Goal: Book appointment/travel/reservation

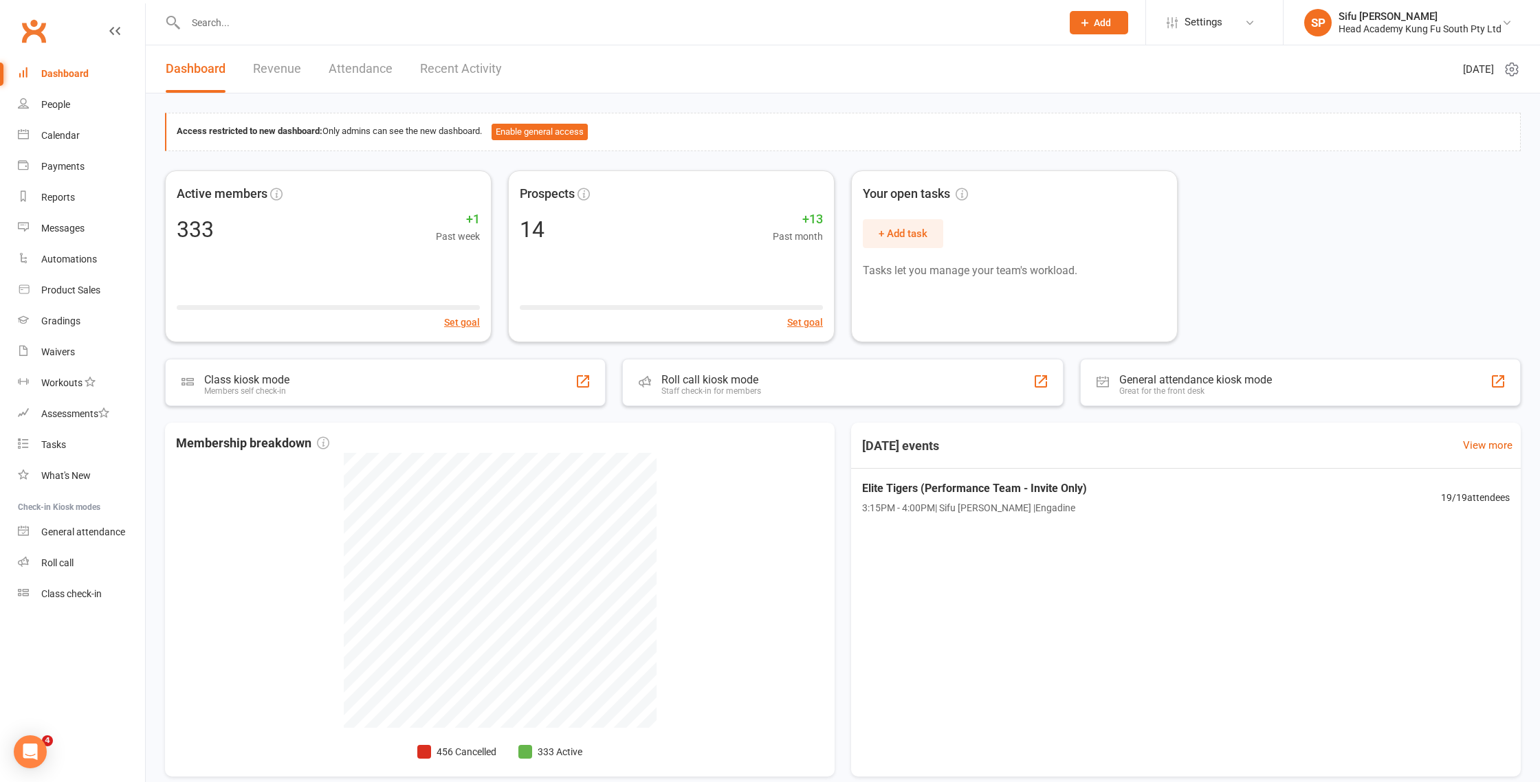
drag, startPoint x: 1223, startPoint y: 293, endPoint x: 689, endPoint y: 234, distance: 538.0
click at [1223, 293] on div "Active members 333 +1 Past week Set goal Prospects 14 +13 Past month Set goal Y…" at bounding box center [842, 256] width 1355 height 172
click at [1332, 261] on div "Active members 333 +1 Past week Set goal Prospects 14 +13 Past month Set goal Y…" at bounding box center [842, 256] width 1355 height 172
click at [52, 98] on link "People" at bounding box center [81, 104] width 127 height 31
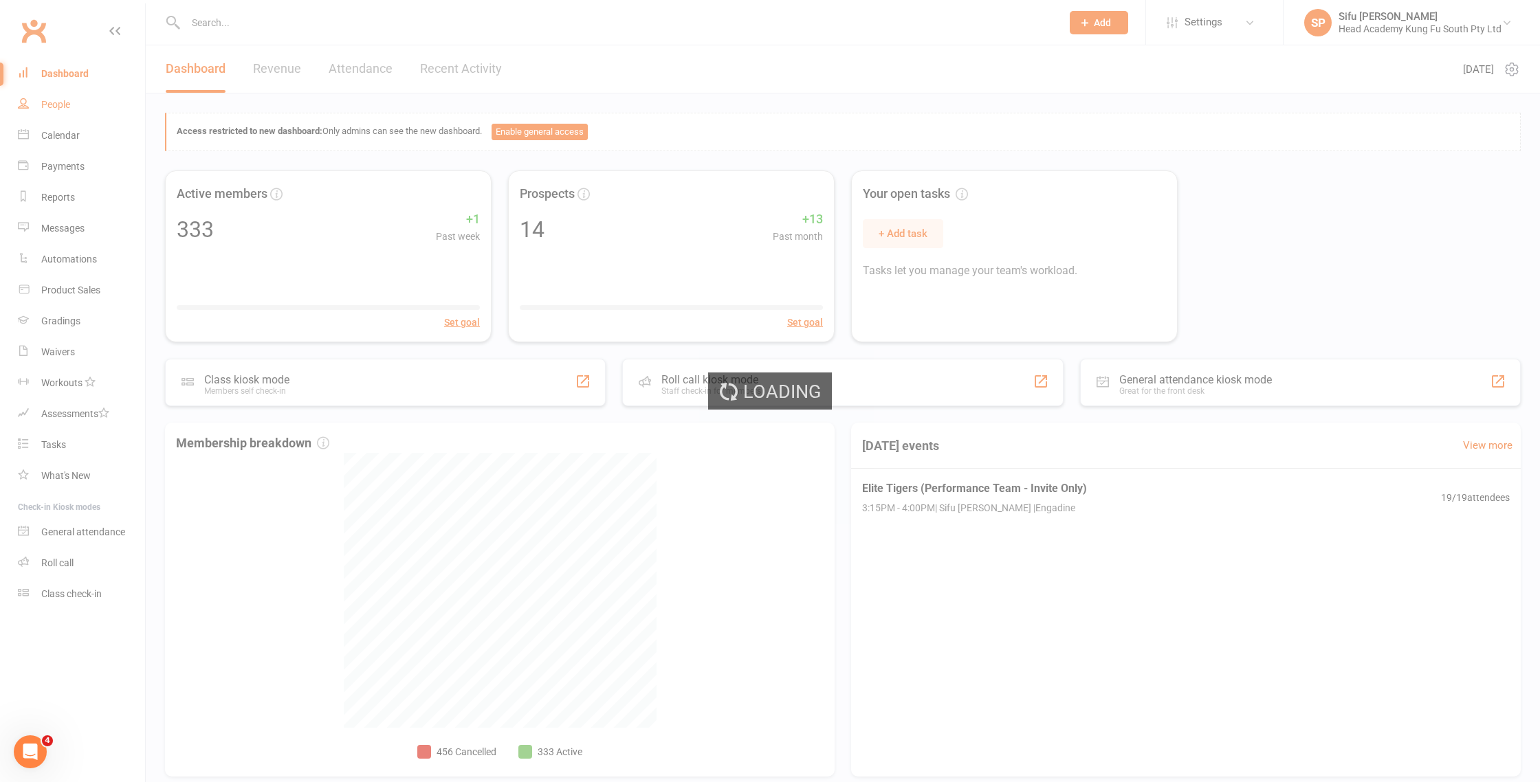
select select "25"
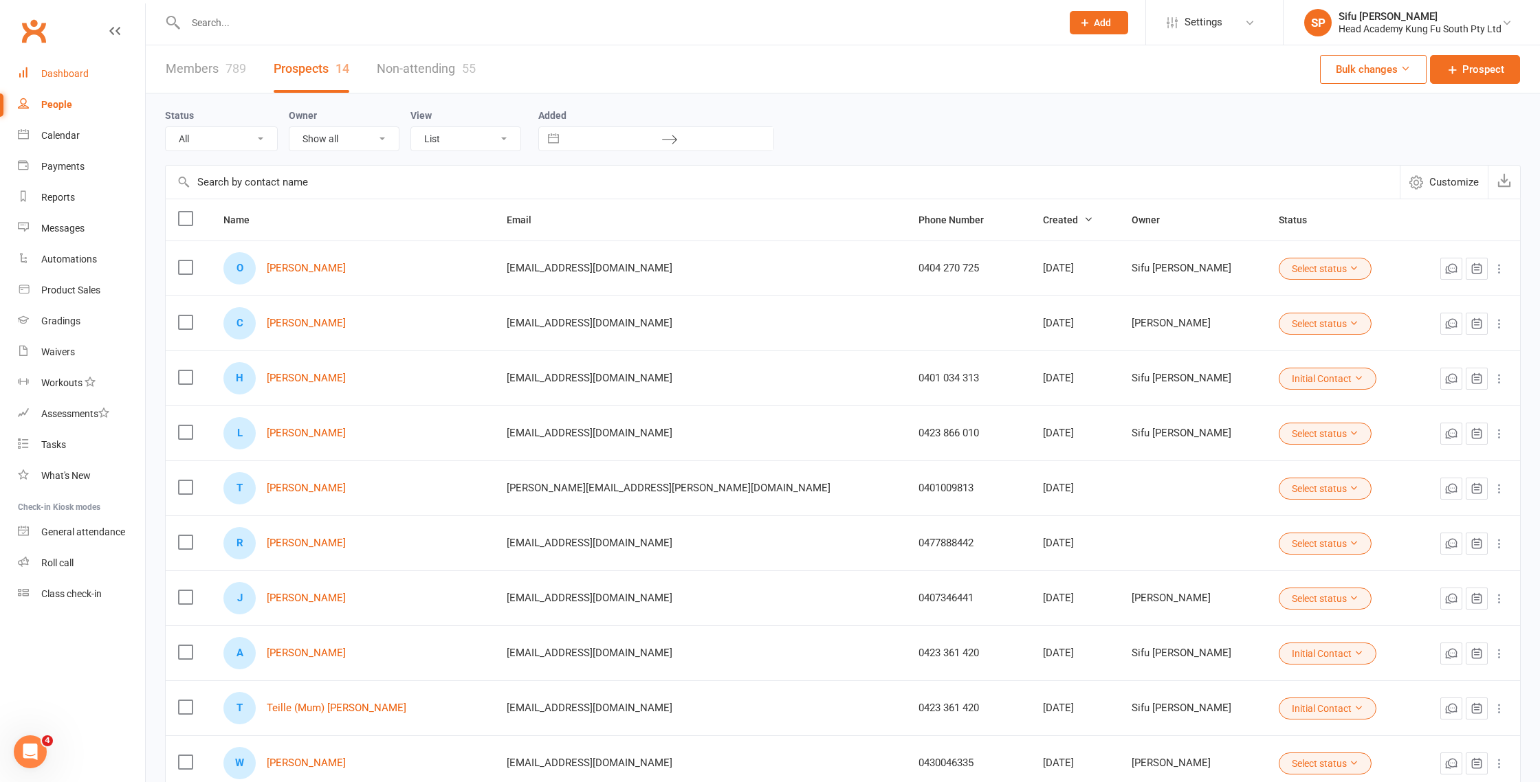
click at [86, 66] on link "Dashboard" at bounding box center [81, 73] width 127 height 31
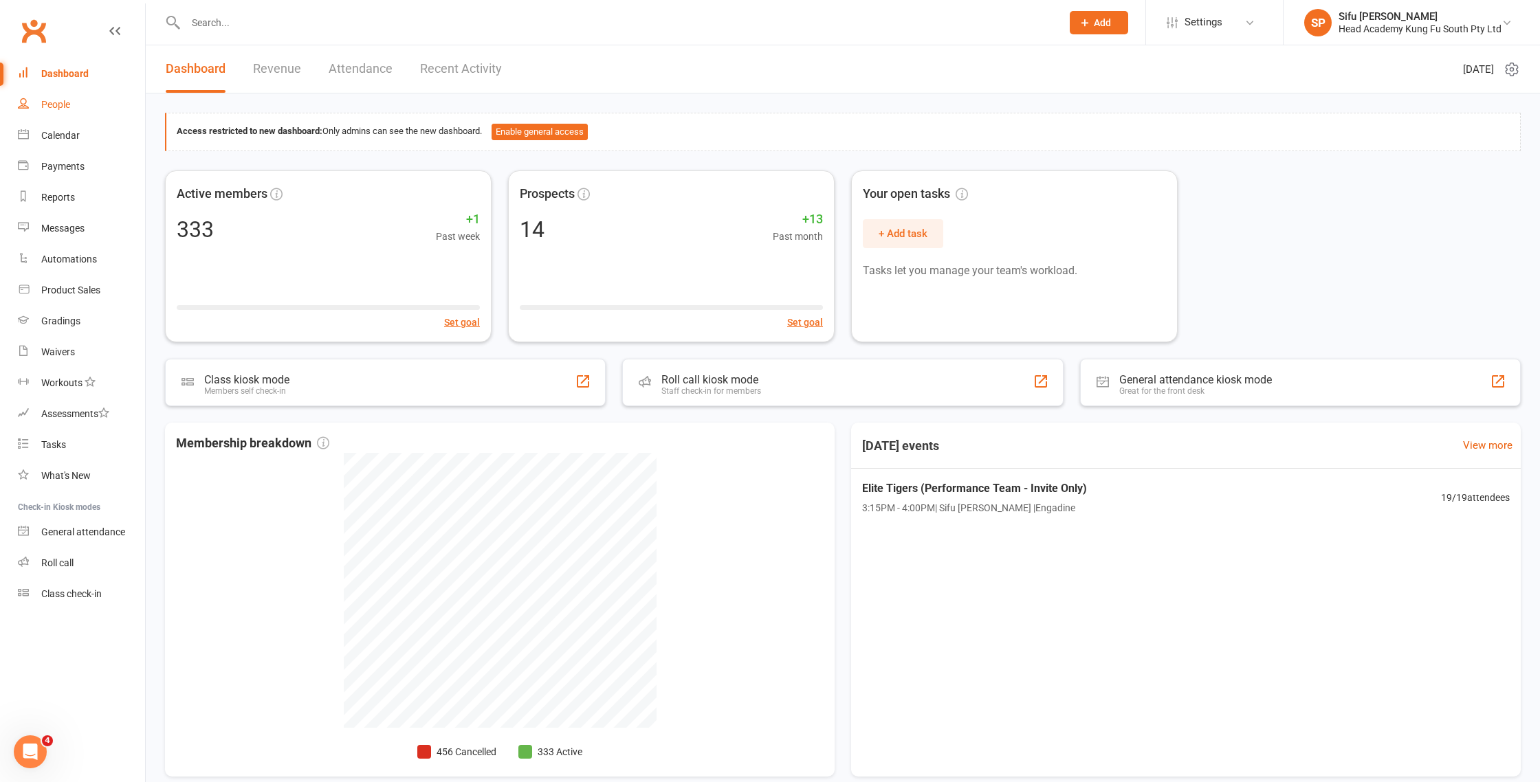
click at [75, 96] on link "People" at bounding box center [81, 104] width 127 height 31
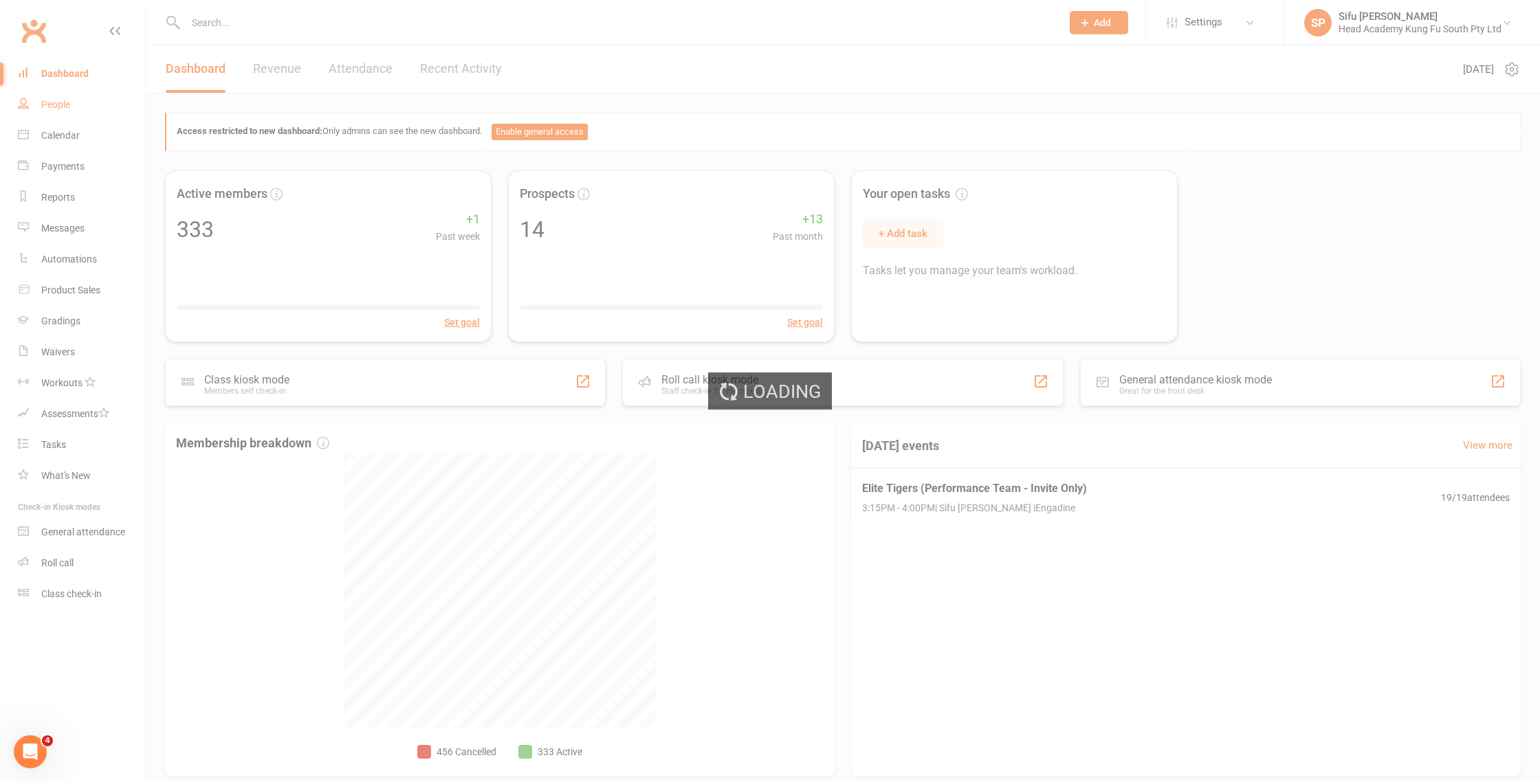
select select "25"
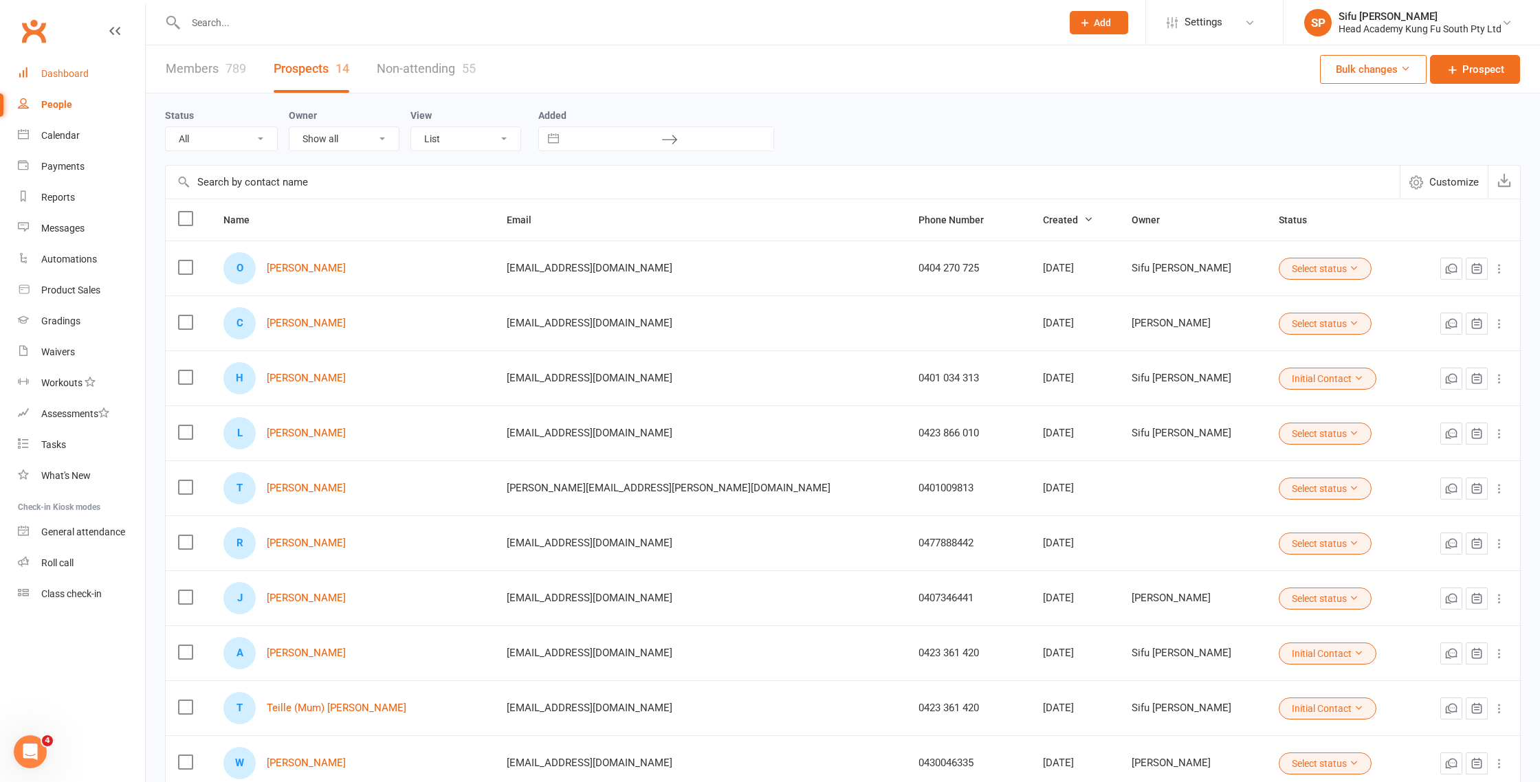
click at [69, 78] on div "Dashboard" at bounding box center [64, 73] width 47 height 11
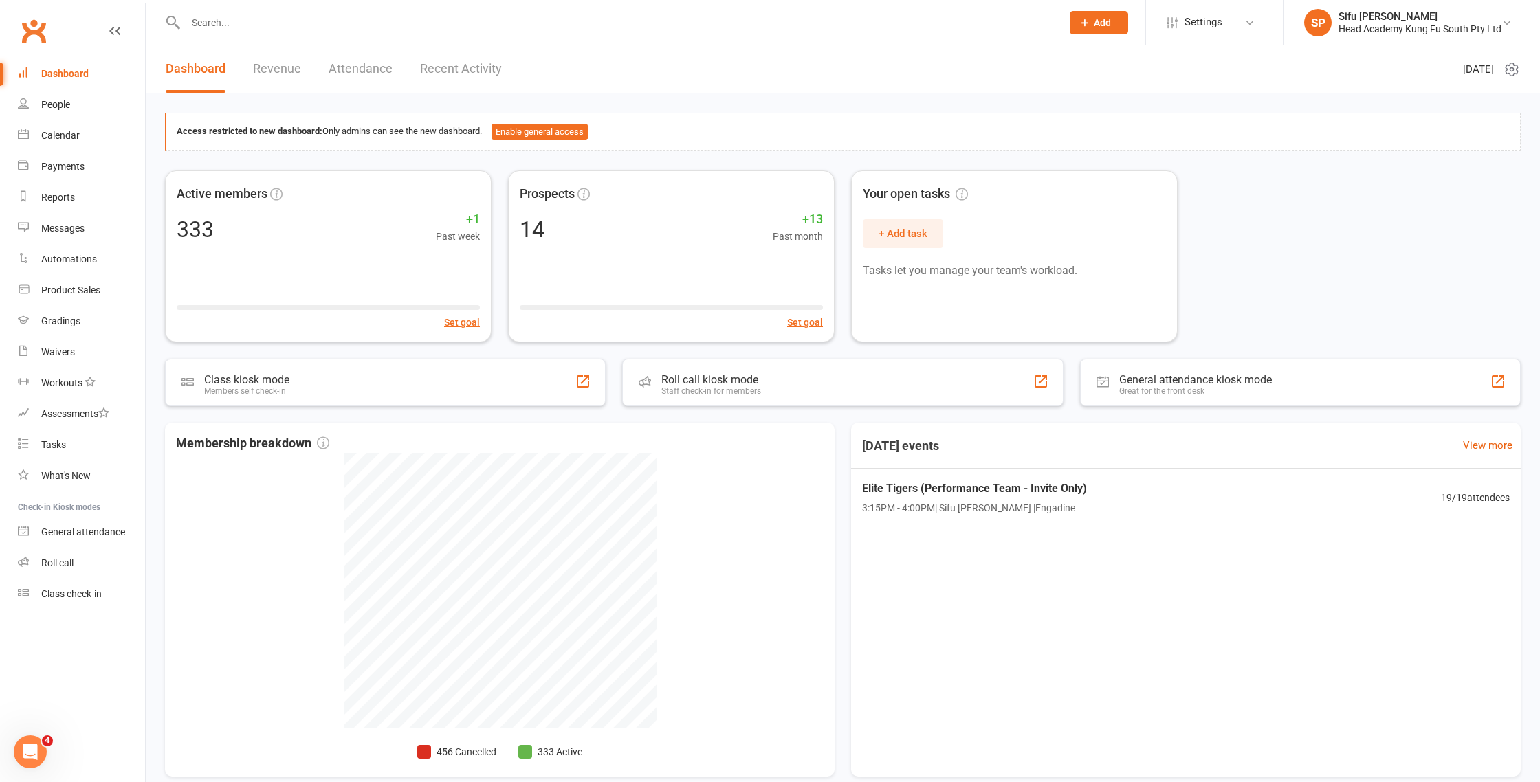
click at [1311, 279] on div "Active members 333 +1 Past week Set goal Prospects 14 +13 Past month Set goal Y…" at bounding box center [842, 256] width 1355 height 172
click at [155, 403] on div "Access restricted to new dashboard: Only admins can see the new dashboard. Enab…" at bounding box center [843, 451] width 1394 height 716
click at [73, 135] on div "Calendar" at bounding box center [60, 135] width 38 height 11
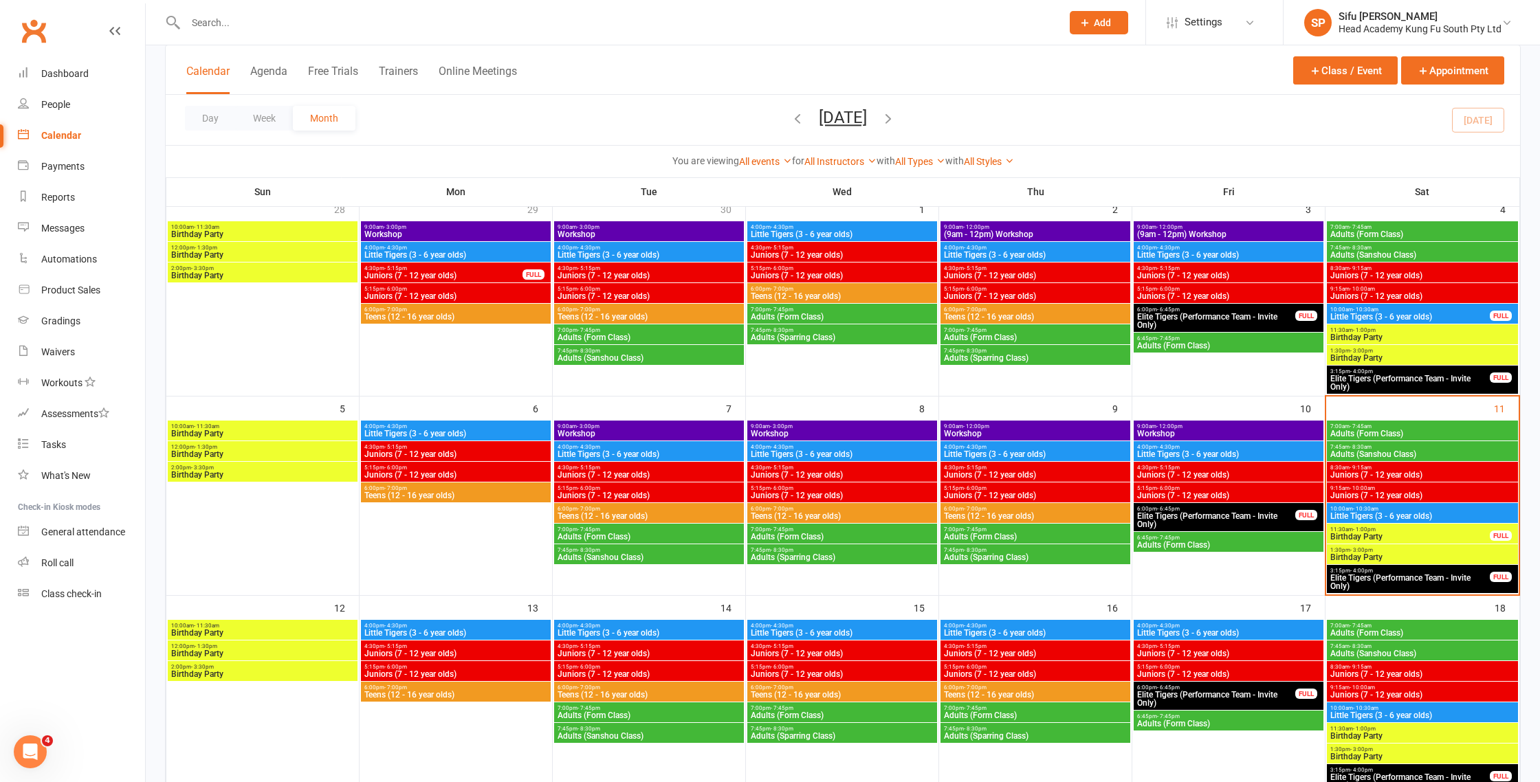
scroll to position [113, 0]
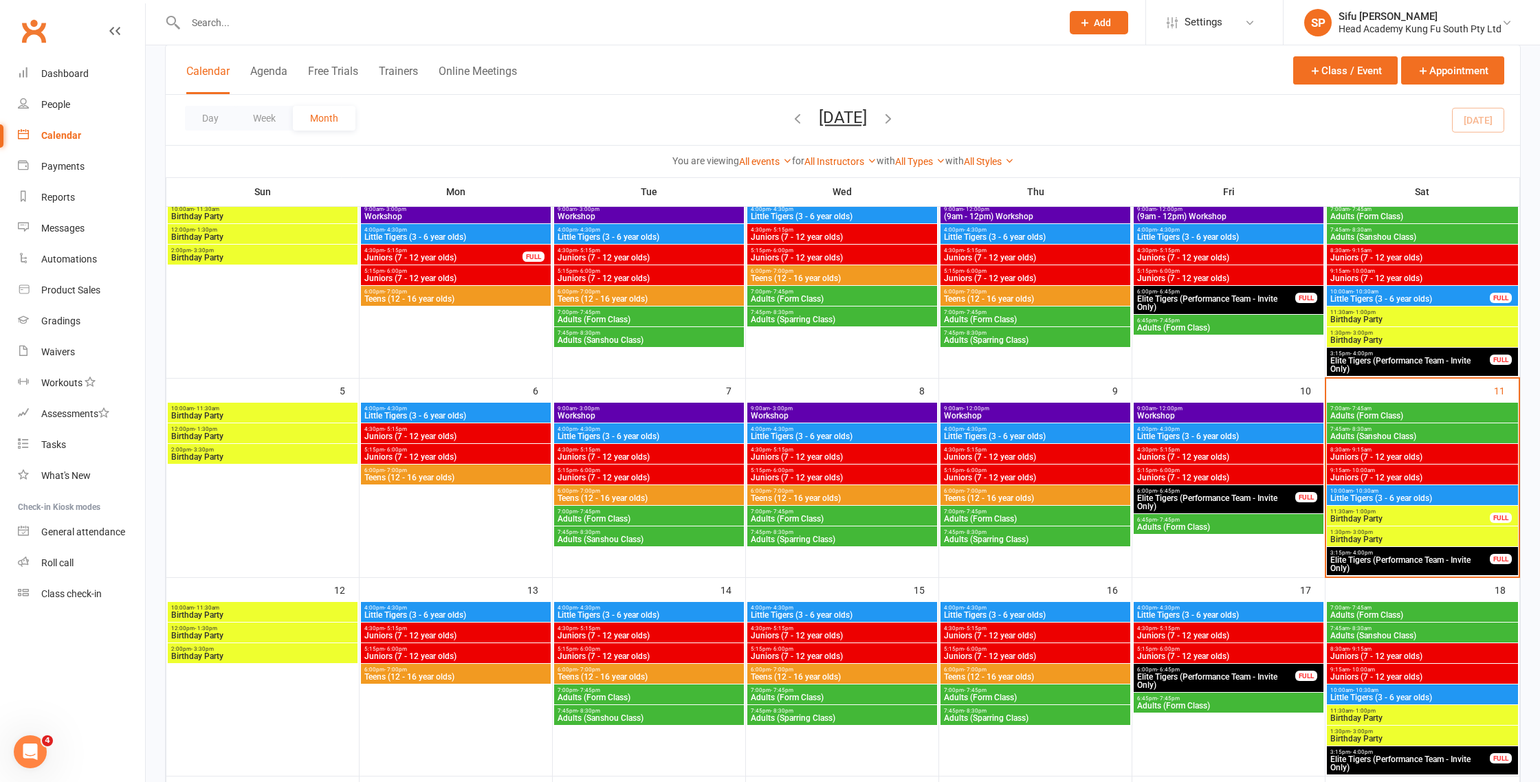
click at [1242, 408] on span "9:00am - 12:00pm" at bounding box center [1228, 409] width 184 height 6
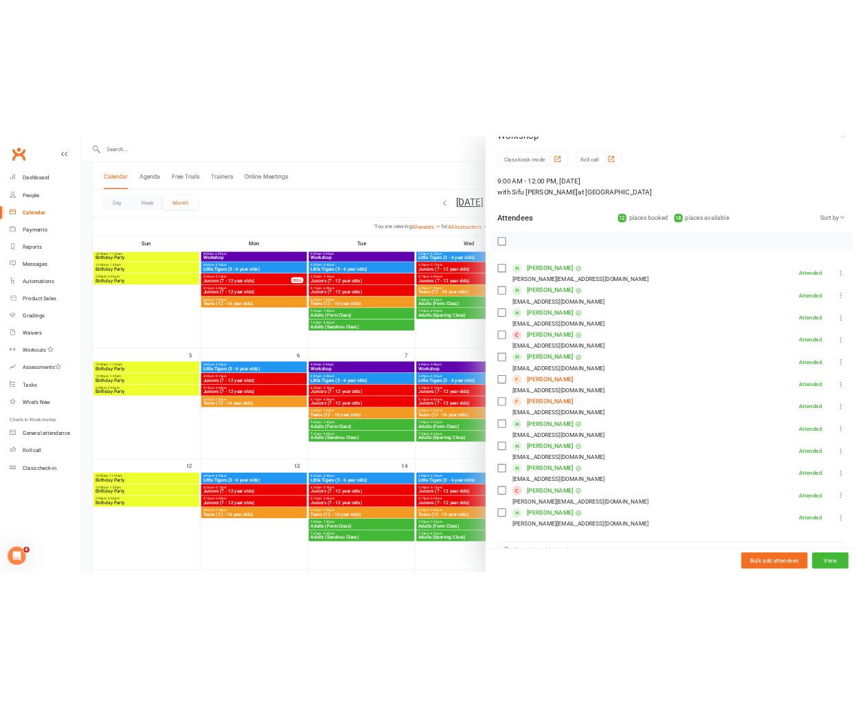
scroll to position [27, 0]
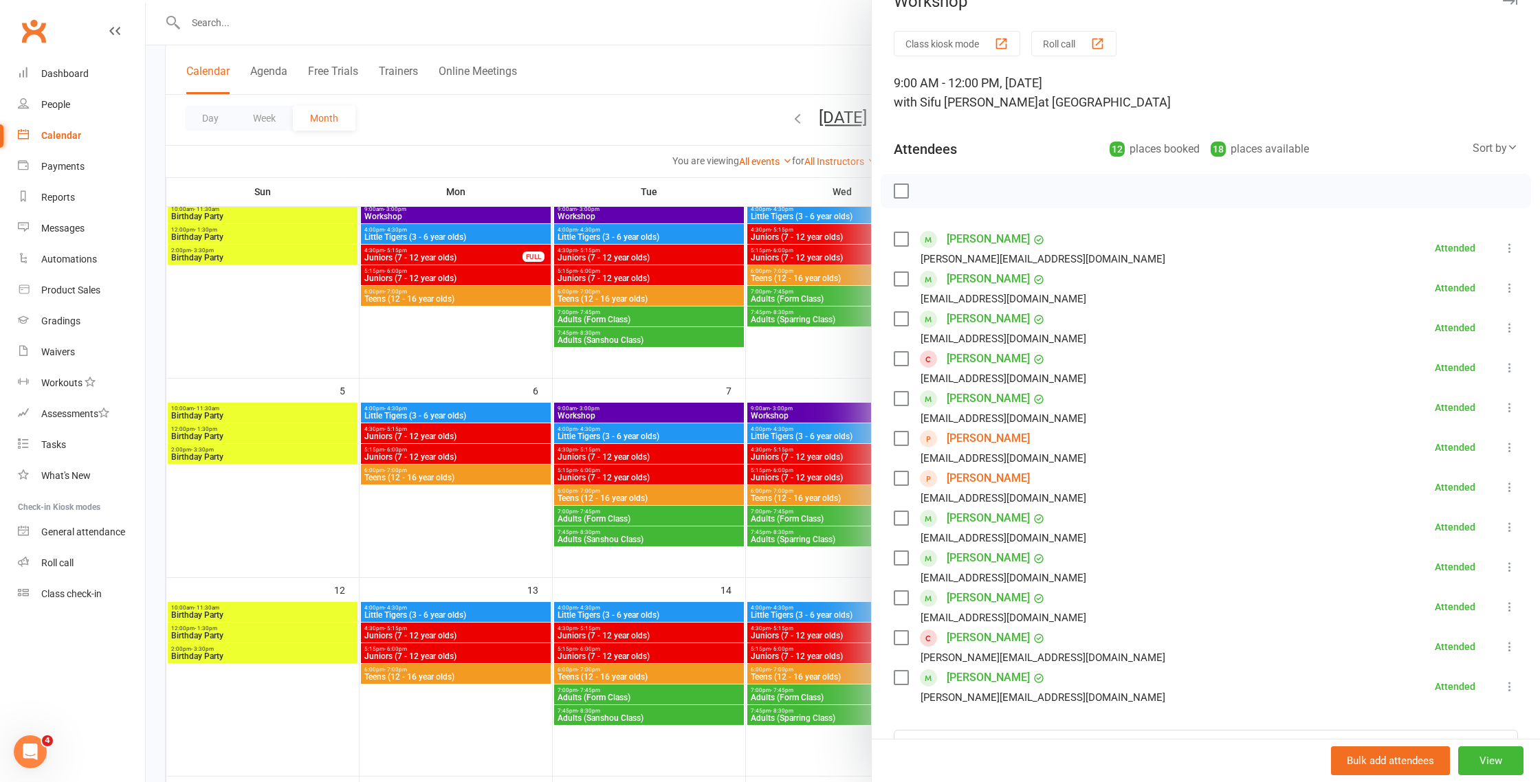
click at [581, 441] on div at bounding box center [843, 391] width 1394 height 782
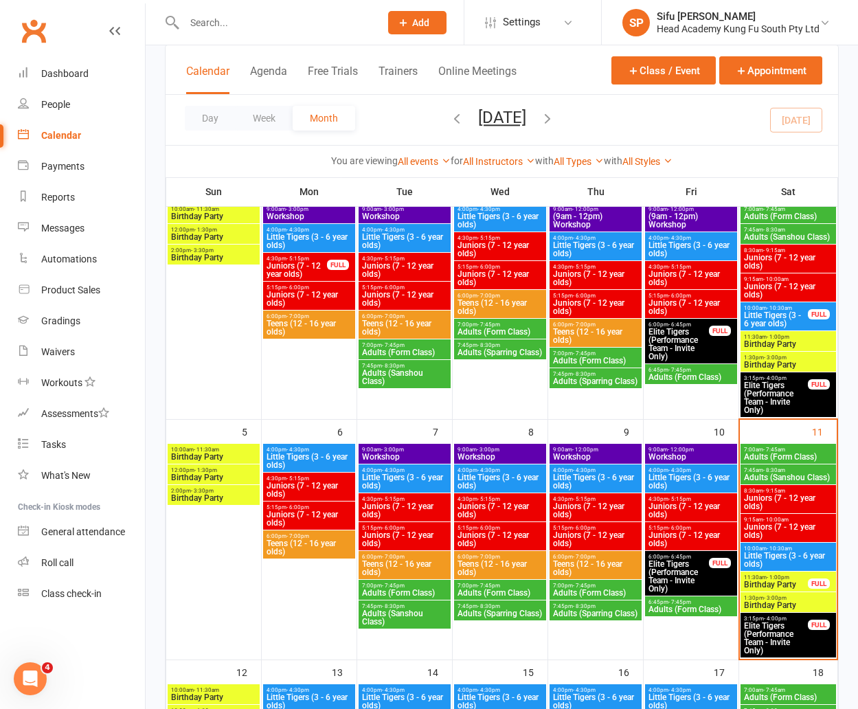
click at [801, 556] on span "Little Tigers (3 - 6 year olds)" at bounding box center [789, 560] width 90 height 16
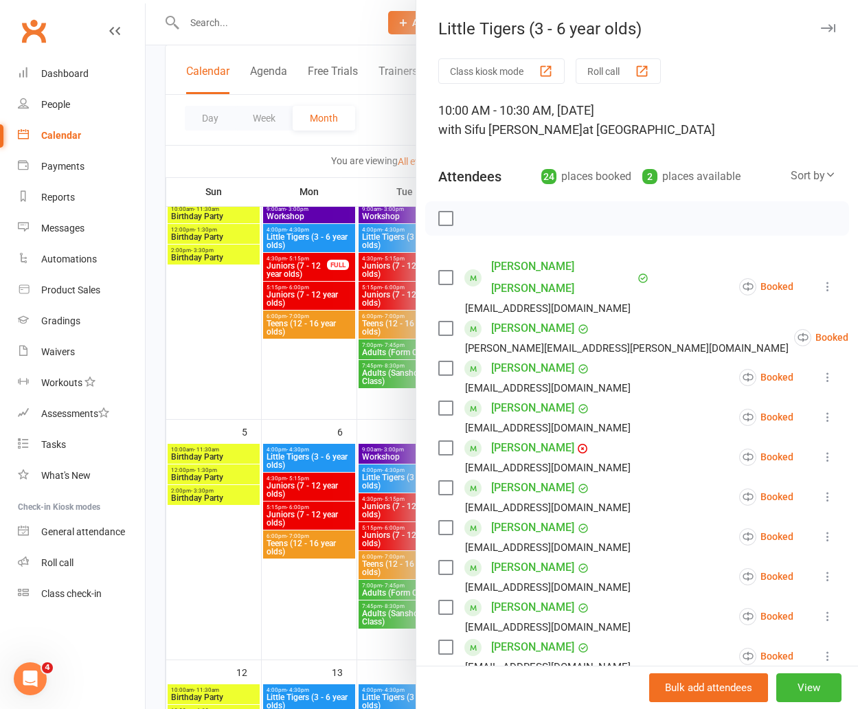
click at [450, 219] on label at bounding box center [446, 219] width 14 height 14
click at [445, 271] on label at bounding box center [446, 278] width 14 height 14
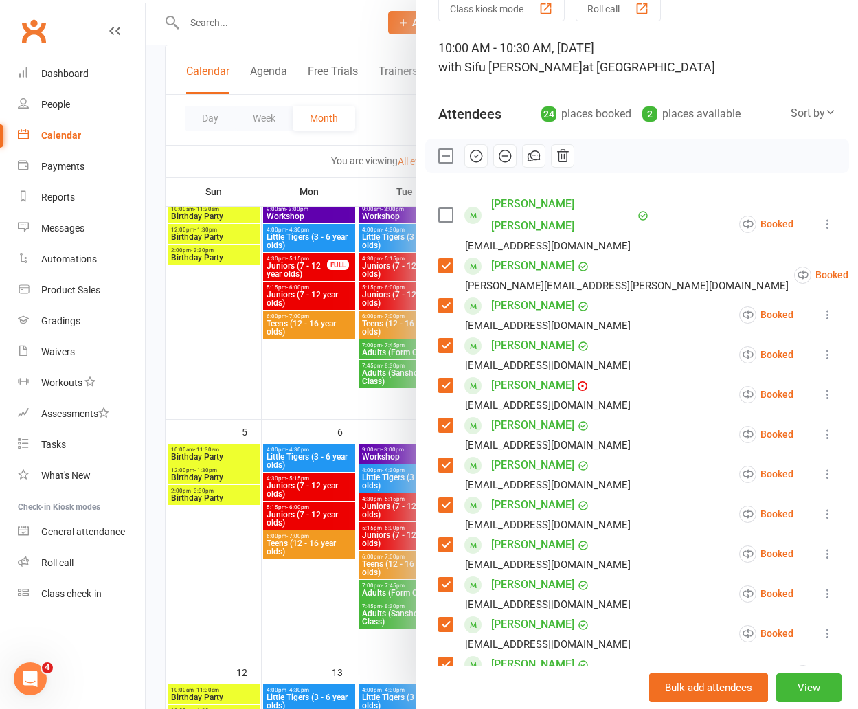
click at [445, 299] on label at bounding box center [446, 306] width 14 height 14
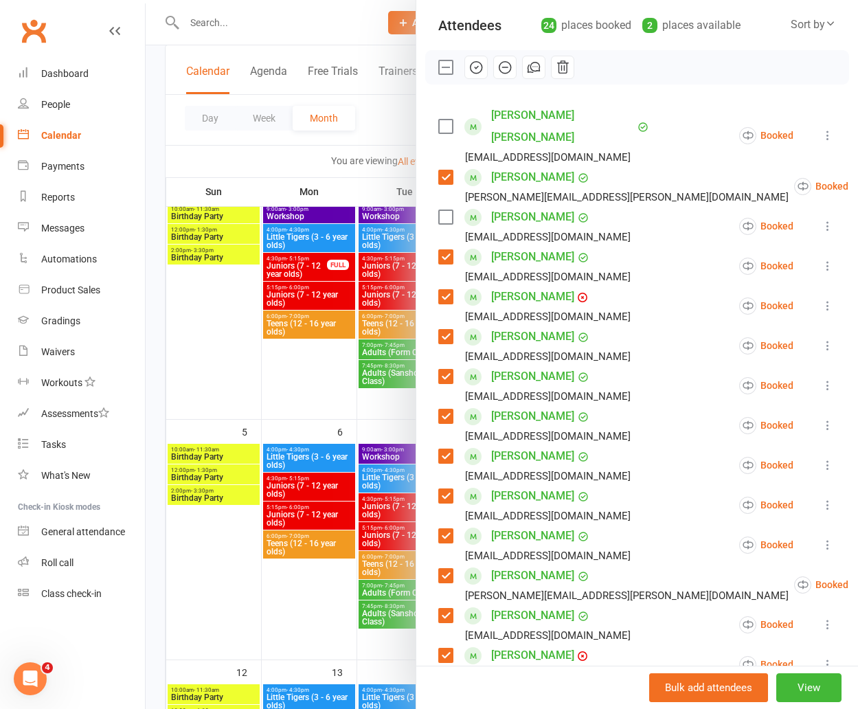
click at [447, 250] on label at bounding box center [446, 257] width 14 height 14
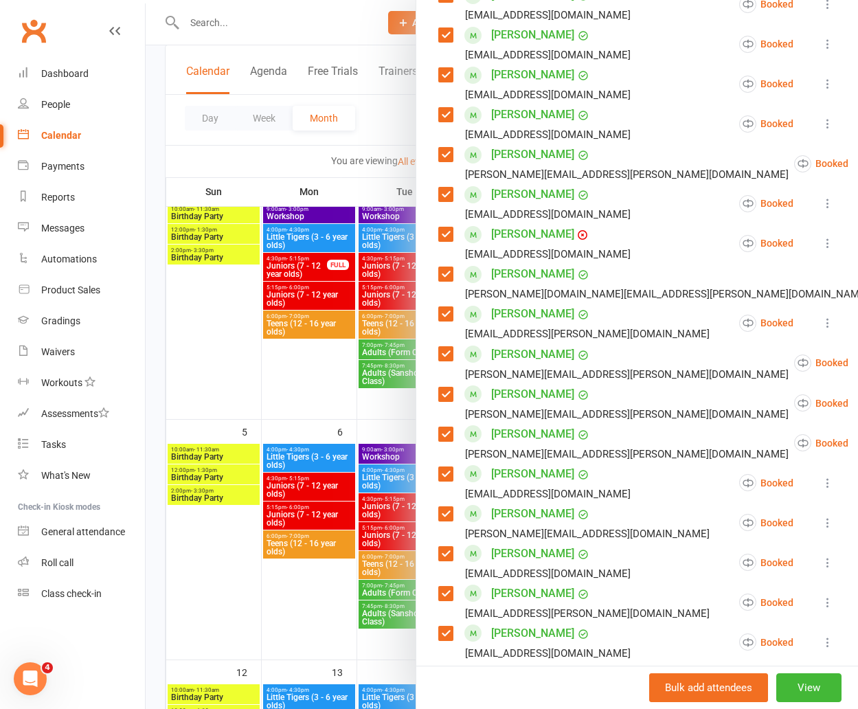
scroll to position [575, 0]
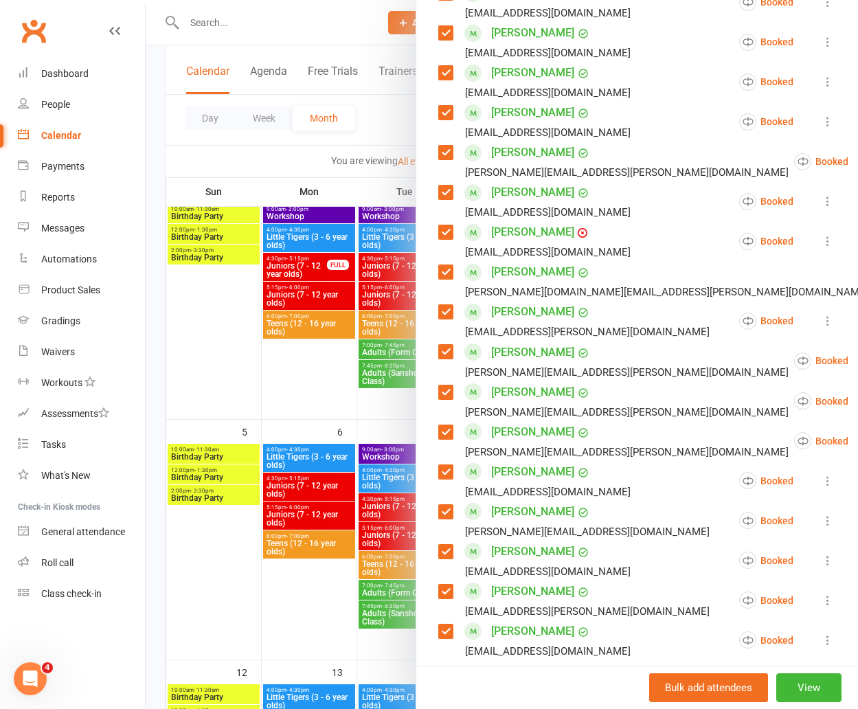
click at [445, 225] on label at bounding box center [446, 232] width 14 height 14
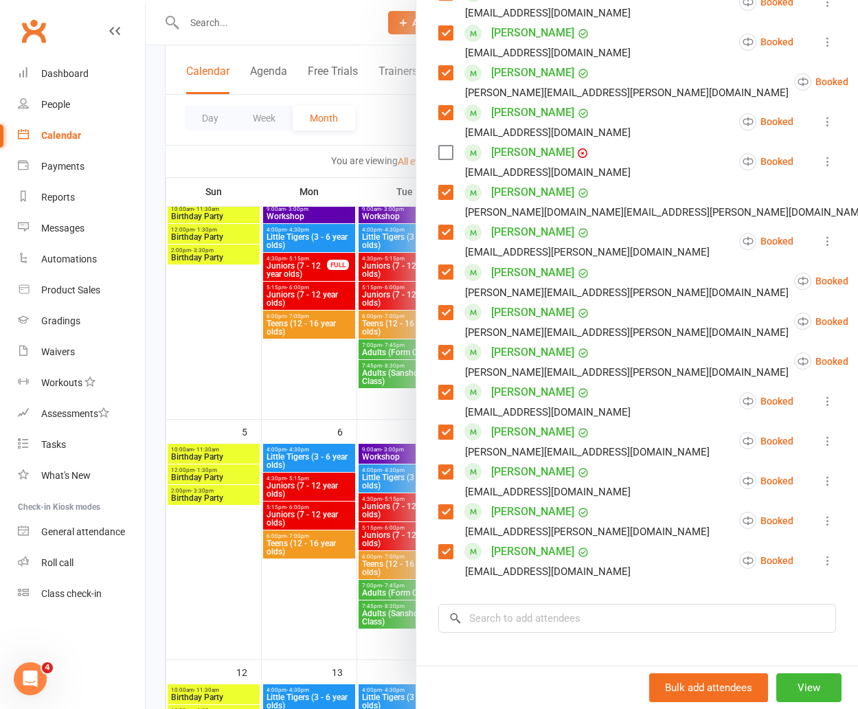
scroll to position [659, 0]
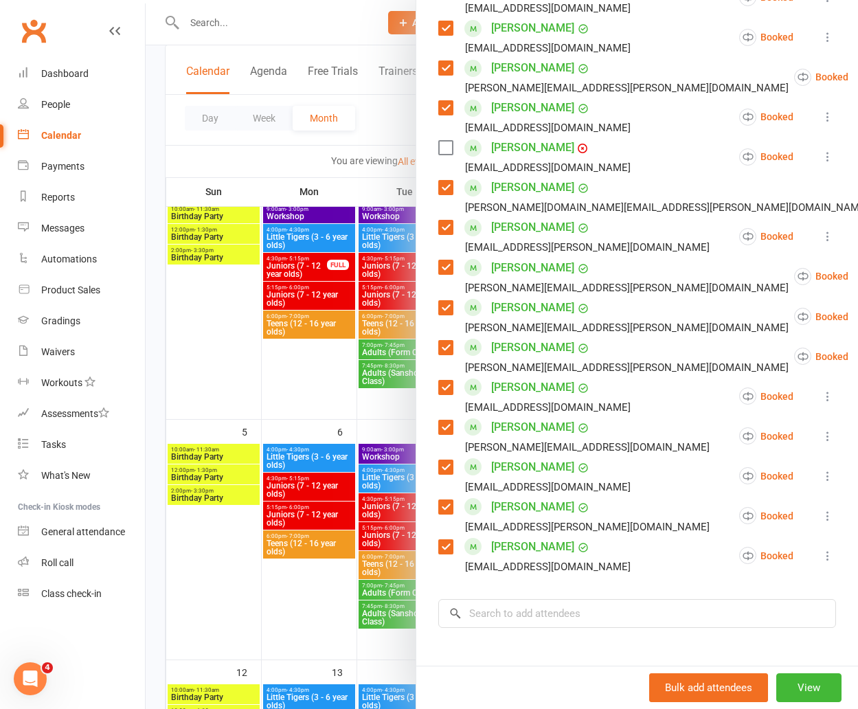
click at [450, 181] on label at bounding box center [446, 188] width 14 height 14
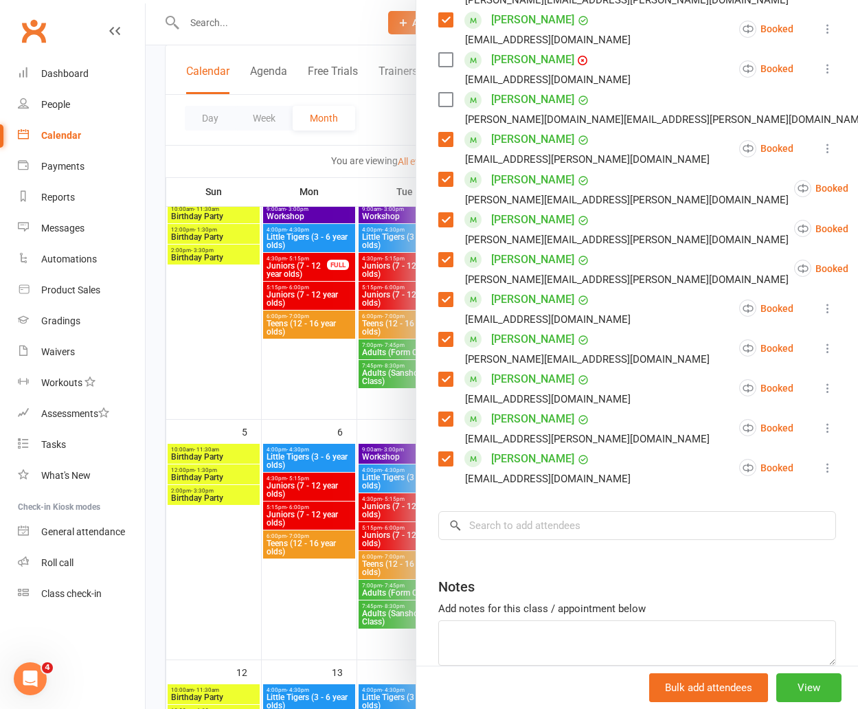
scroll to position [749, 0]
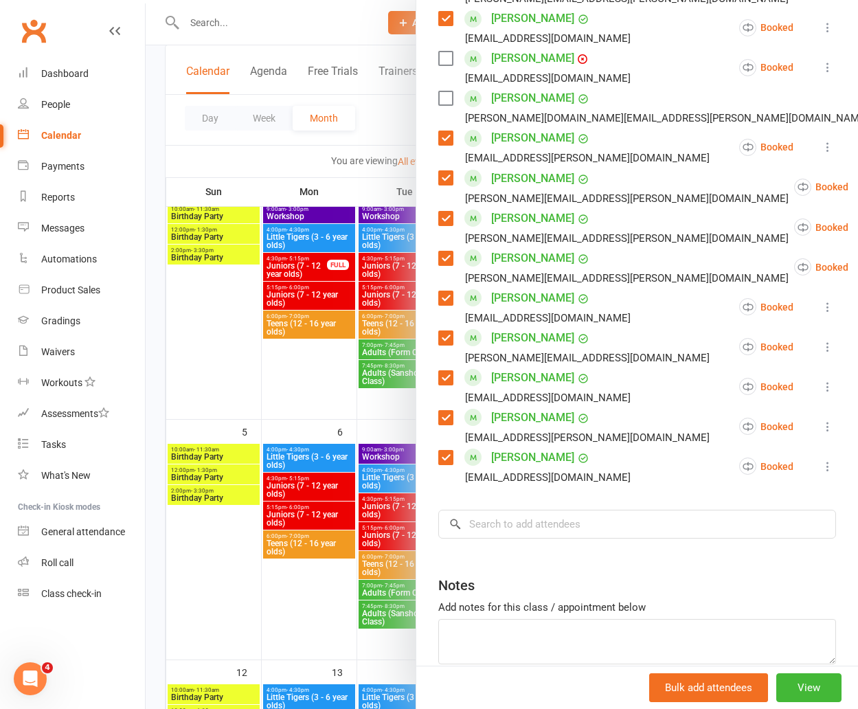
click at [446, 171] on label at bounding box center [446, 178] width 14 height 14
click at [443, 212] on label at bounding box center [446, 219] width 14 height 14
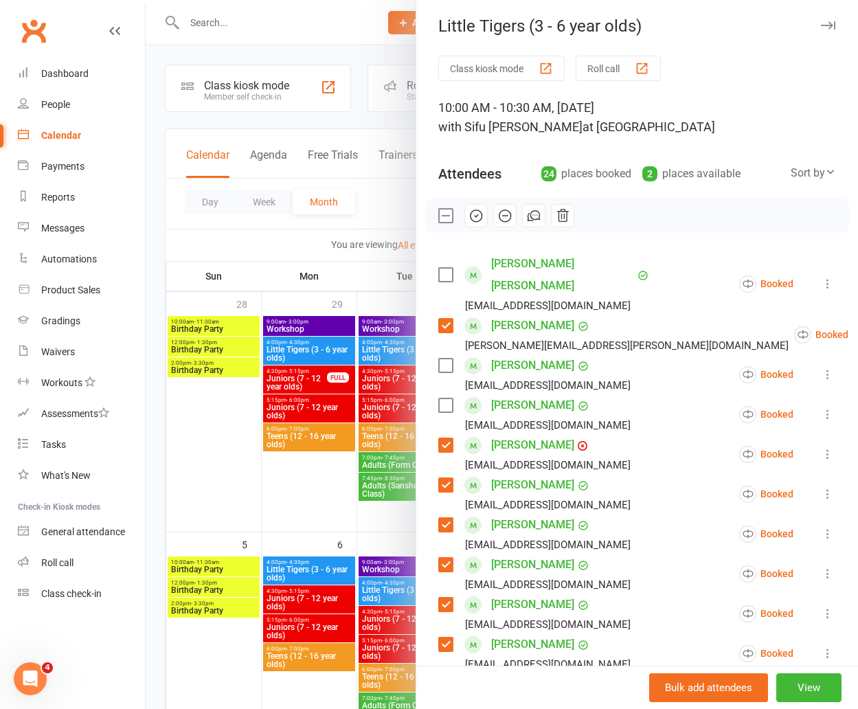
scroll to position [0, 0]
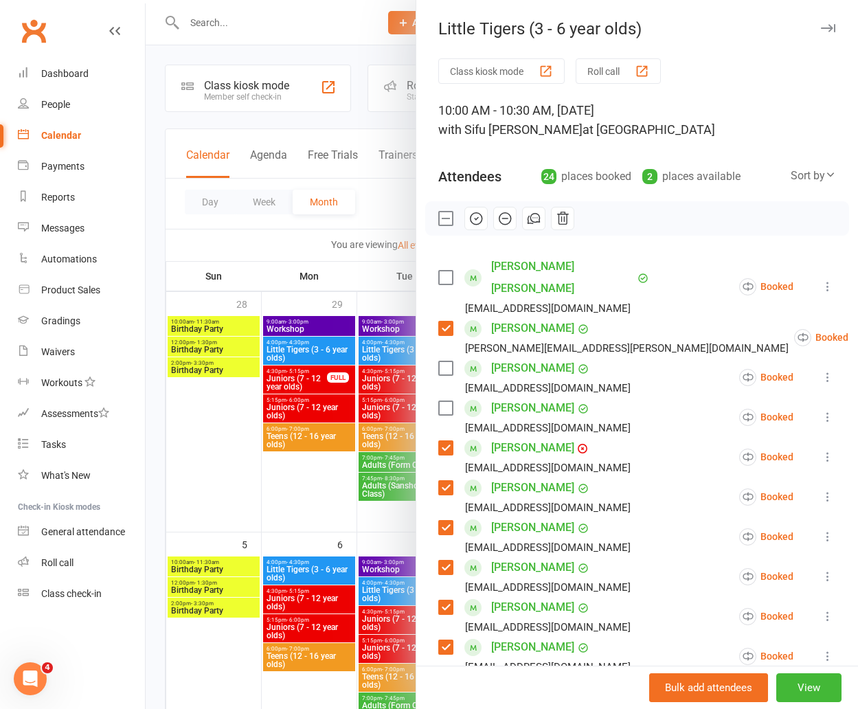
click at [480, 218] on icon "button" at bounding box center [476, 218] width 15 height 15
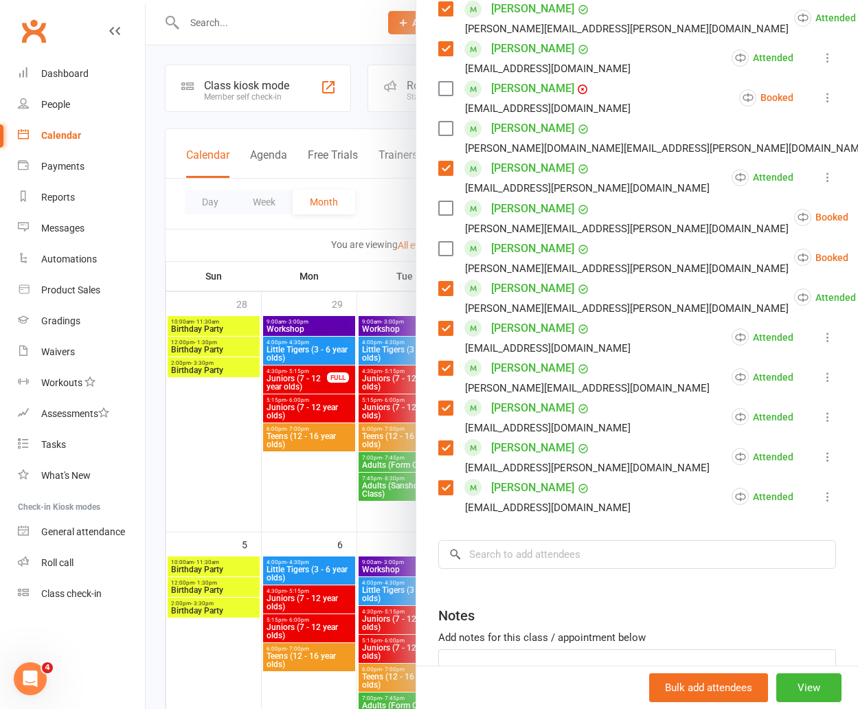
scroll to position [729, 0]
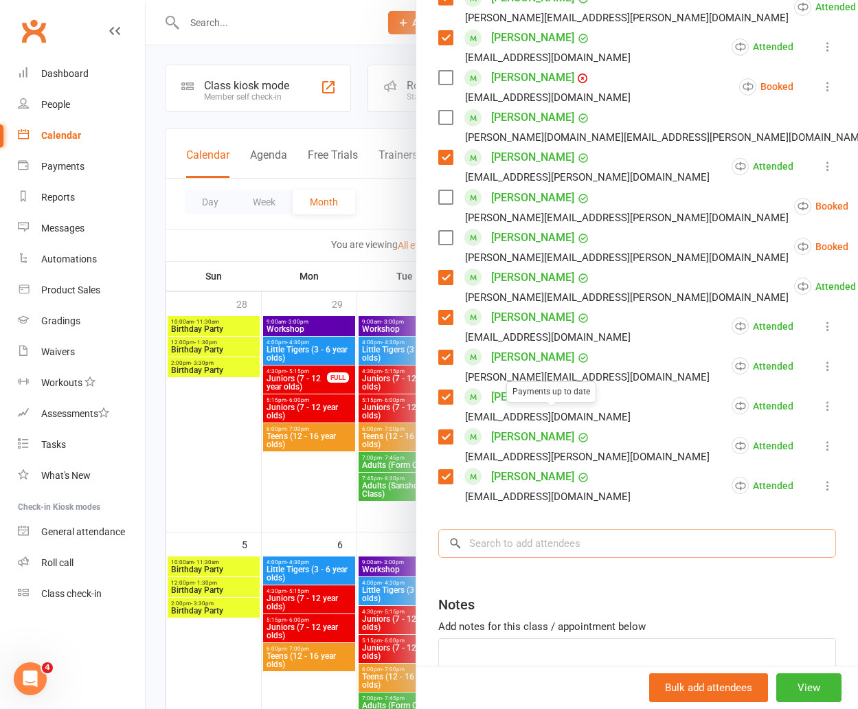
click at [551, 529] on input "search" at bounding box center [638, 543] width 398 height 29
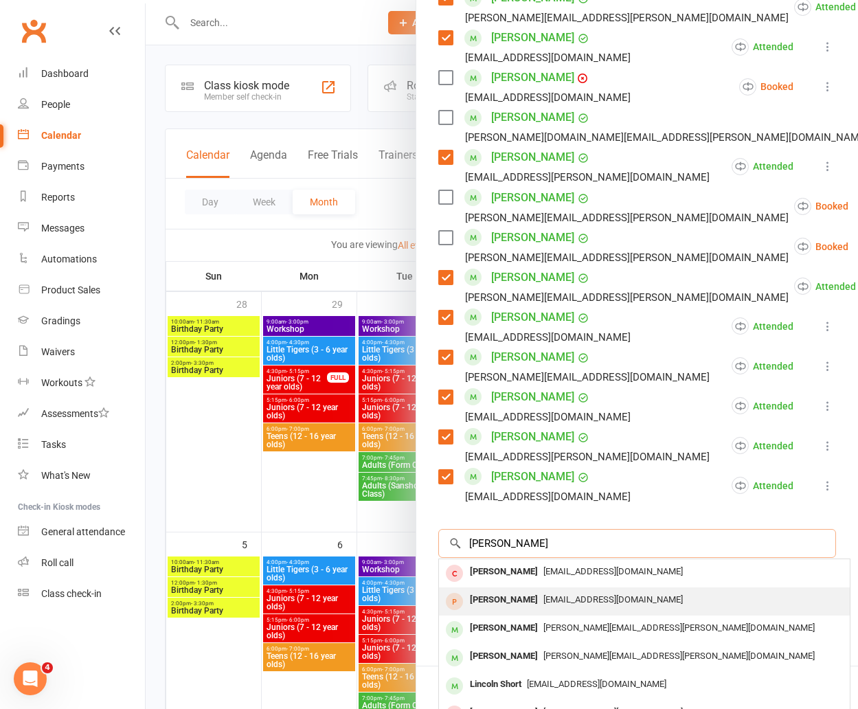
type input "olivia"
click at [544, 595] on span "[EMAIL_ADDRESS][DOMAIN_NAME]" at bounding box center [614, 600] width 140 height 10
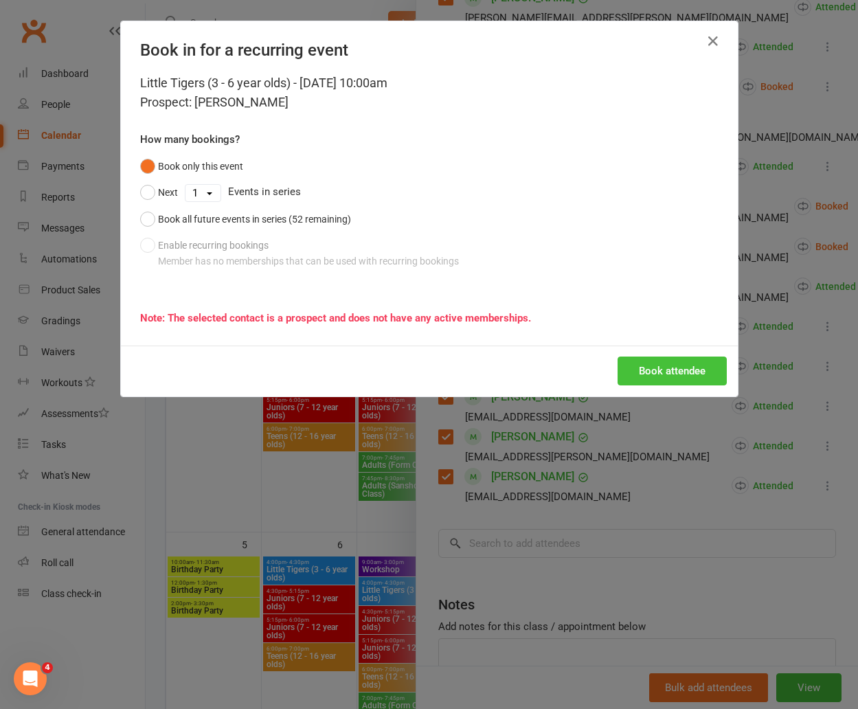
click at [642, 378] on button "Book attendee" at bounding box center [672, 371] width 109 height 29
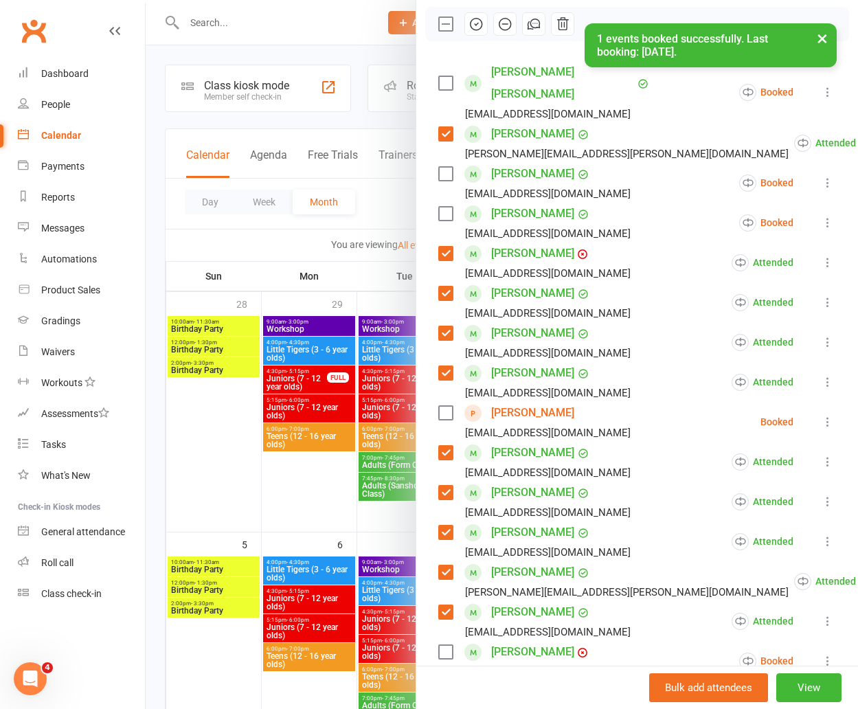
scroll to position [159, 0]
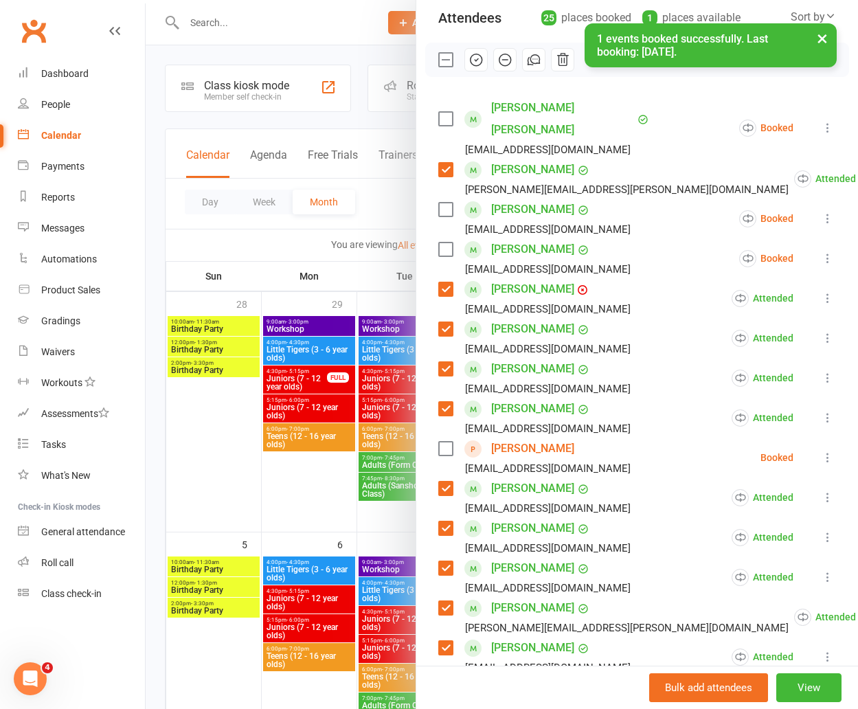
click at [451, 442] on label at bounding box center [446, 449] width 14 height 14
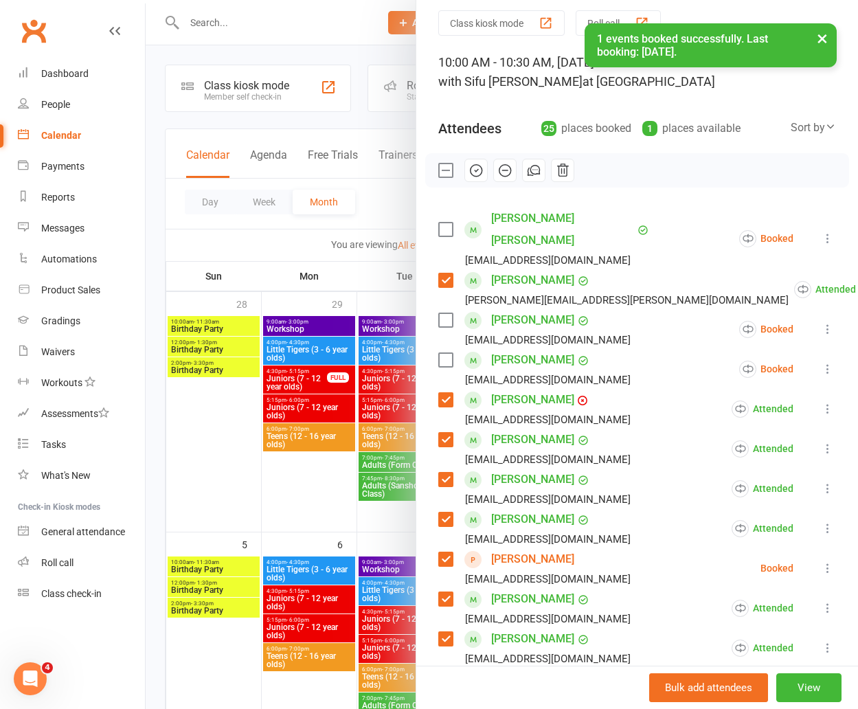
scroll to position [0, 0]
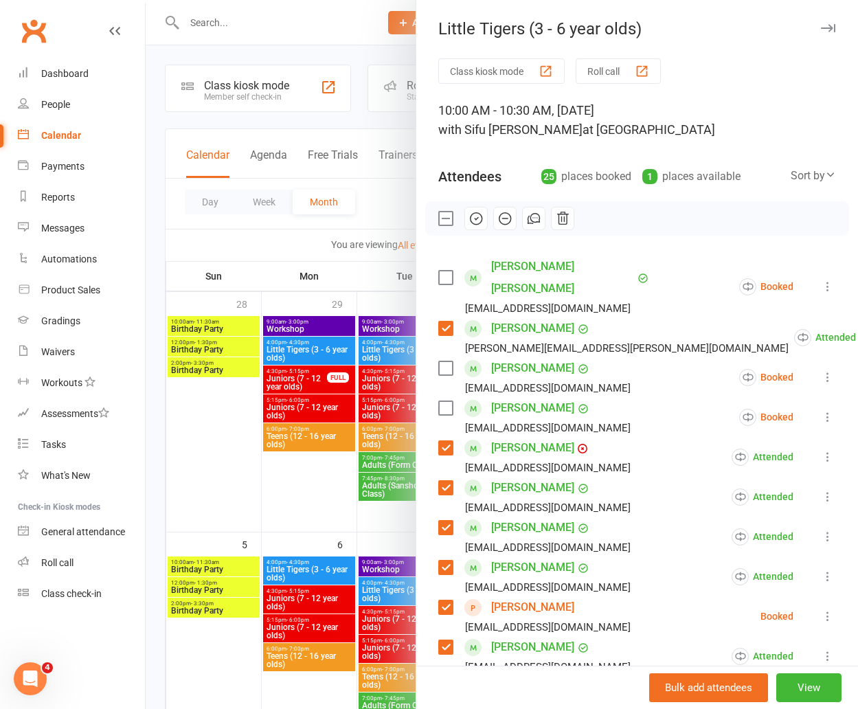
click at [478, 217] on icon "button" at bounding box center [476, 218] width 15 height 15
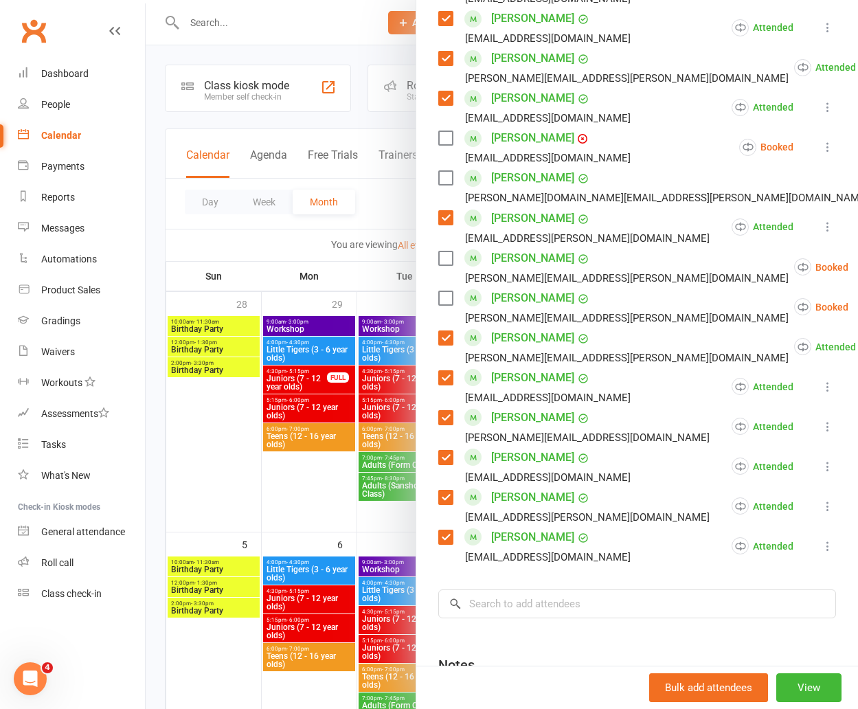
scroll to position [834, 0]
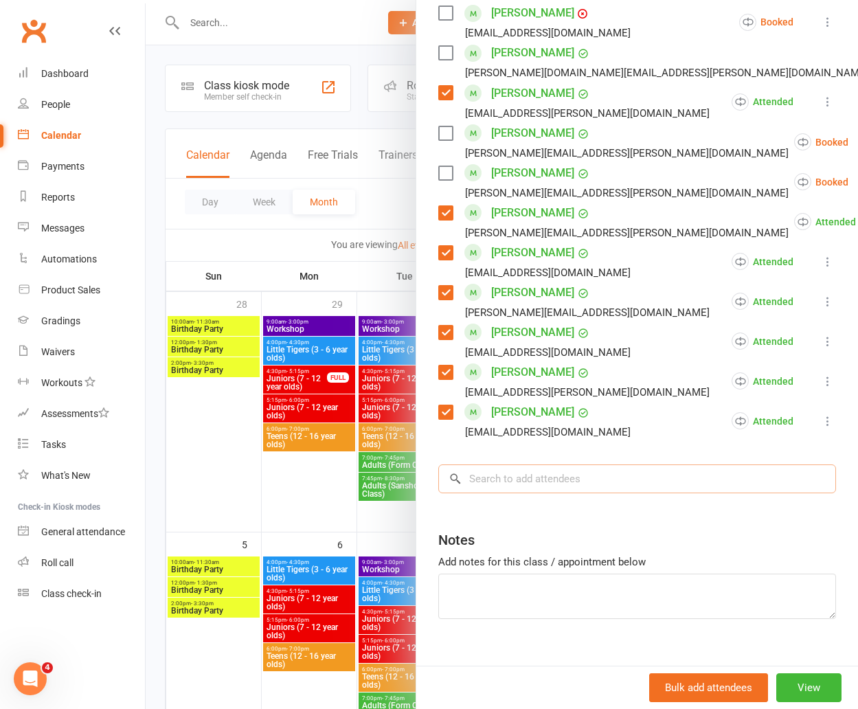
click at [553, 465] on input "search" at bounding box center [638, 479] width 398 height 29
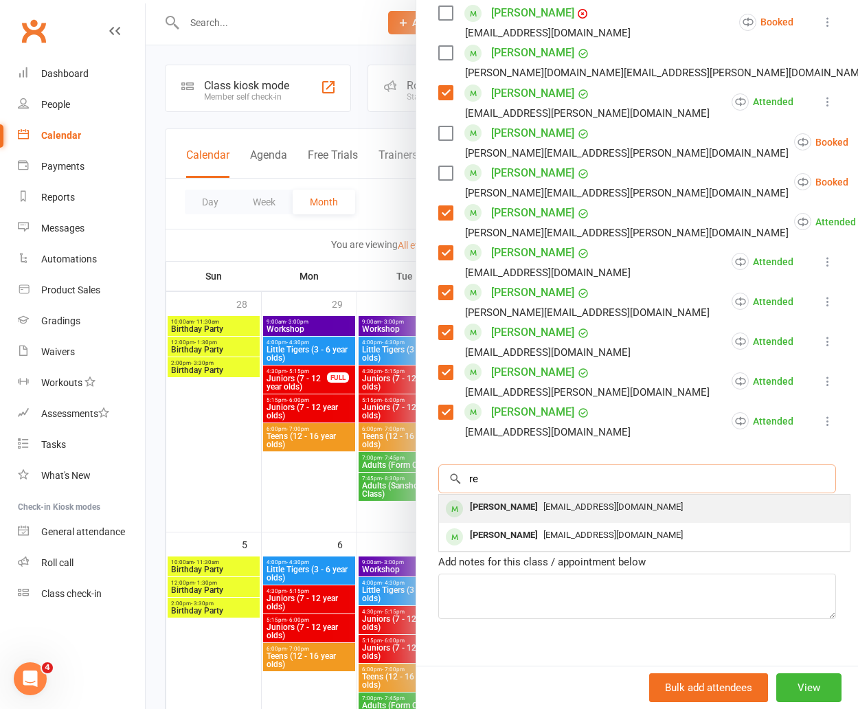
type input "r"
type input "leer"
click at [544, 498] on div "[PERSON_NAME]" at bounding box center [504, 508] width 79 height 20
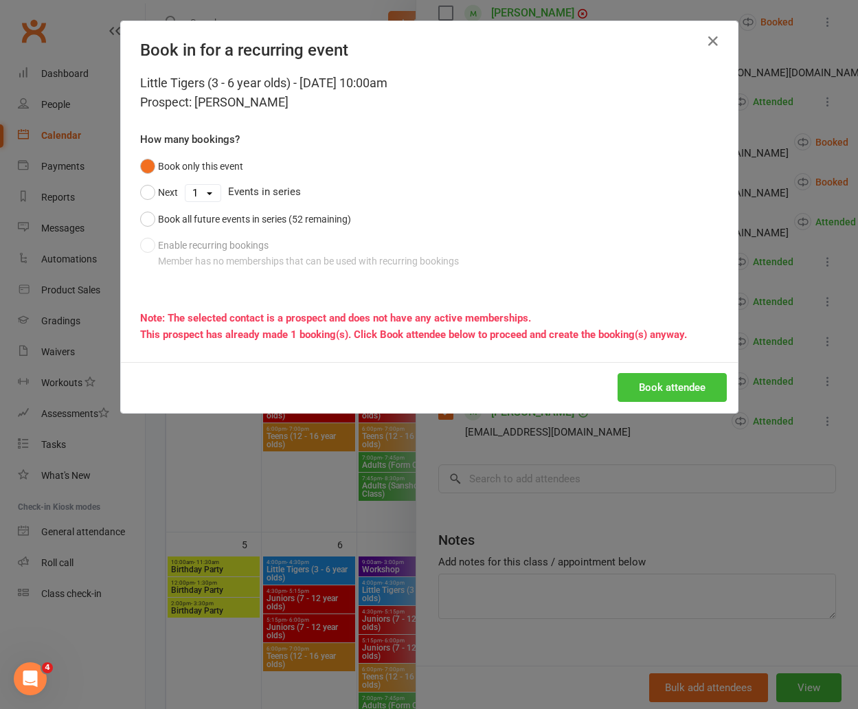
click at [683, 379] on button "Book attendee" at bounding box center [672, 387] width 109 height 29
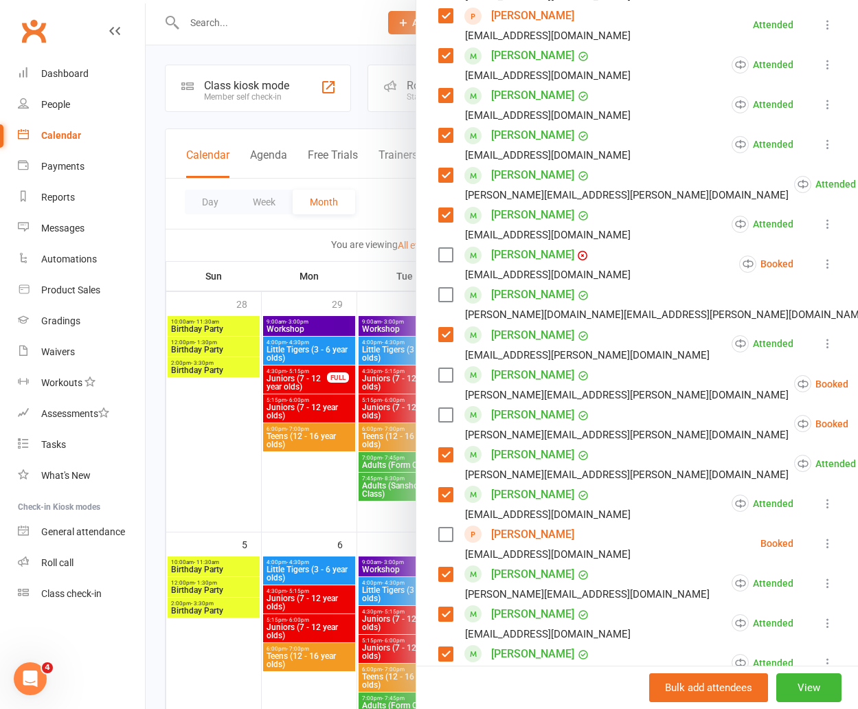
scroll to position [593, 0]
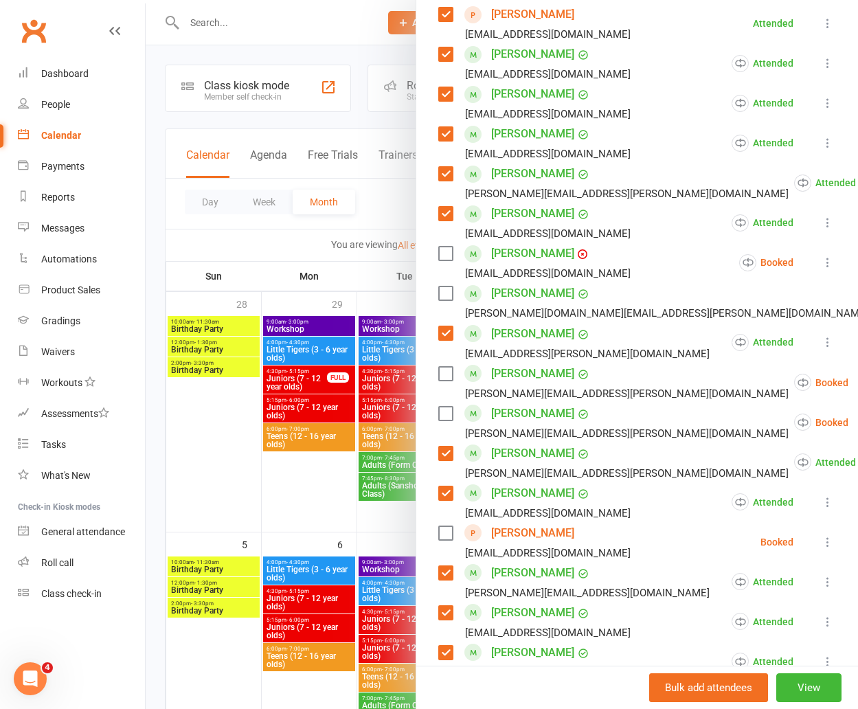
click at [449, 527] on label at bounding box center [446, 534] width 14 height 14
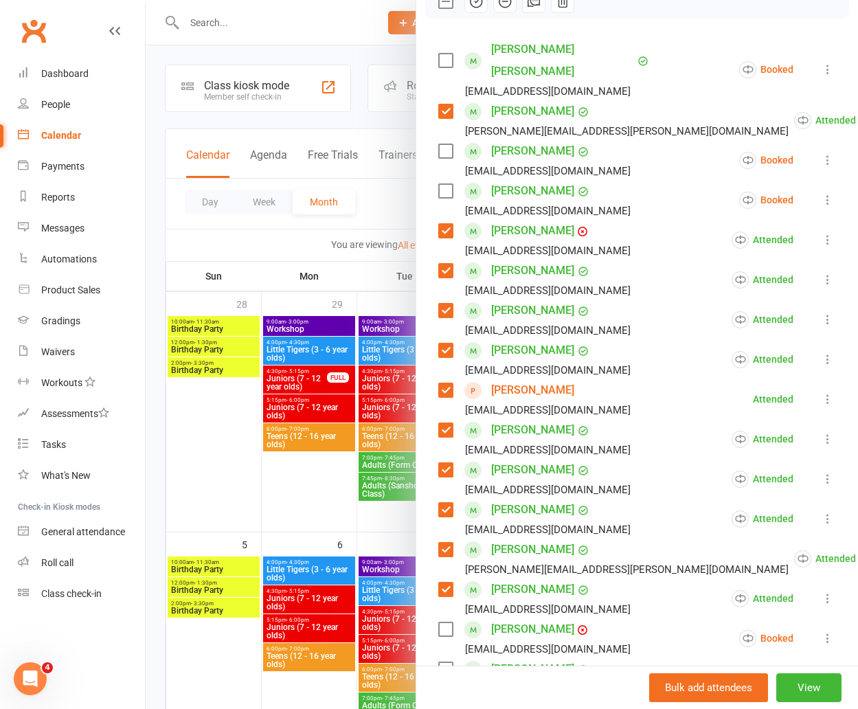
scroll to position [0, 0]
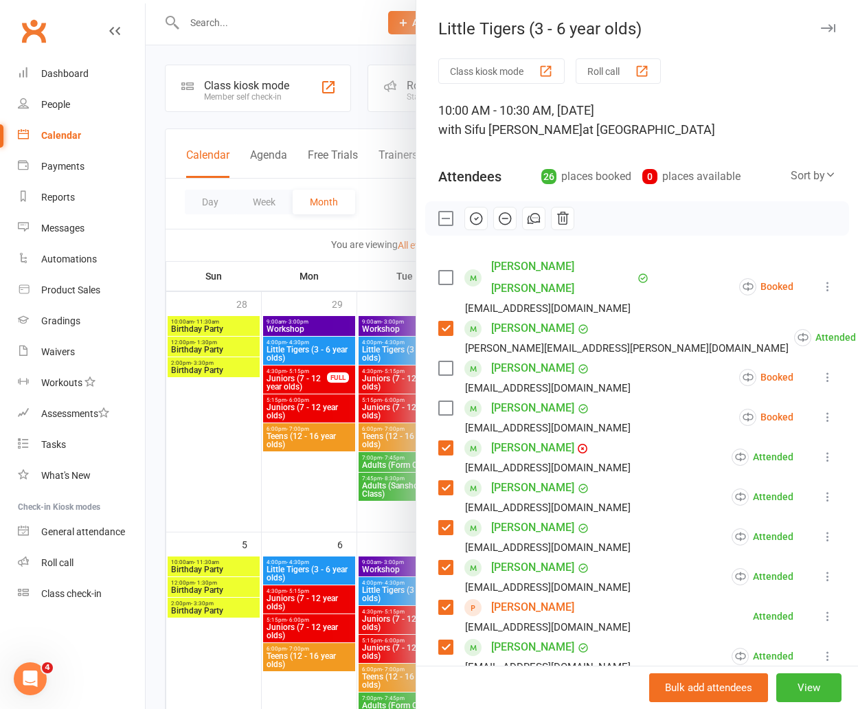
click at [476, 224] on icon "button" at bounding box center [477, 219] width 12 height 12
click at [832, 685] on button "View" at bounding box center [809, 688] width 65 height 29
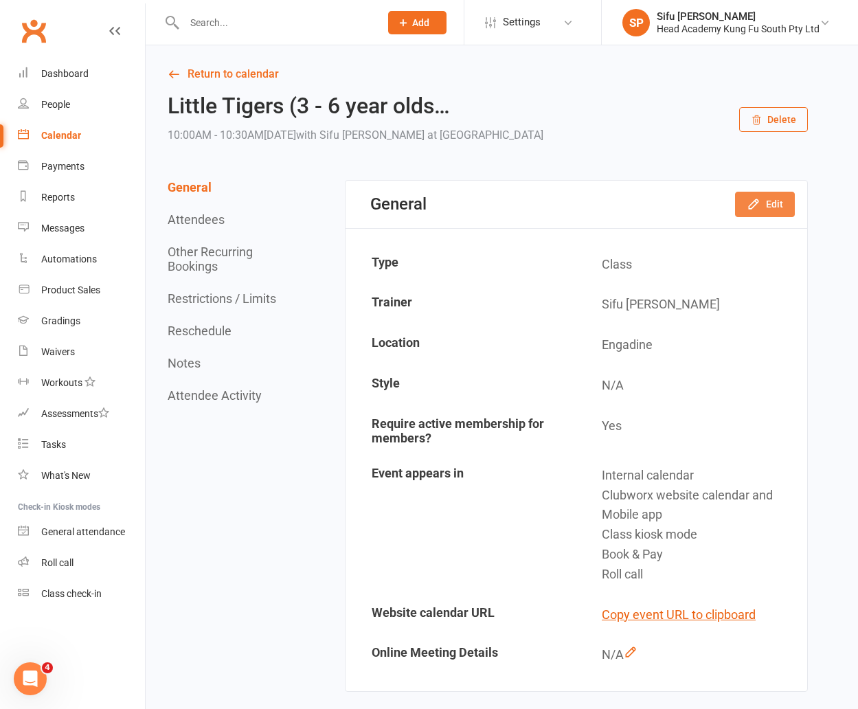
click at [778, 199] on button "Edit" at bounding box center [765, 204] width 60 height 25
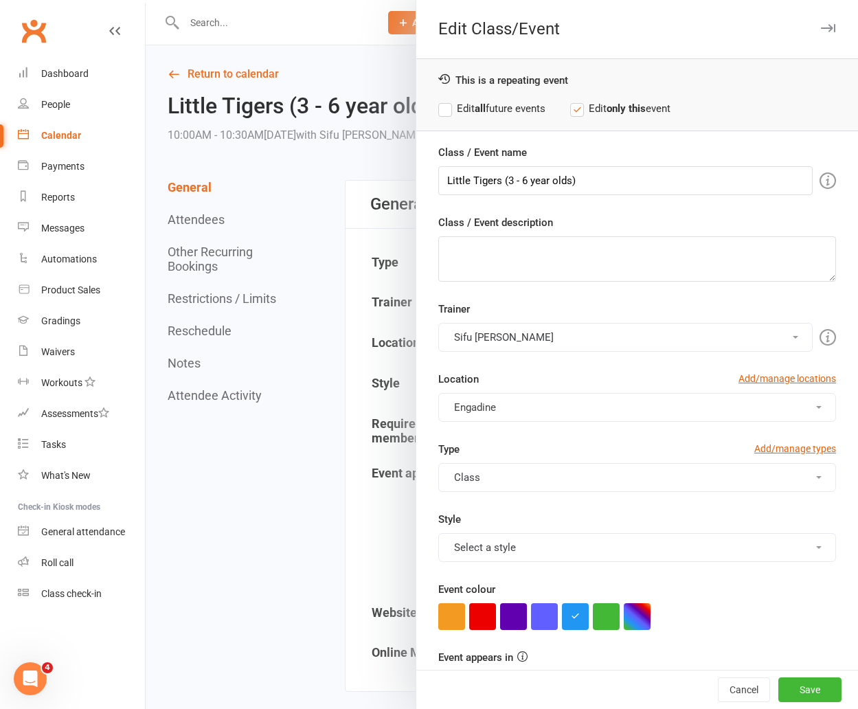
click at [489, 113] on label "Edit all future events" at bounding box center [492, 108] width 107 height 16
click at [607, 111] on label "Edit only this event" at bounding box center [620, 108] width 100 height 16
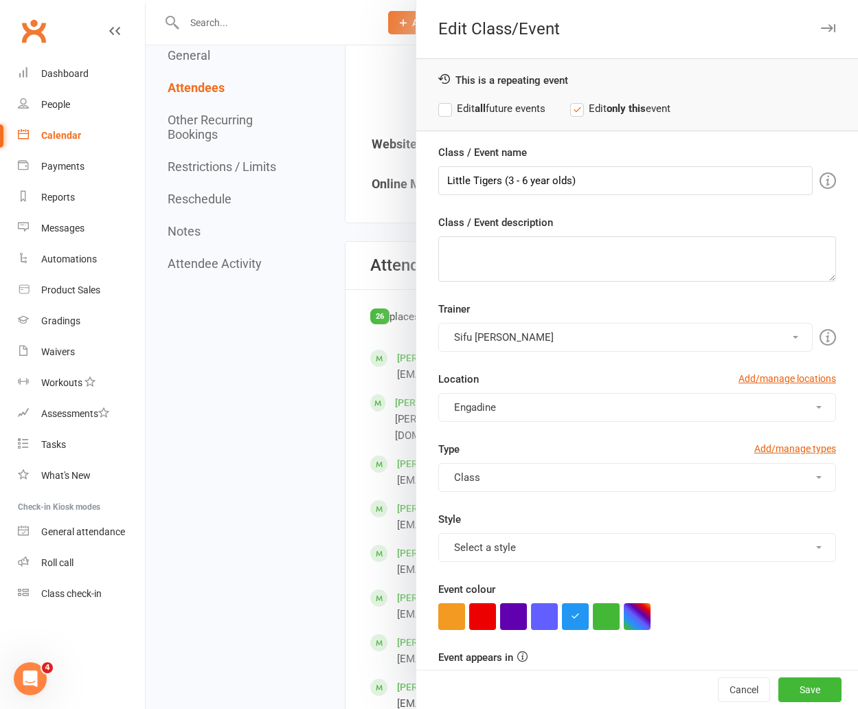
scroll to position [467, 0]
click at [374, 258] on div at bounding box center [502, 354] width 713 height 709
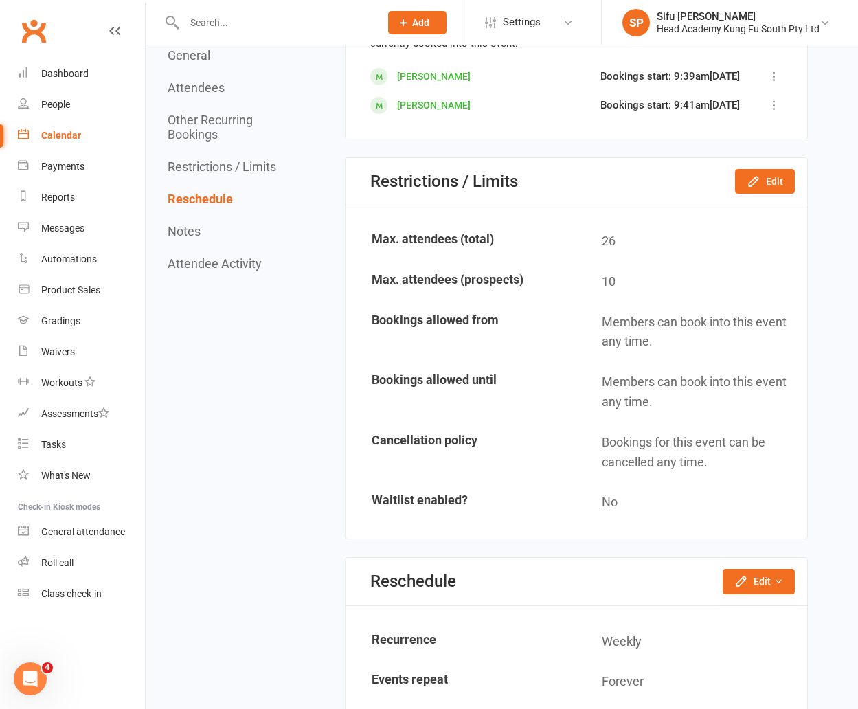
scroll to position [2156, 0]
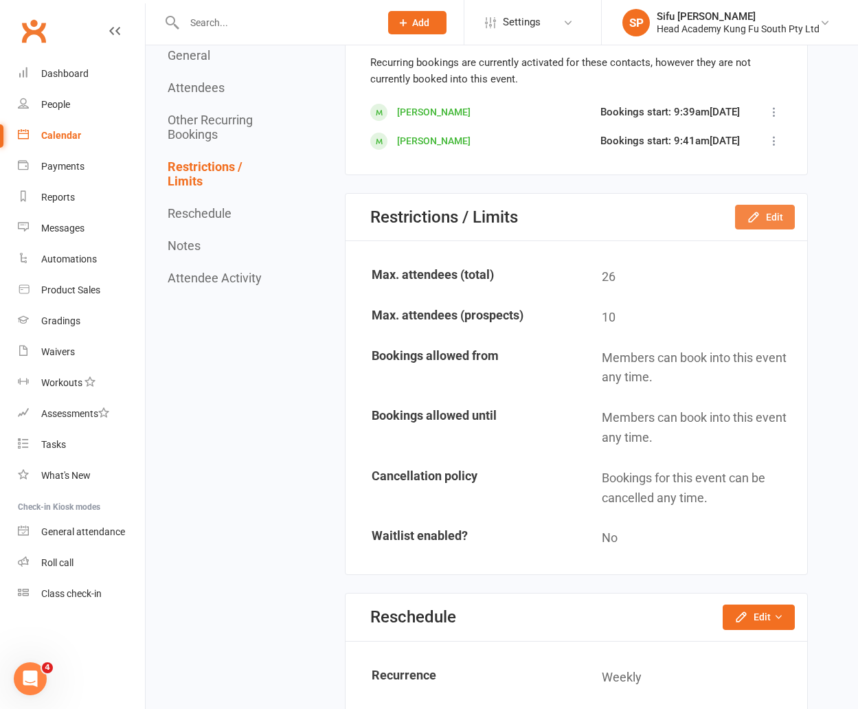
click at [752, 210] on icon "button" at bounding box center [754, 217] width 14 height 14
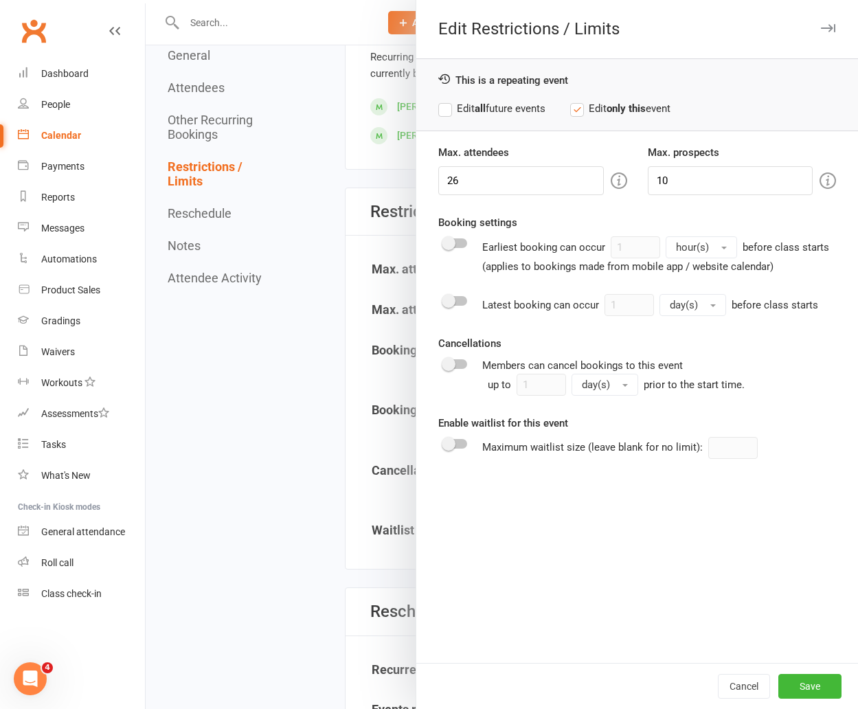
scroll to position [2162, 0]
click at [529, 180] on input "26" at bounding box center [522, 180] width 166 height 29
type input "28"
click at [816, 691] on button "Save" at bounding box center [810, 686] width 63 height 25
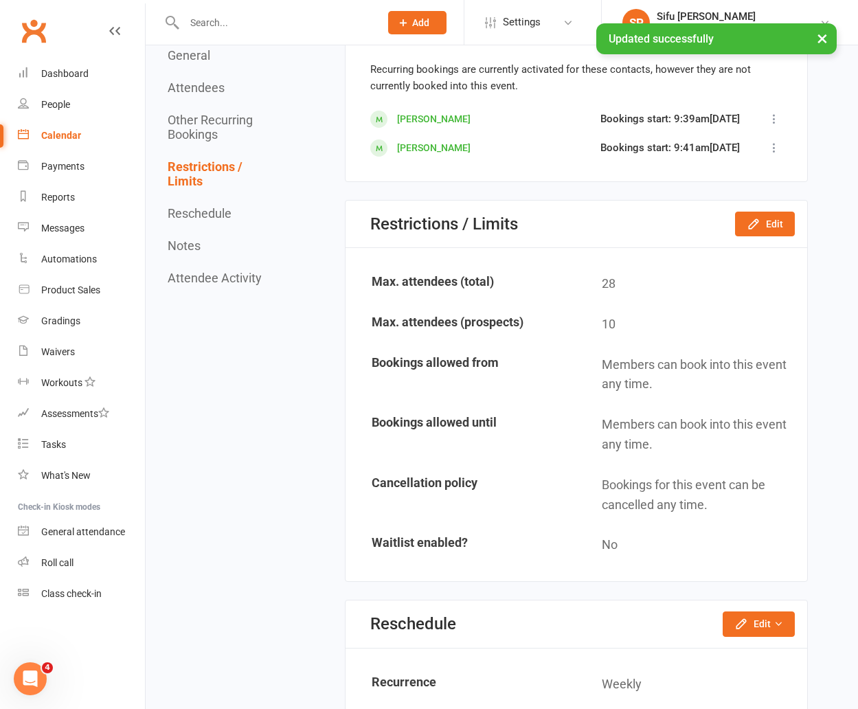
click at [826, 39] on button "×" at bounding box center [822, 38] width 25 height 30
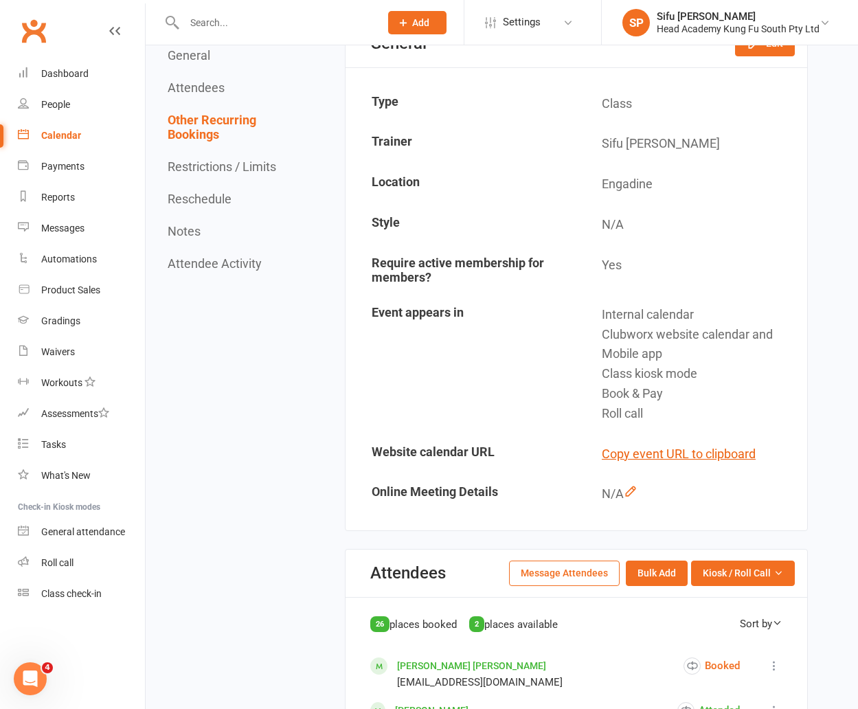
scroll to position [0, 0]
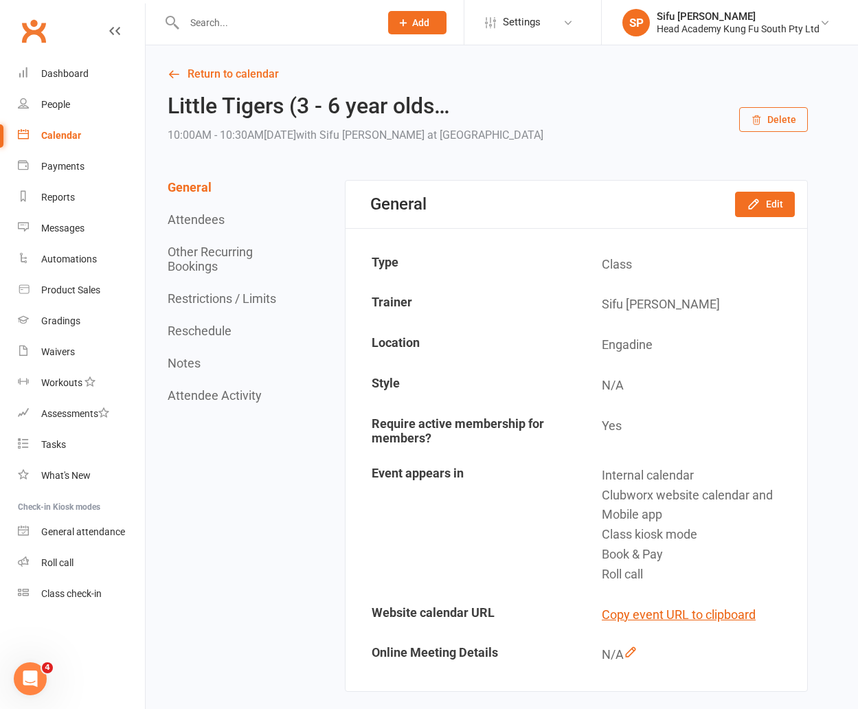
click at [69, 134] on div "Calendar" at bounding box center [61, 135] width 40 height 11
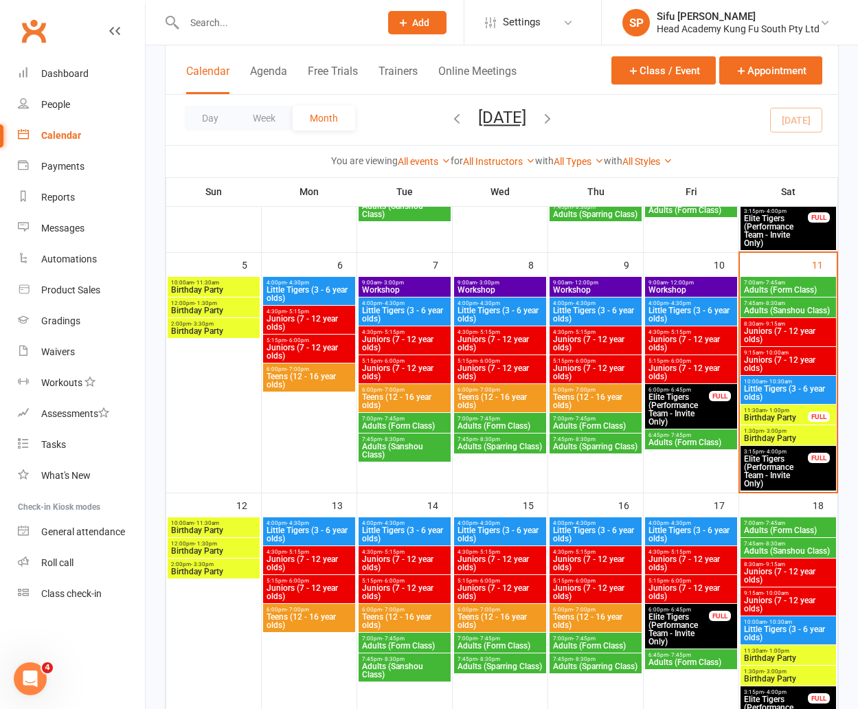
scroll to position [269, 0]
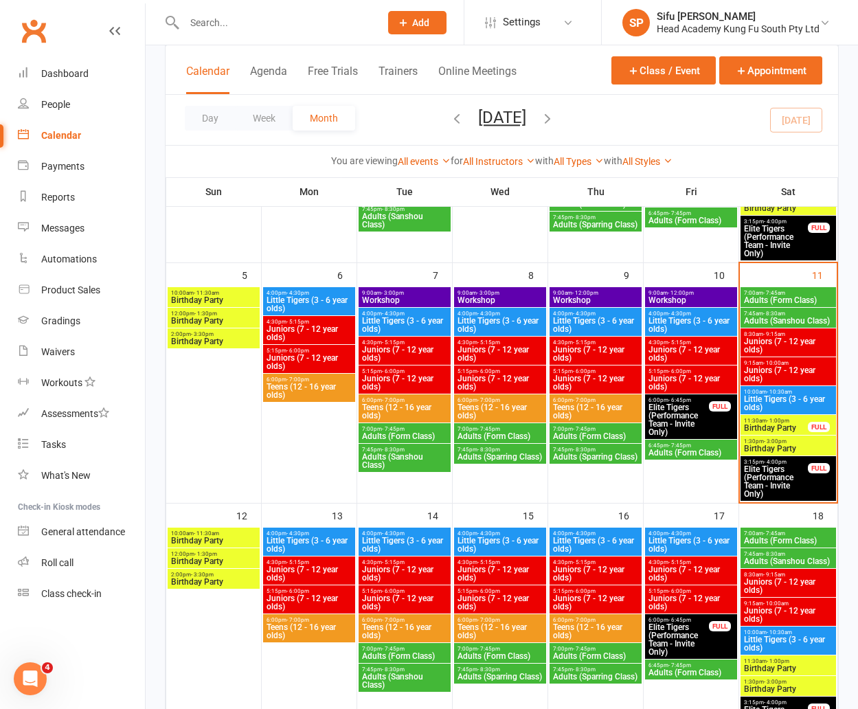
click at [807, 398] on span "Little Tigers (3 - 6 year olds)" at bounding box center [789, 403] width 90 height 16
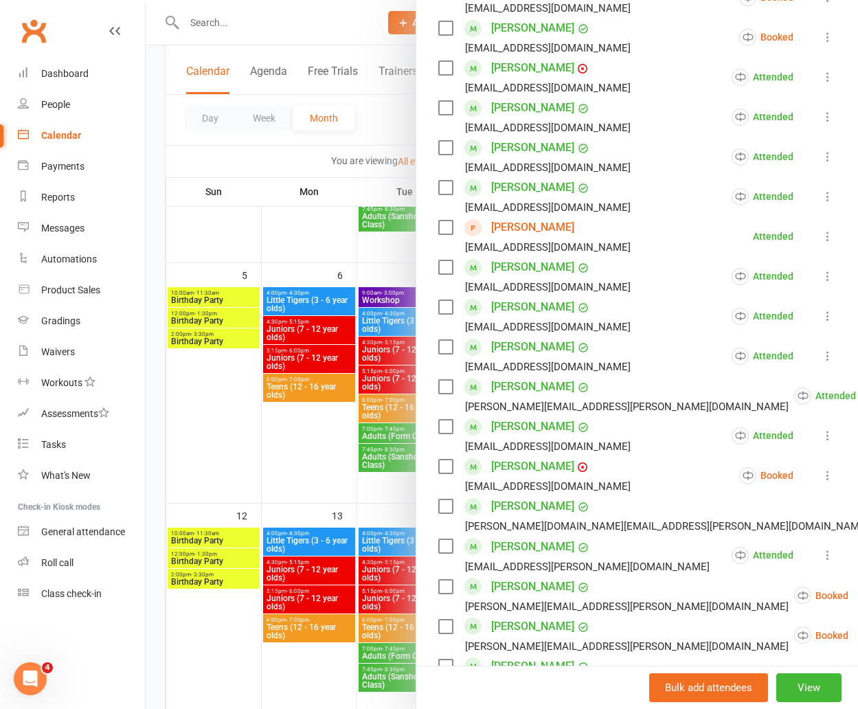
scroll to position [874, 0]
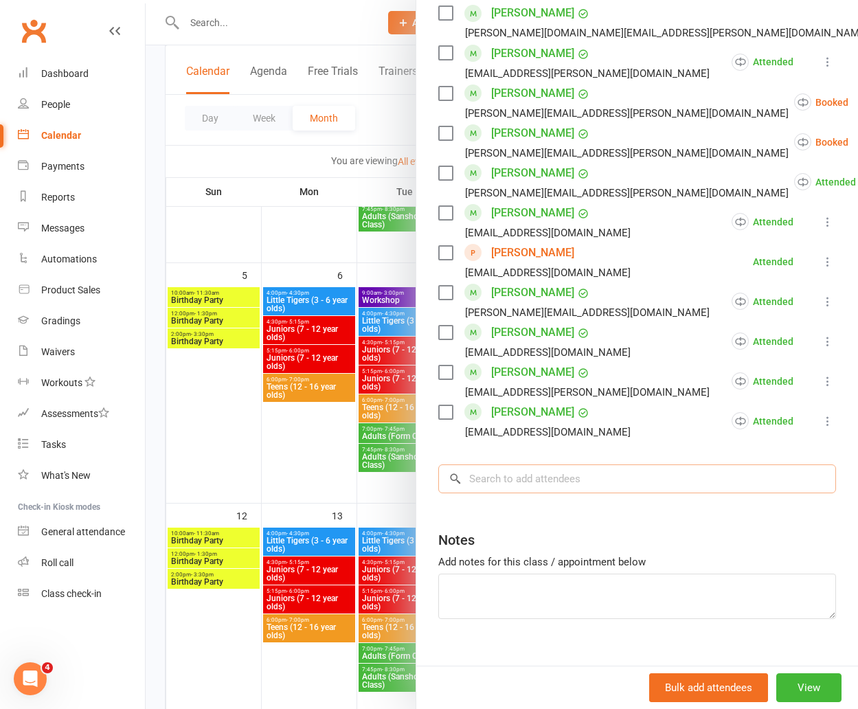
click at [581, 465] on input "search" at bounding box center [638, 479] width 398 height 29
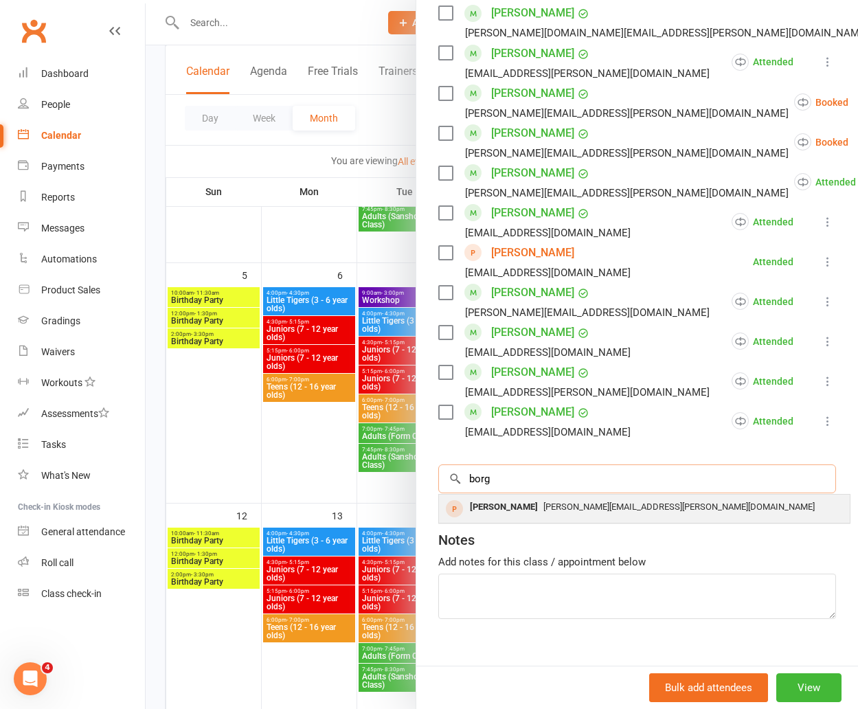
type input "borg"
click at [544, 502] on span "[PERSON_NAME][EMAIL_ADDRESS][PERSON_NAME][DOMAIN_NAME]" at bounding box center [680, 507] width 272 height 10
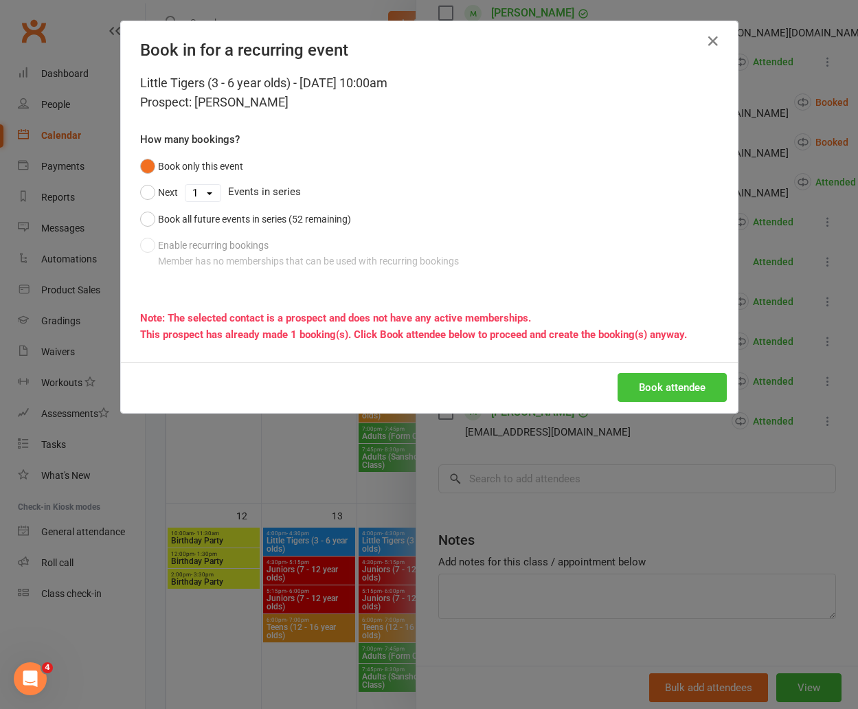
click at [660, 383] on button "Book attendee" at bounding box center [672, 387] width 109 height 29
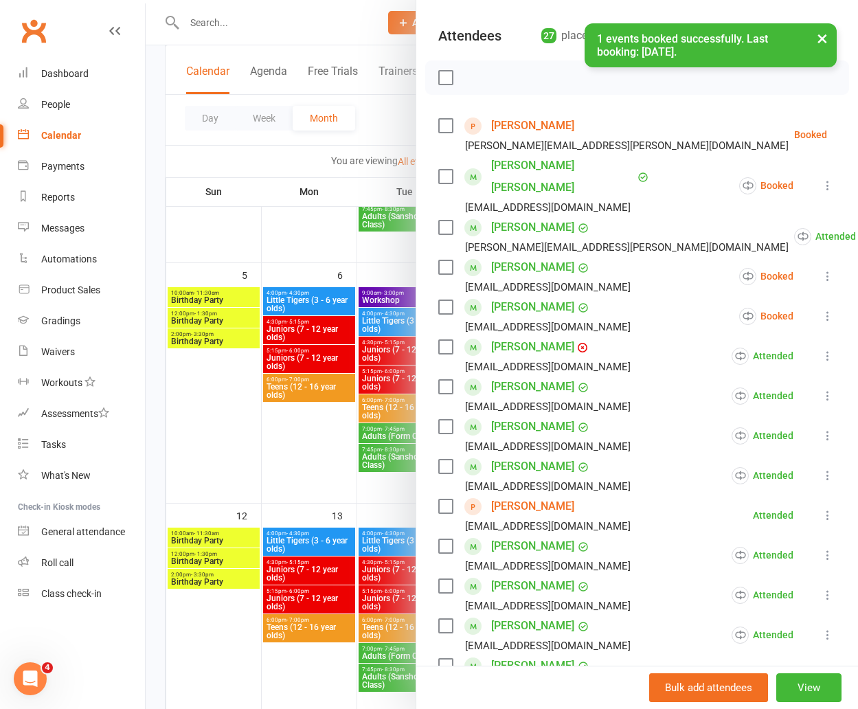
scroll to position [72, 0]
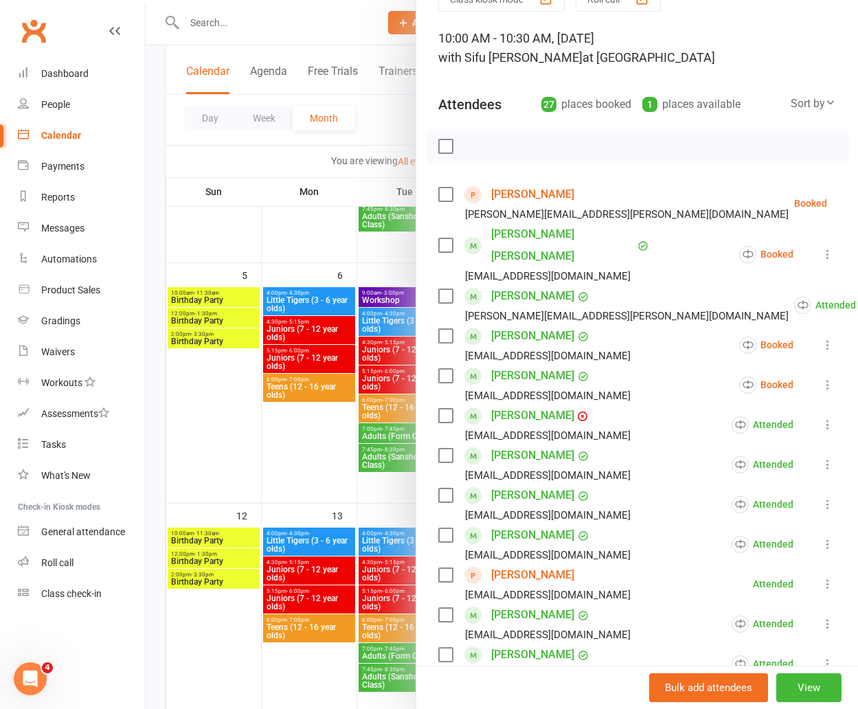
click at [443, 194] on label at bounding box center [446, 195] width 14 height 14
click at [476, 142] on icon "button" at bounding box center [476, 146] width 15 height 15
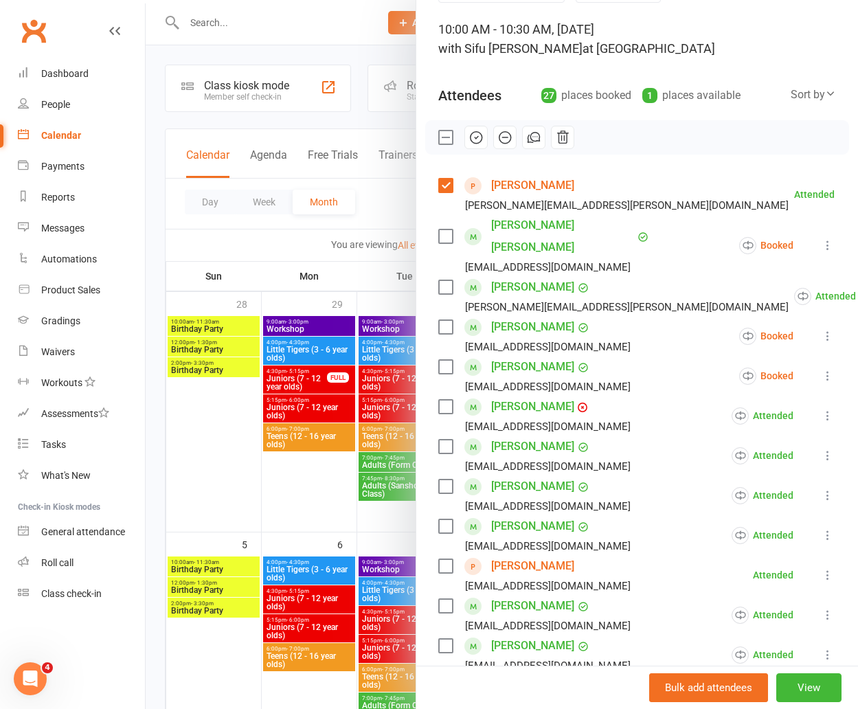
scroll to position [0, 0]
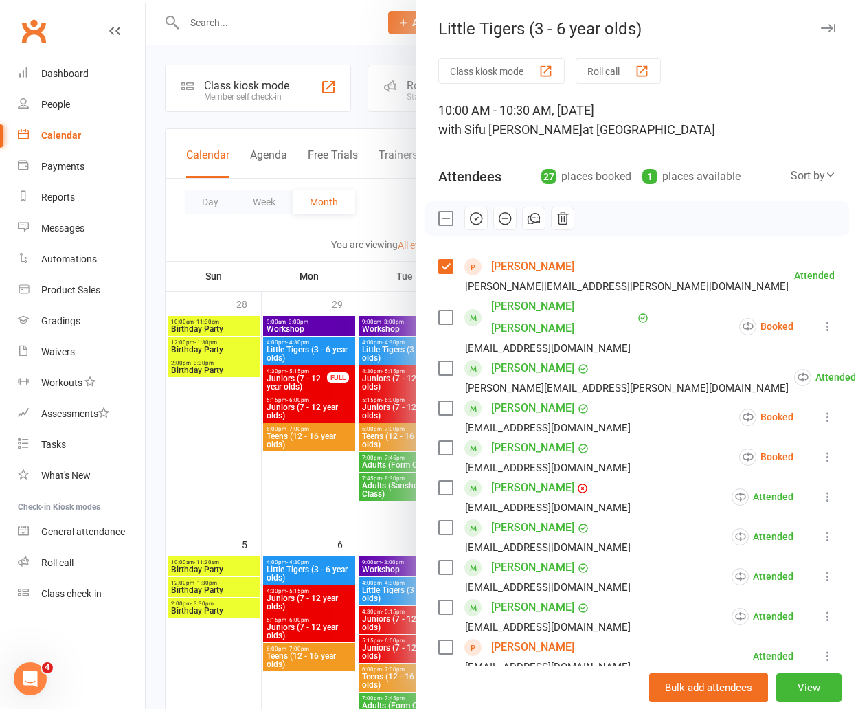
click at [280, 361] on div at bounding box center [502, 354] width 713 height 709
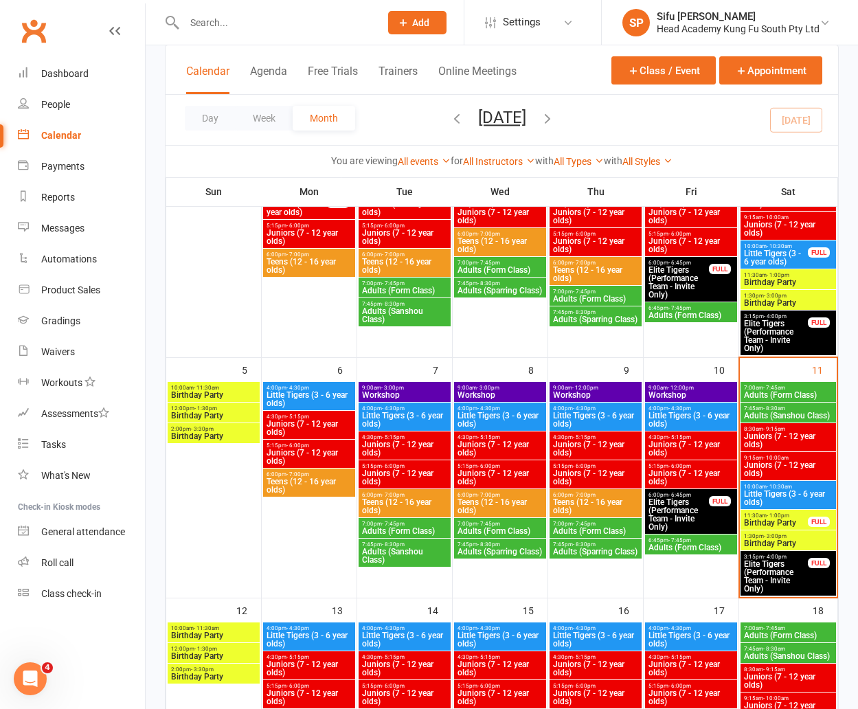
scroll to position [190, 0]
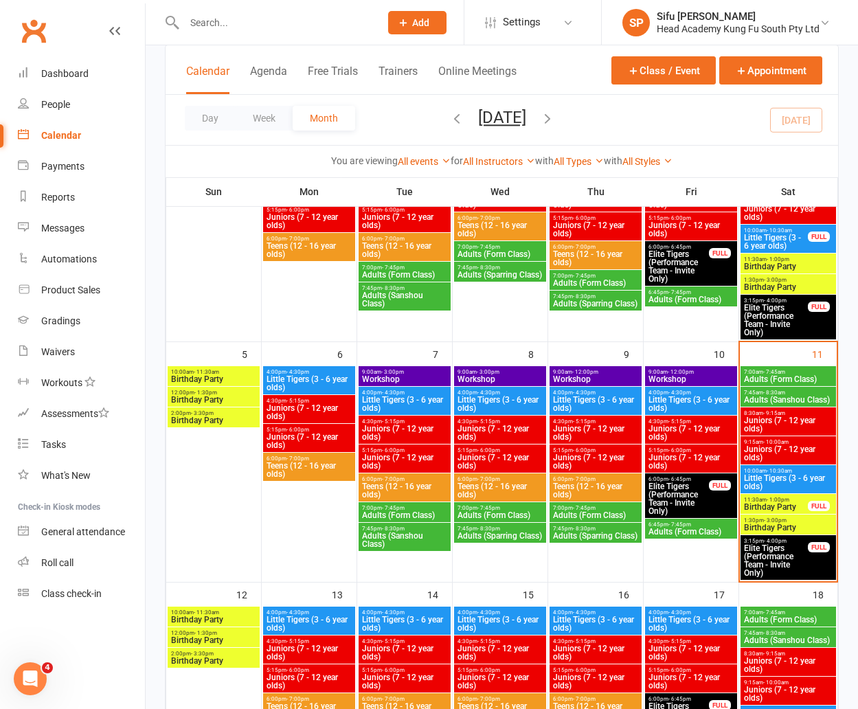
click at [784, 479] on span "Little Tigers (3 - 6 year olds)" at bounding box center [789, 482] width 90 height 16
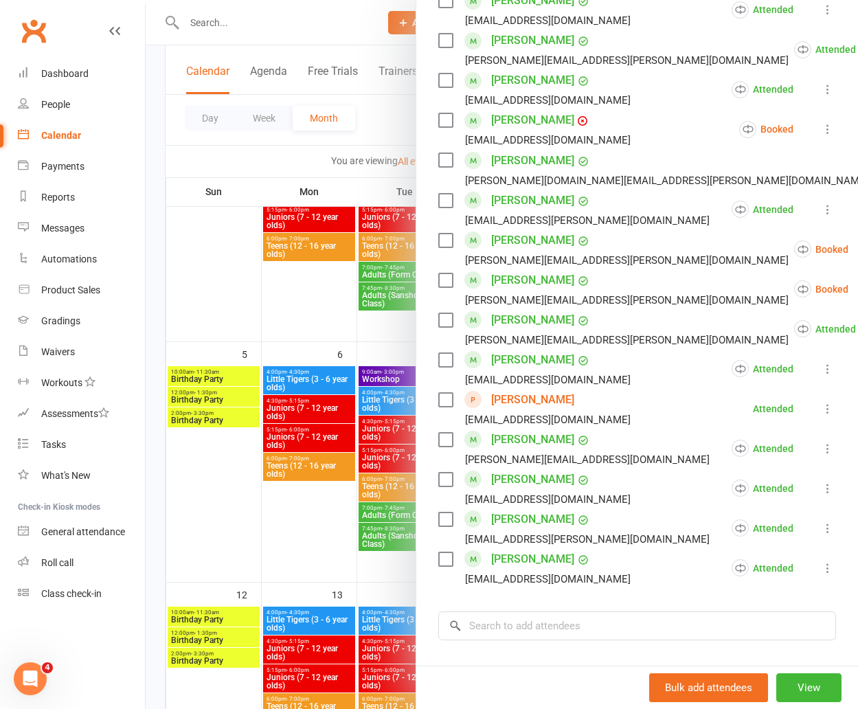
scroll to position [913, 0]
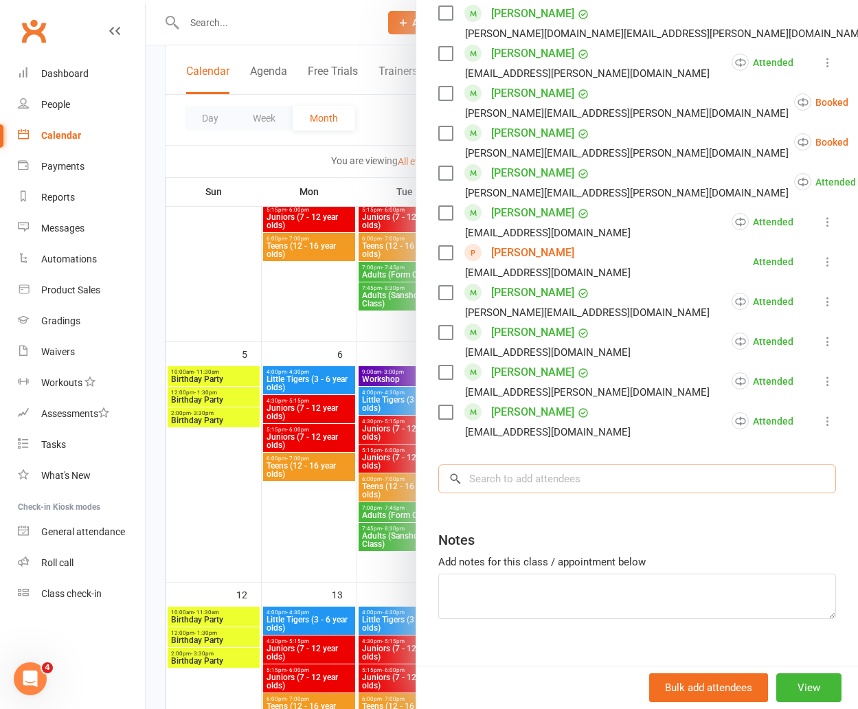
click at [535, 465] on input "search" at bounding box center [638, 479] width 398 height 29
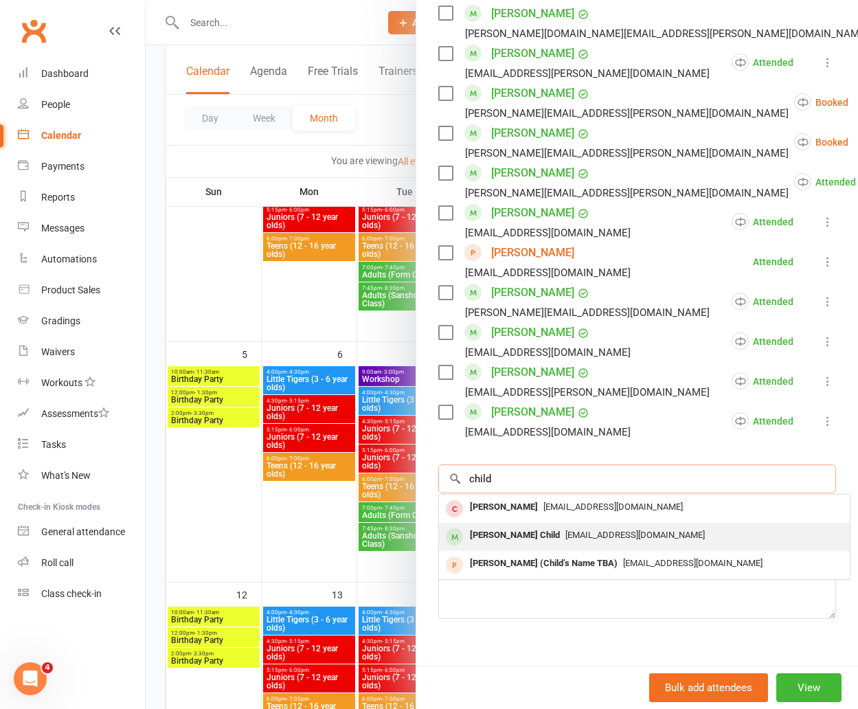
type input "child"
click at [519, 526] on div "[PERSON_NAME] Child" at bounding box center [515, 536] width 101 height 20
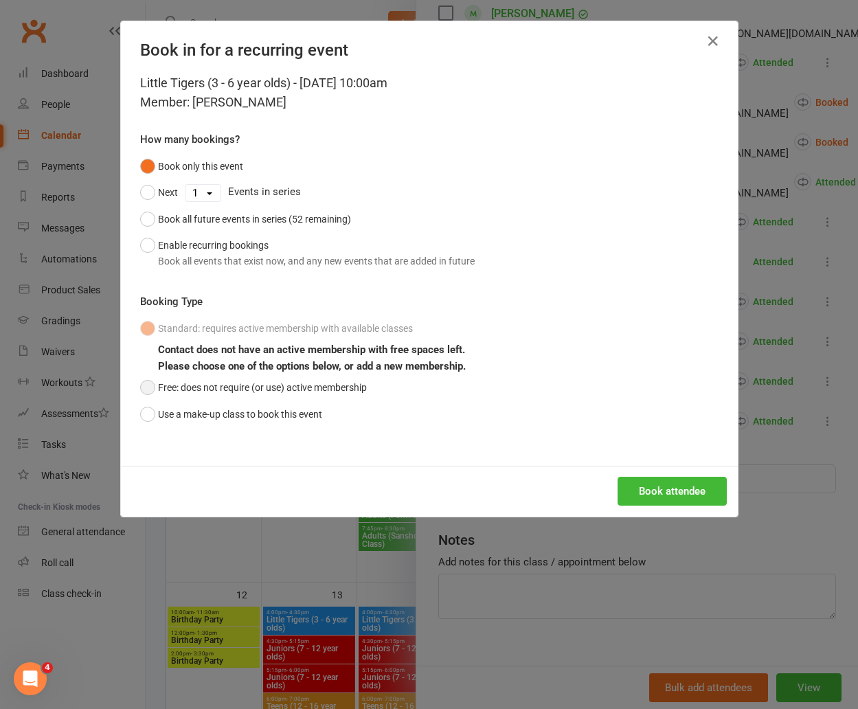
click at [180, 390] on button "Free: does not require (or use) active membership" at bounding box center [253, 388] width 227 height 26
click at [632, 478] on button "Book attendee" at bounding box center [672, 491] width 109 height 29
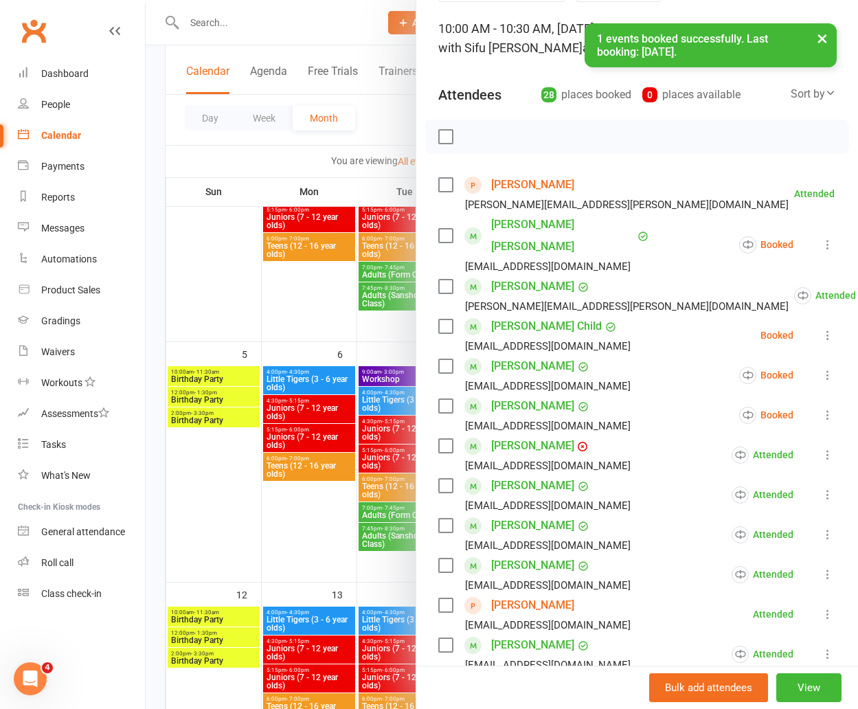
scroll to position [58, 0]
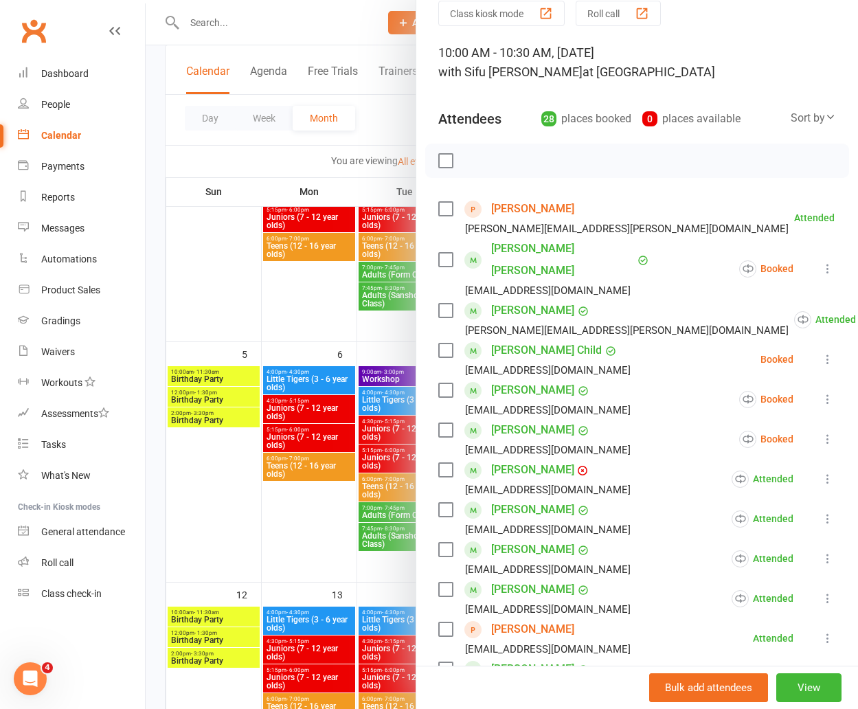
click at [450, 344] on label at bounding box center [446, 351] width 14 height 14
click at [477, 161] on icon "button" at bounding box center [476, 160] width 15 height 15
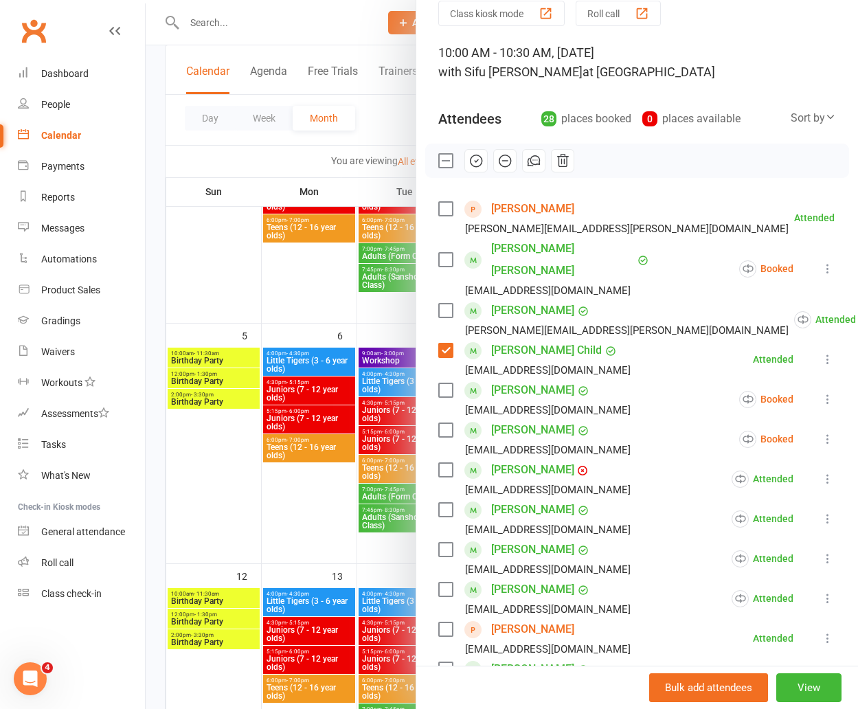
scroll to position [210, 0]
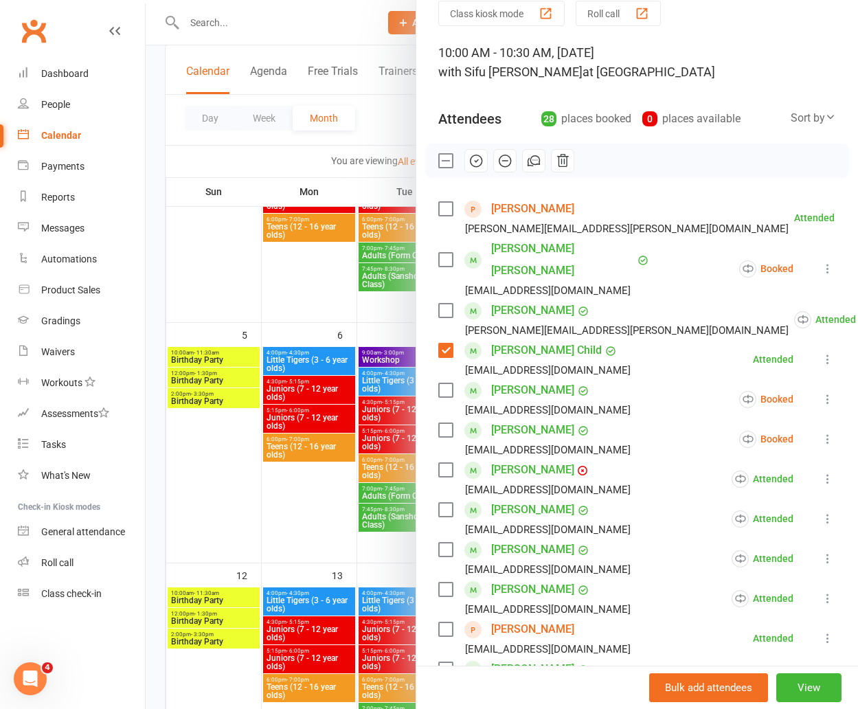
click at [280, 459] on div at bounding box center [502, 354] width 713 height 709
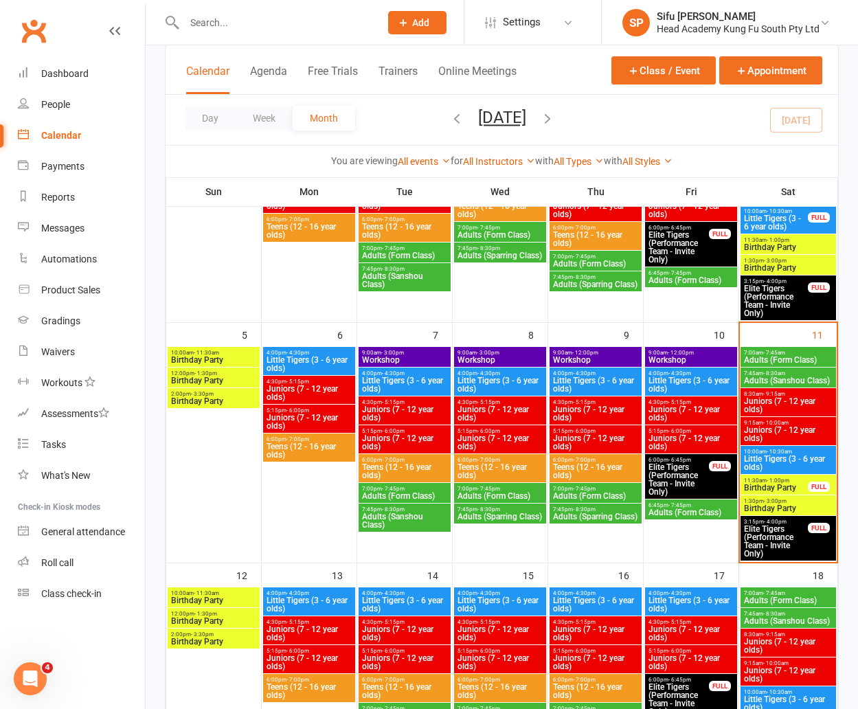
click at [399, 284] on span "Adults (Sanshou Class)" at bounding box center [405, 280] width 87 height 16
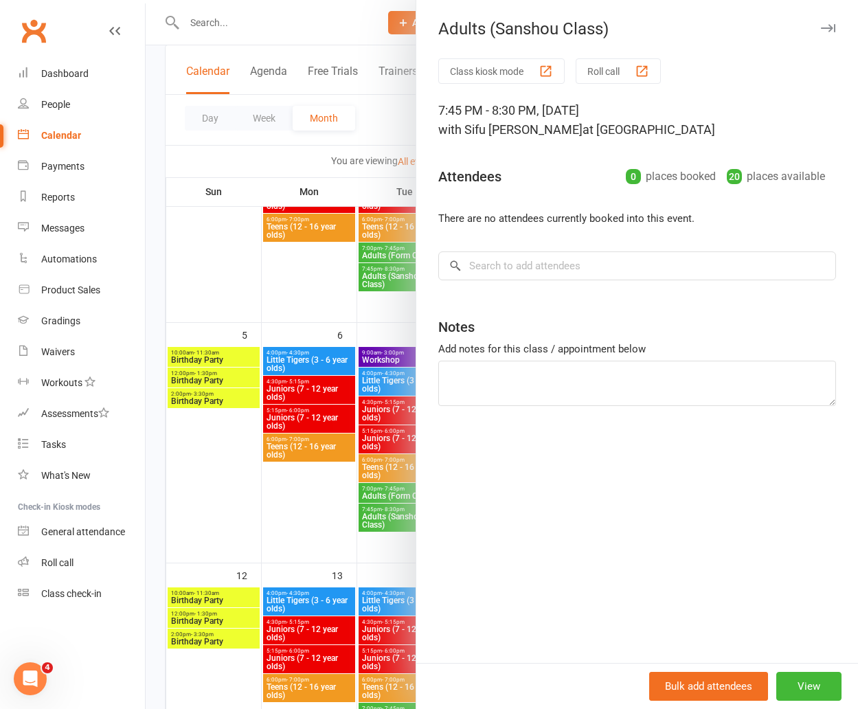
click at [826, 30] on icon "button" at bounding box center [828, 28] width 14 height 8
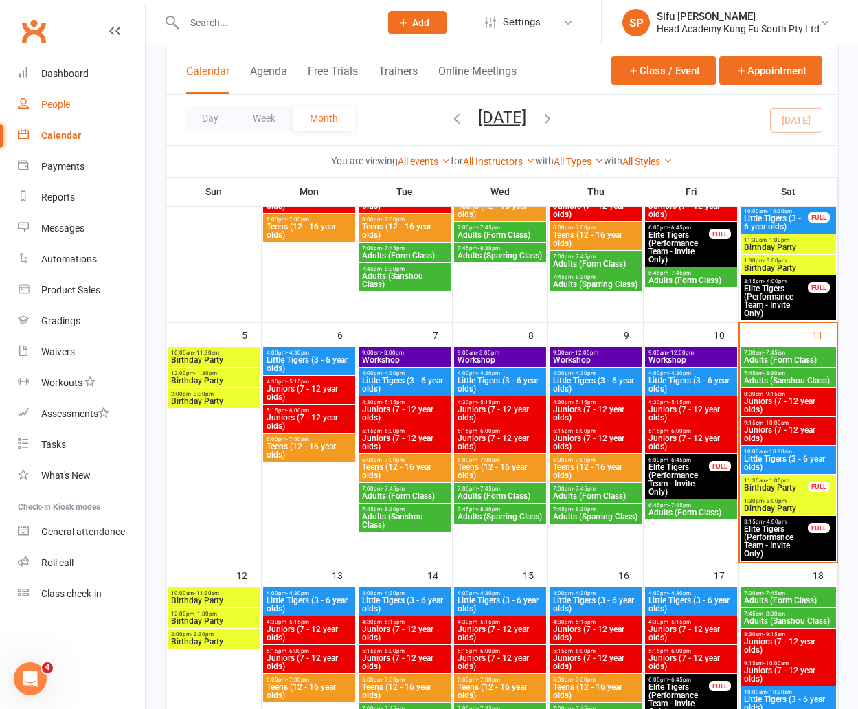
click at [74, 100] on link "People" at bounding box center [81, 104] width 127 height 31
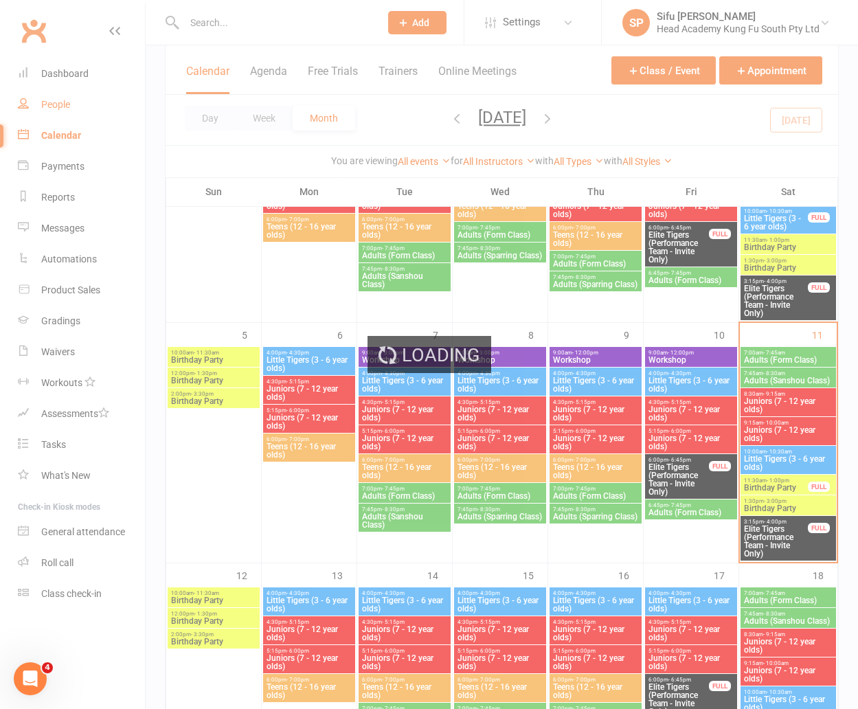
select select "25"
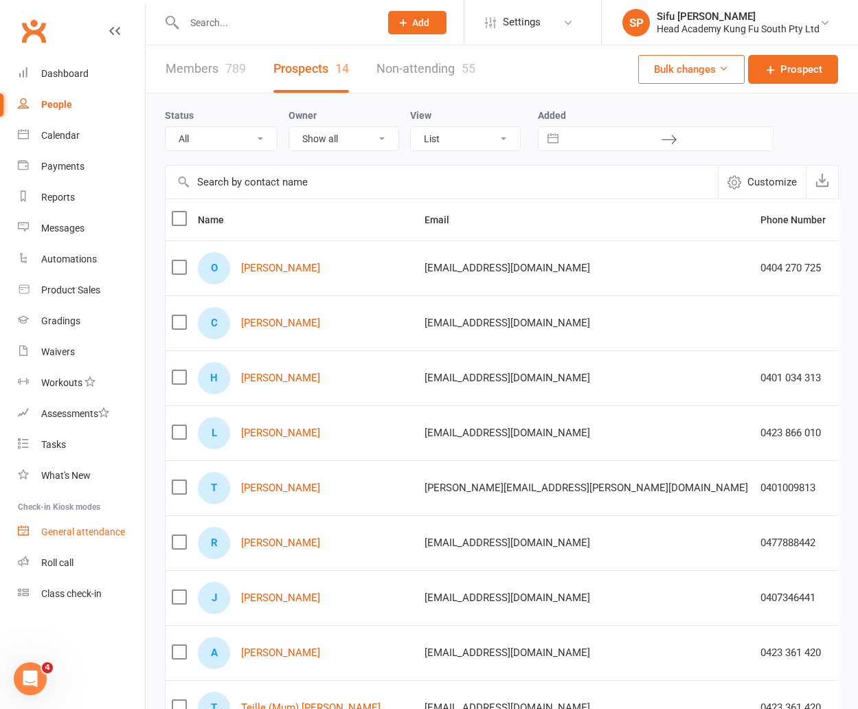
click at [144, 544] on link "General attendance" at bounding box center [81, 532] width 127 height 31
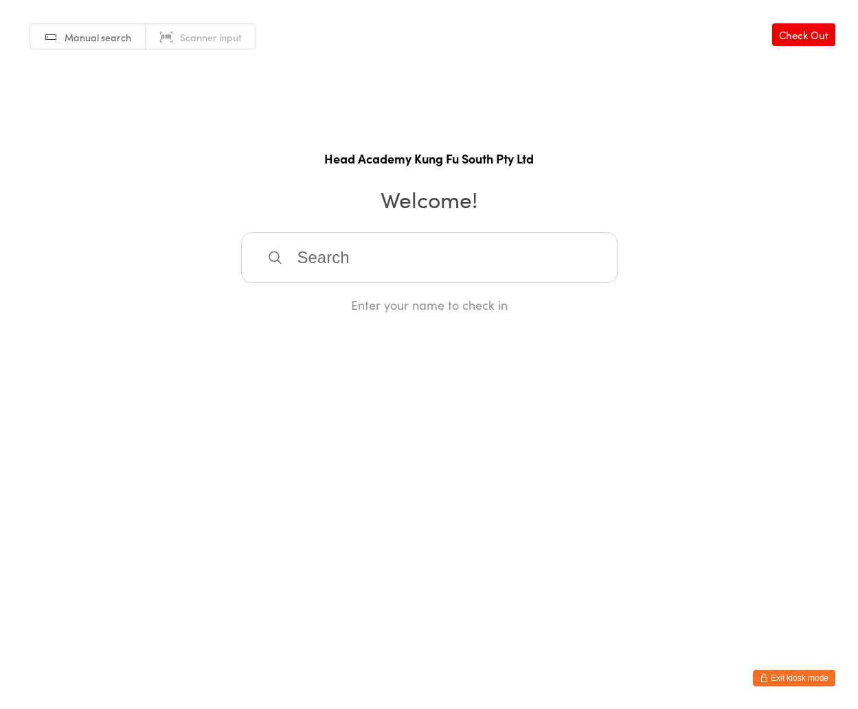
click at [813, 678] on button "Exit kiosk mode" at bounding box center [794, 678] width 82 height 16
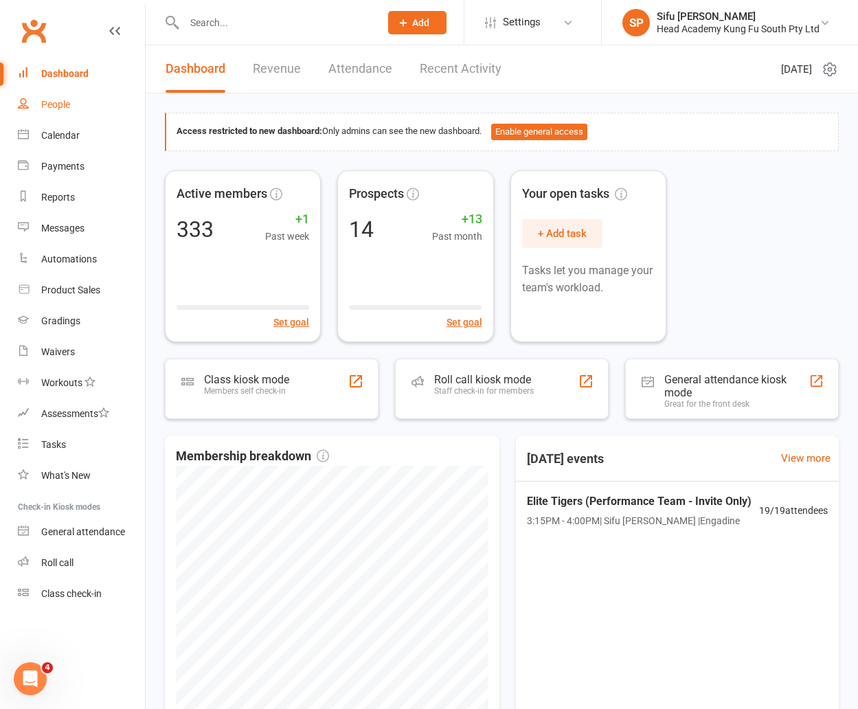
click at [59, 104] on div "People" at bounding box center [55, 104] width 29 height 11
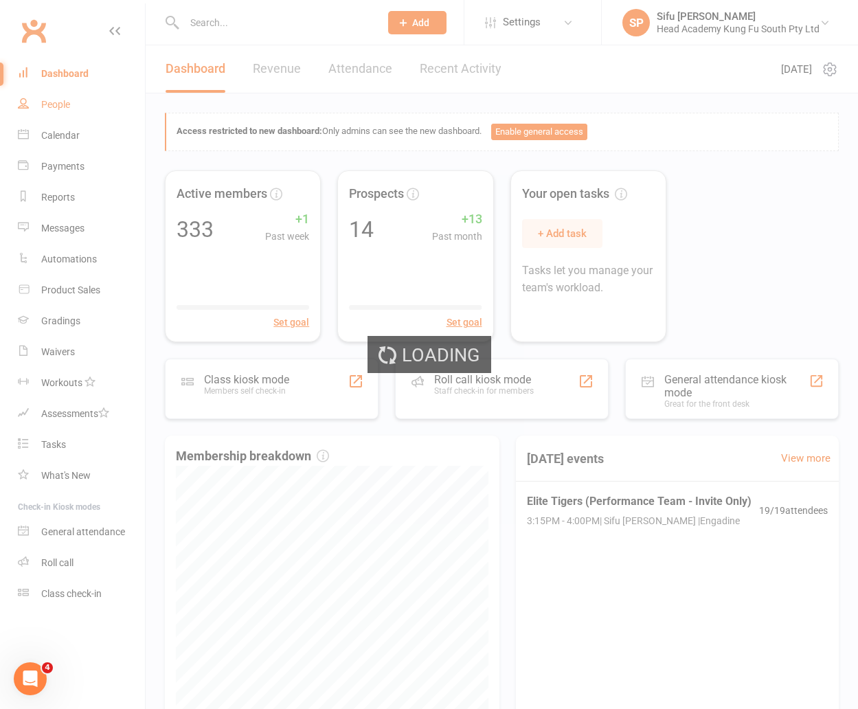
select select "25"
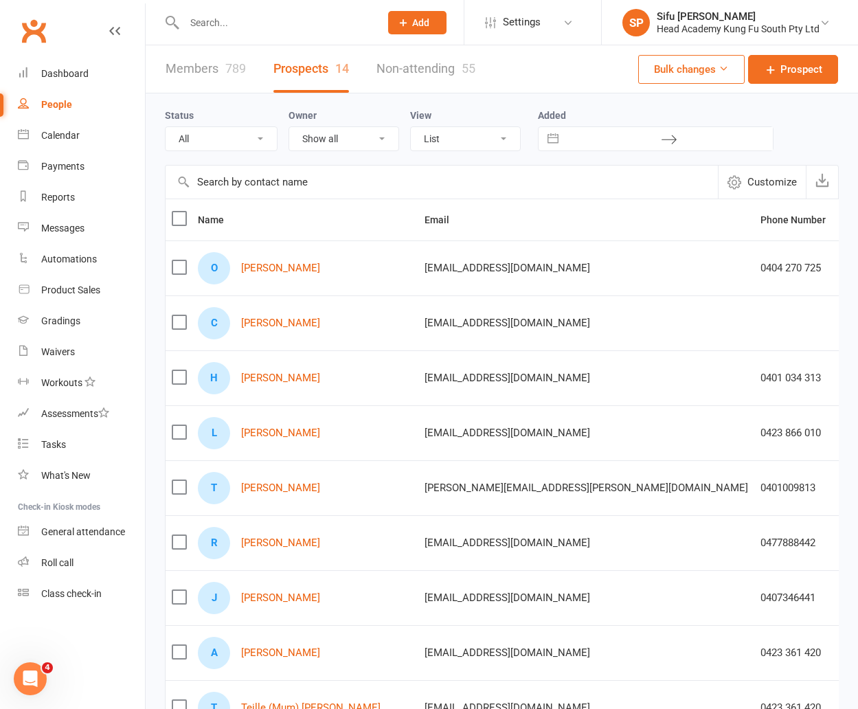
click at [50, 102] on div "People" at bounding box center [56, 104] width 31 height 11
click at [241, 184] on input "text" at bounding box center [442, 182] width 553 height 33
click at [243, 186] on input "text" at bounding box center [442, 182] width 553 height 33
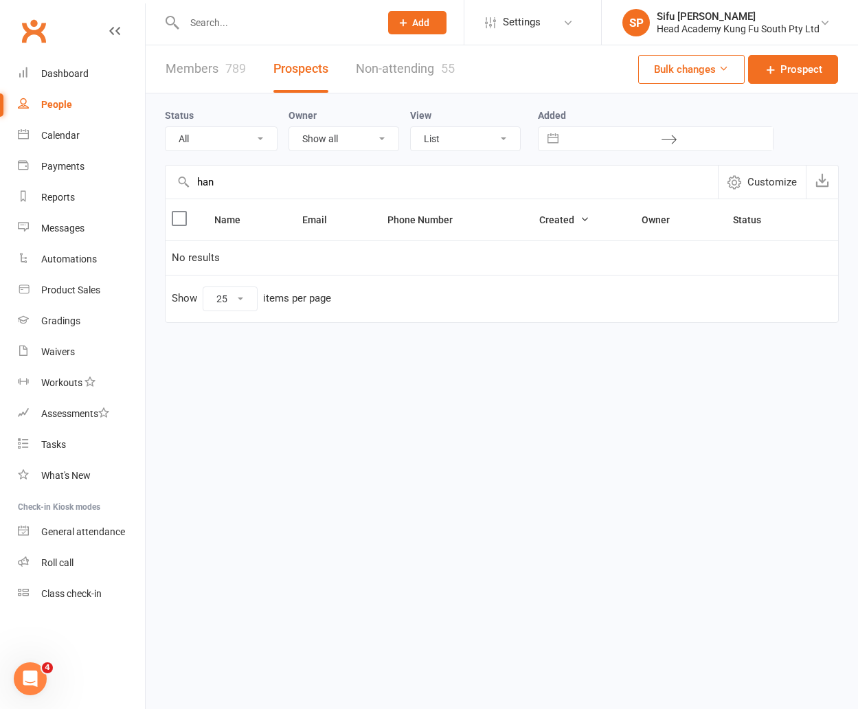
type input "han"
click at [208, 64] on link "Members 789" at bounding box center [206, 68] width 80 height 47
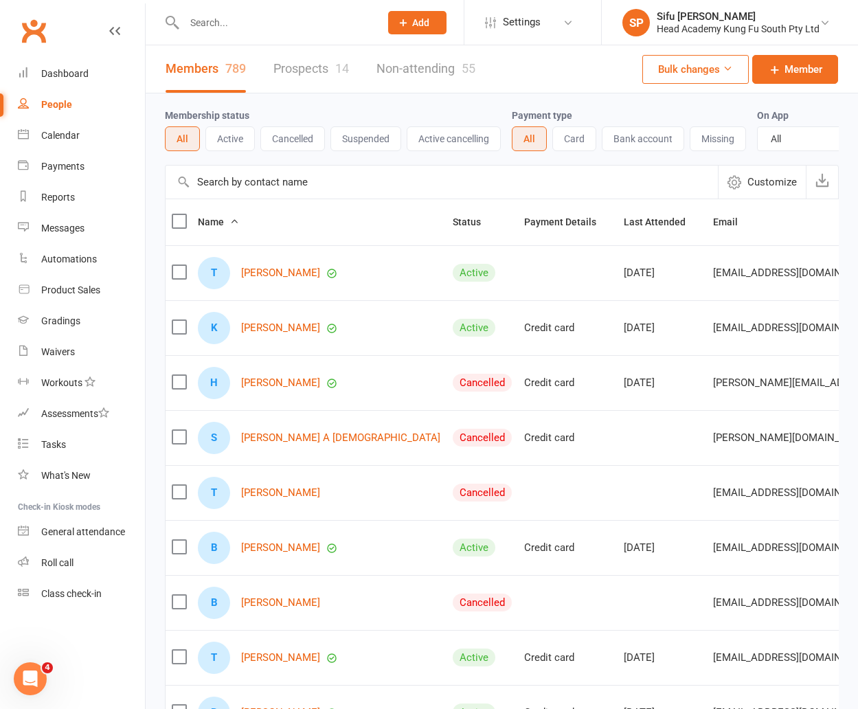
click at [210, 175] on input "text" at bounding box center [442, 182] width 553 height 33
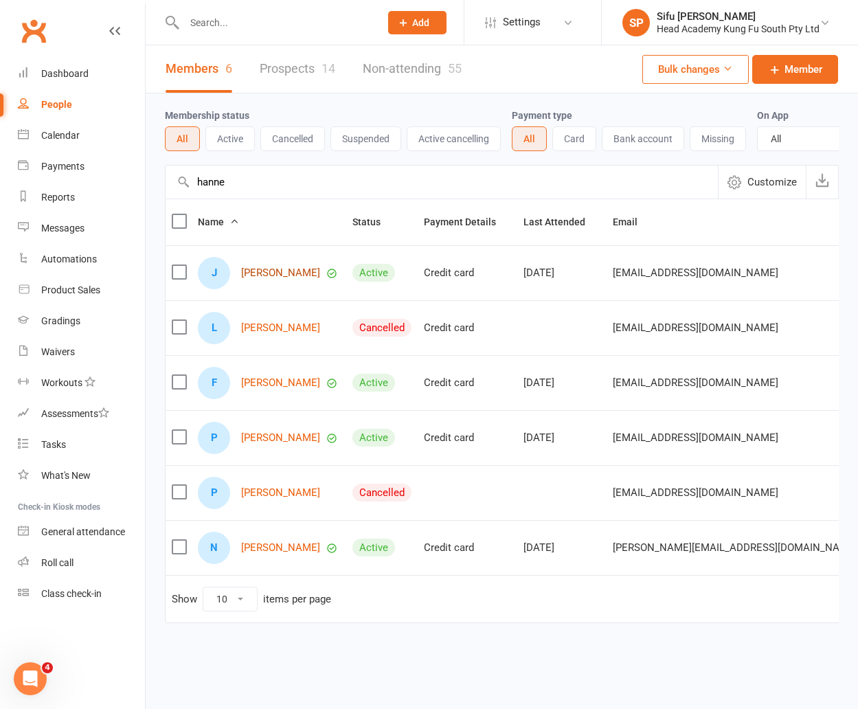
type input "hanne"
click at [296, 269] on link "[PERSON_NAME]" at bounding box center [280, 273] width 79 height 12
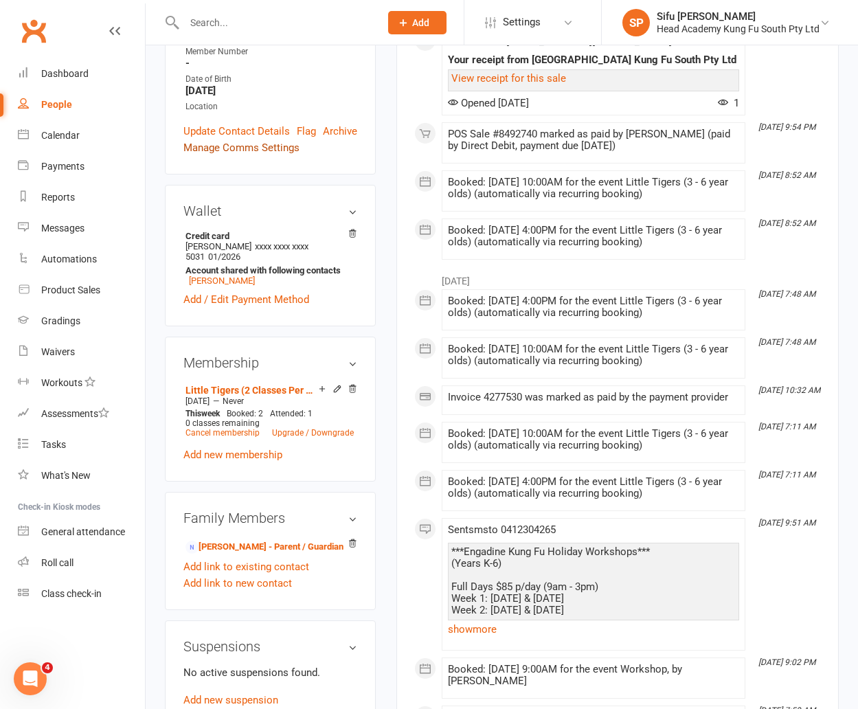
scroll to position [407, 0]
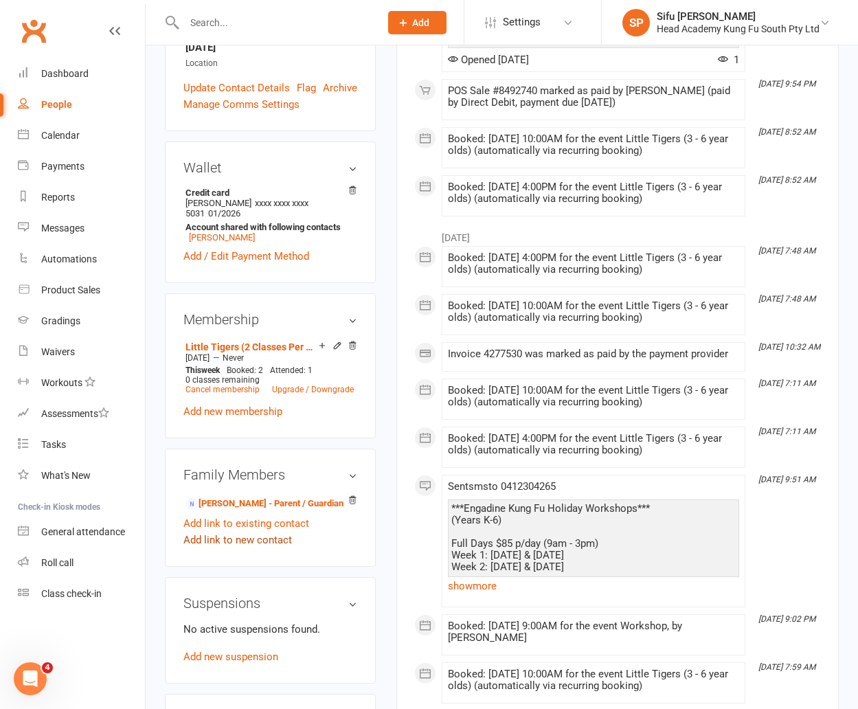
click at [255, 532] on link "Add link to new contact" at bounding box center [238, 540] width 109 height 16
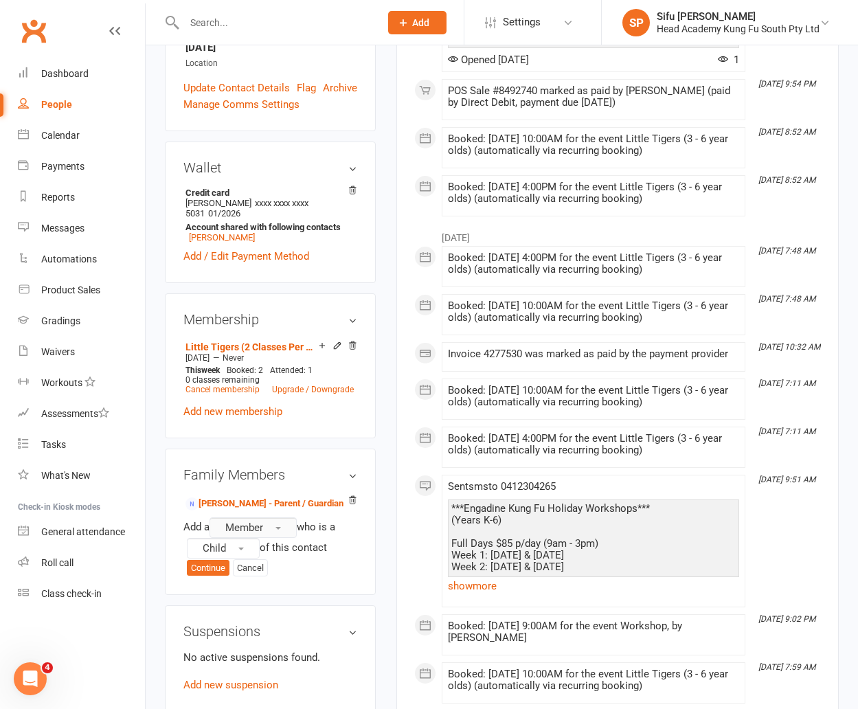
click at [276, 518] on button "Member" at bounding box center [253, 528] width 87 height 21
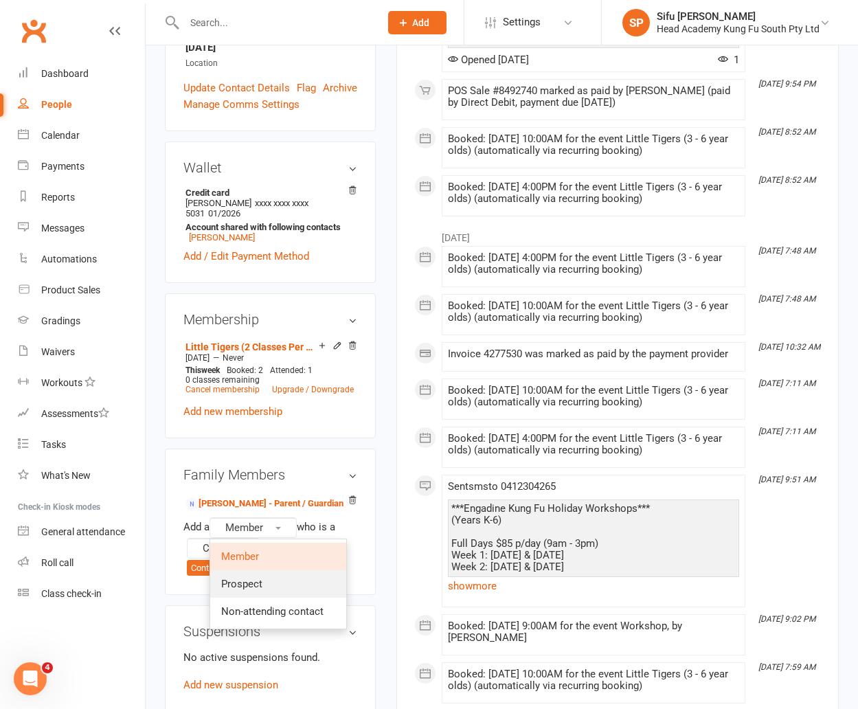
click at [258, 578] on span "Prospect" at bounding box center [241, 584] width 41 height 12
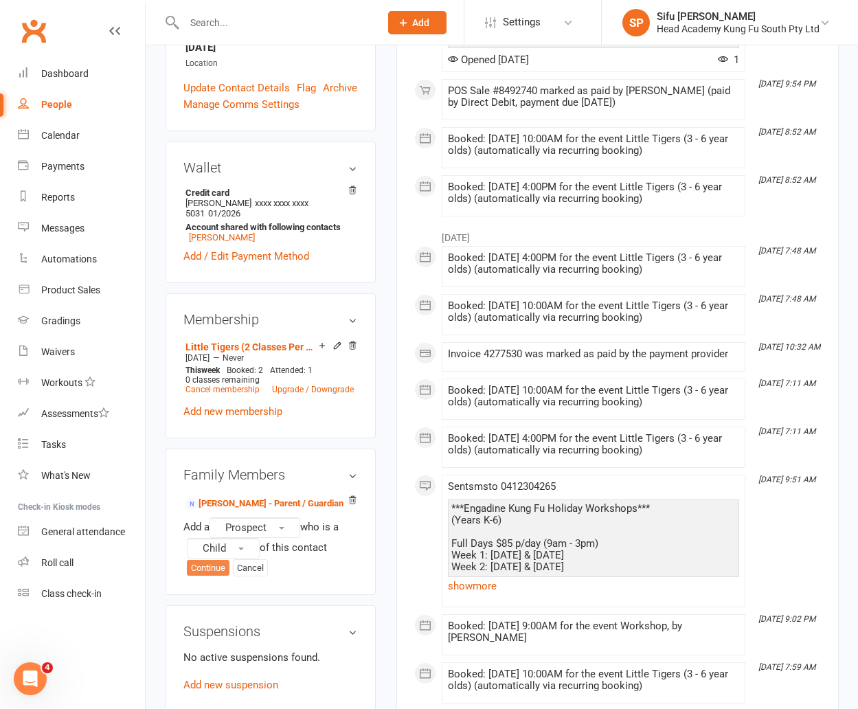
click at [206, 560] on button "Continue" at bounding box center [208, 568] width 43 height 16
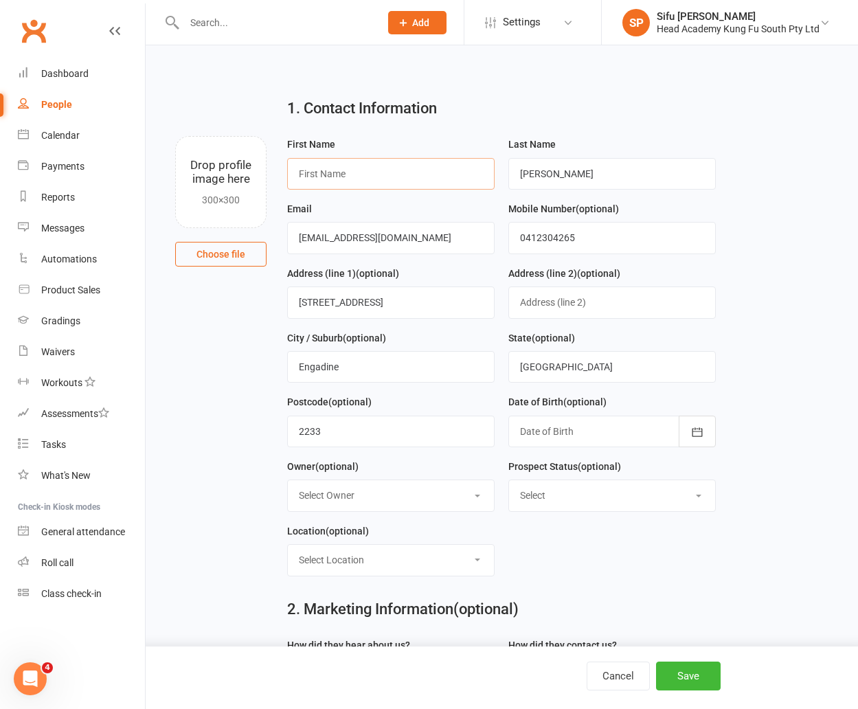
click at [393, 175] on input "text" at bounding box center [391, 174] width 208 height 32
type input "K"
type input "[PERSON_NAME]"
click at [684, 690] on button "Save" at bounding box center [688, 676] width 65 height 29
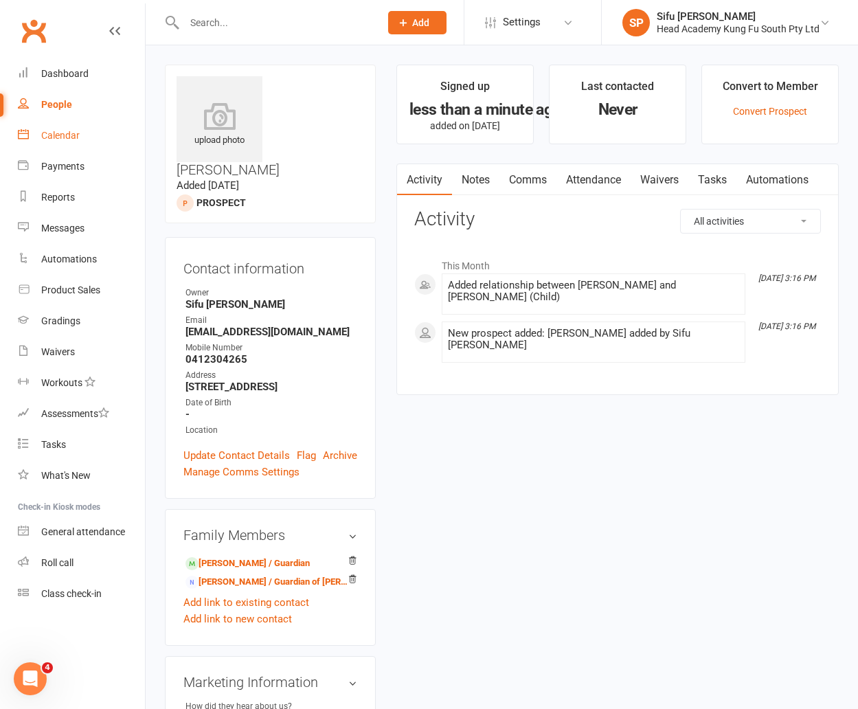
click at [63, 129] on link "Calendar" at bounding box center [81, 135] width 127 height 31
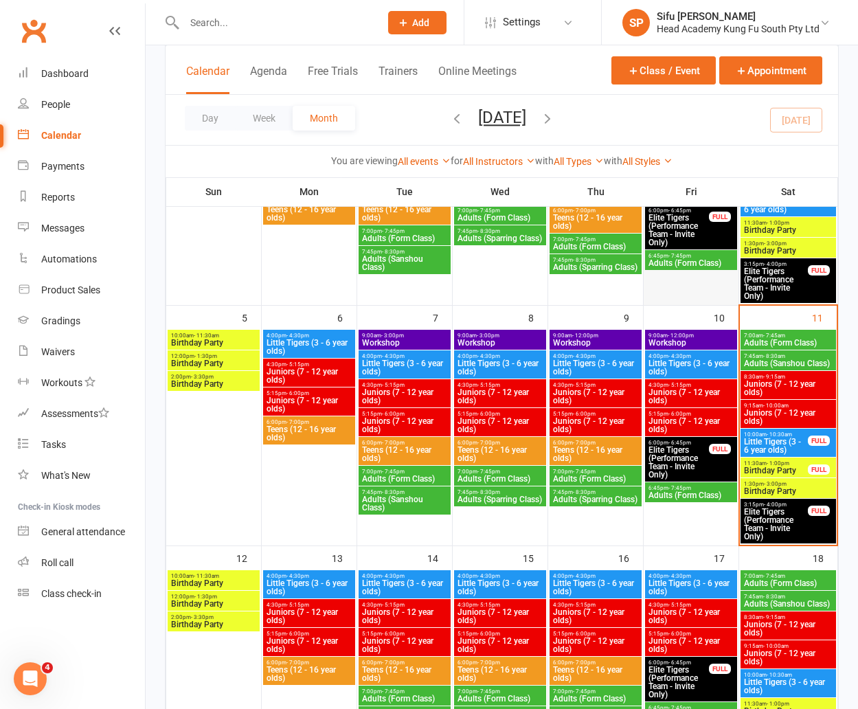
scroll to position [269, 0]
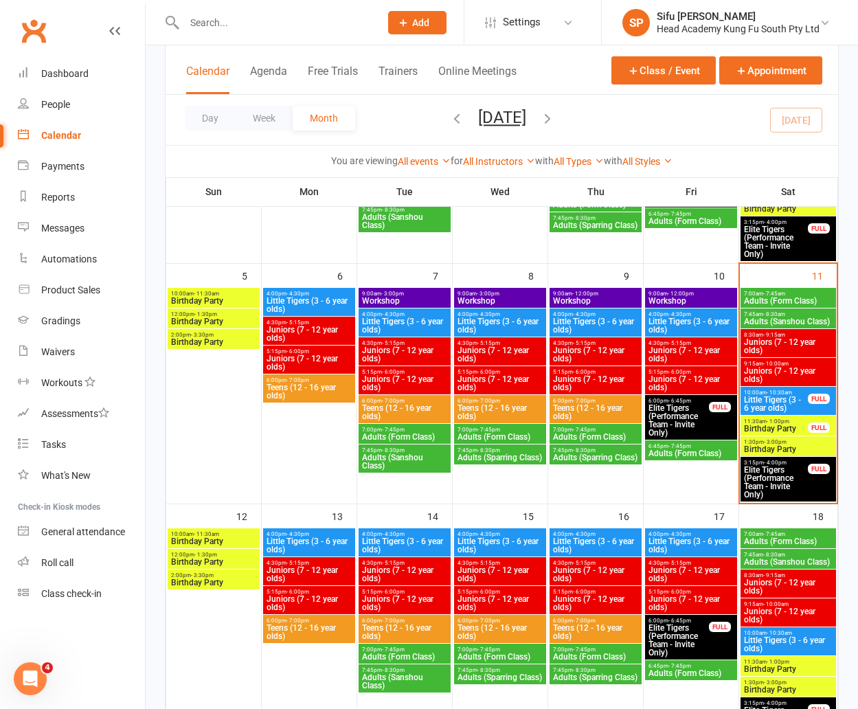
click at [796, 401] on span "Little Tigers (3 - 6 year olds)" at bounding box center [776, 404] width 65 height 16
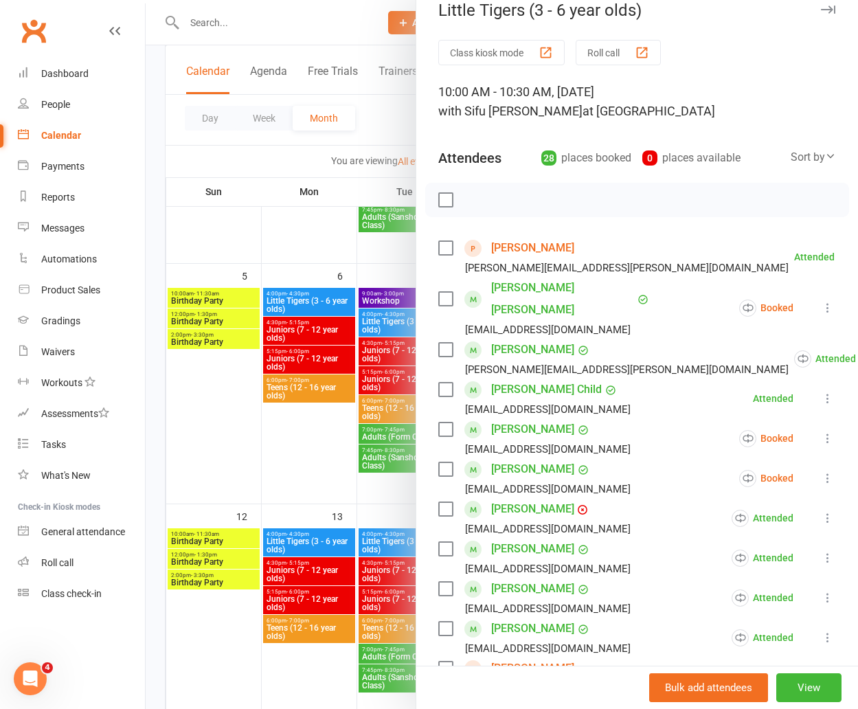
scroll to position [0, 0]
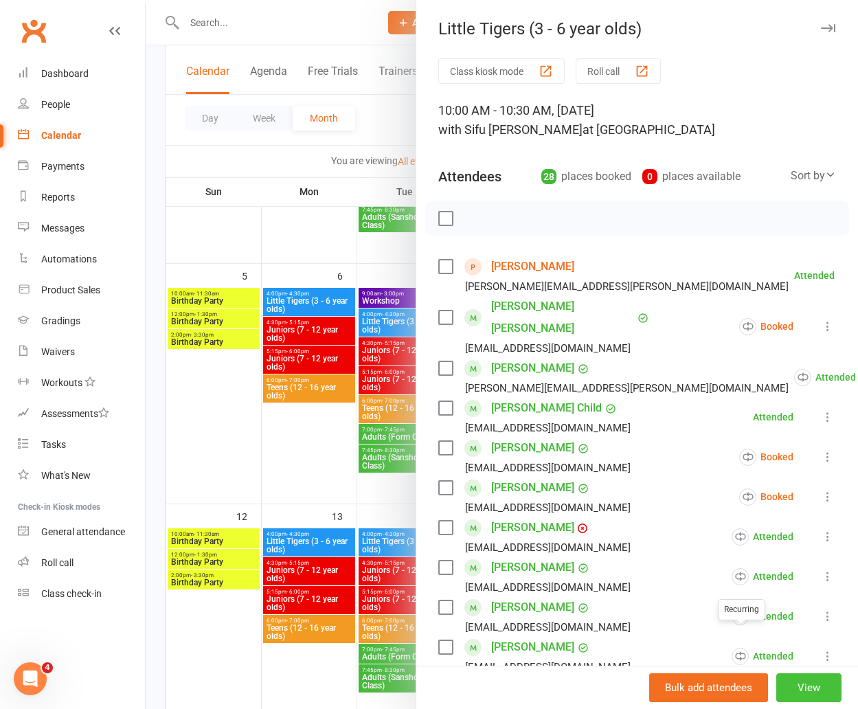
click at [806, 688] on button "View" at bounding box center [809, 688] width 65 height 29
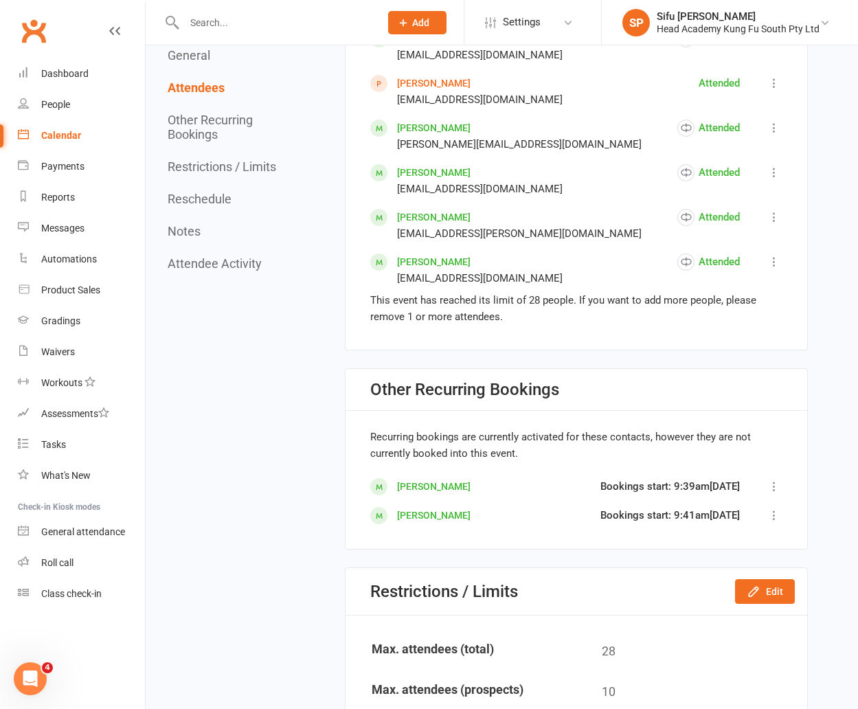
scroll to position [1922, 0]
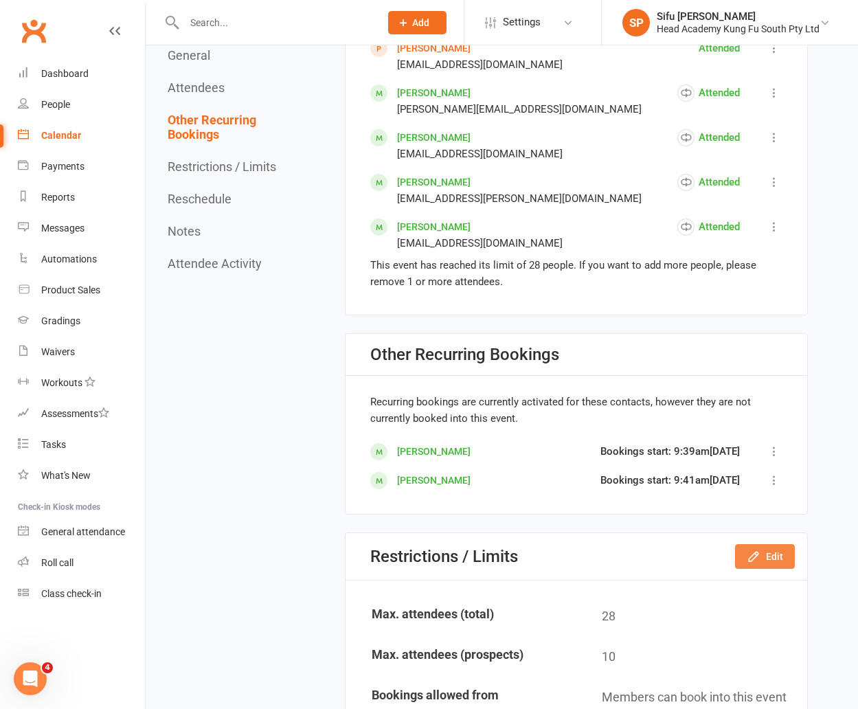
click at [762, 544] on button "Edit" at bounding box center [765, 556] width 60 height 25
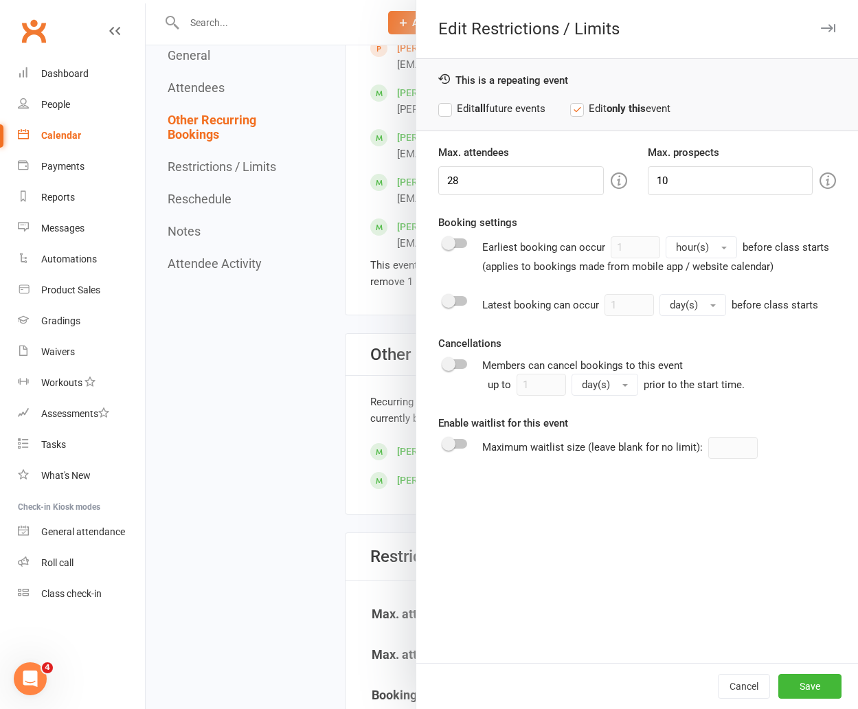
click at [539, 185] on div "Attendee limits help you manage class numbers if you have restricted space. If …" at bounding box center [468, 181] width 264 height 32
click at [539, 185] on input "28" at bounding box center [522, 180] width 166 height 29
type input "2"
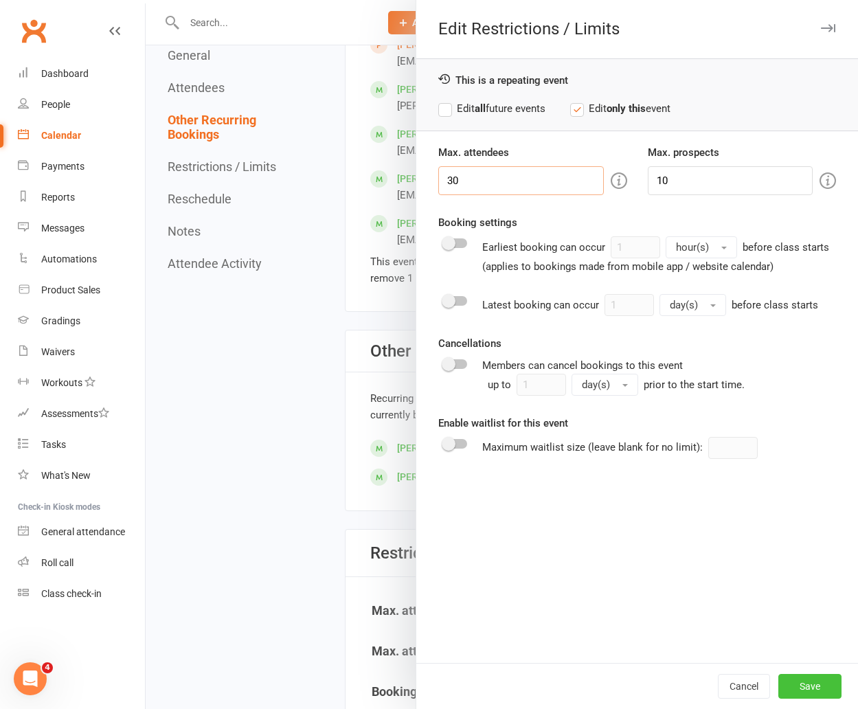
type input "30"
click at [795, 681] on button "Save" at bounding box center [810, 686] width 63 height 25
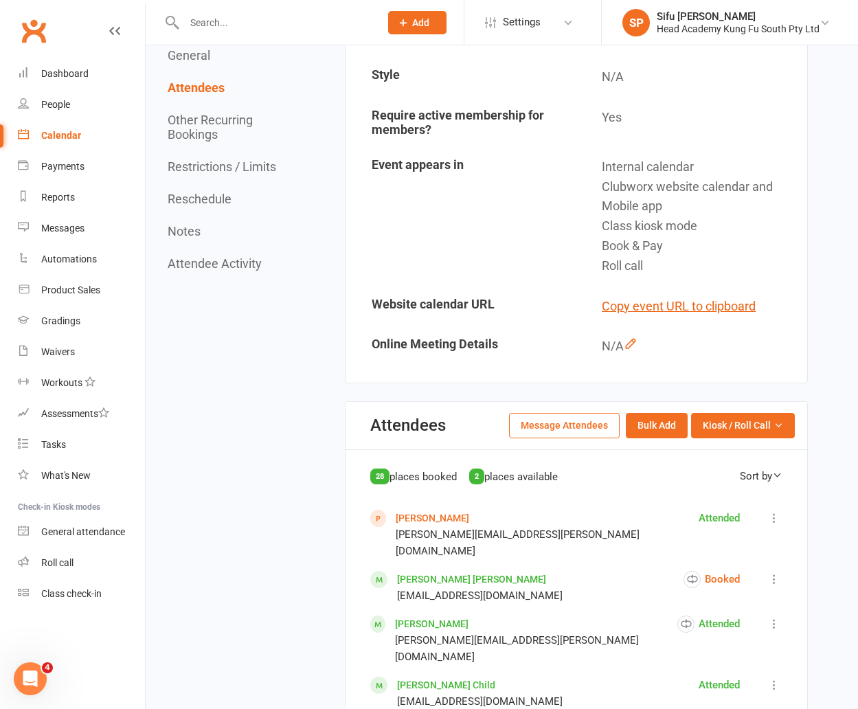
scroll to position [0, 0]
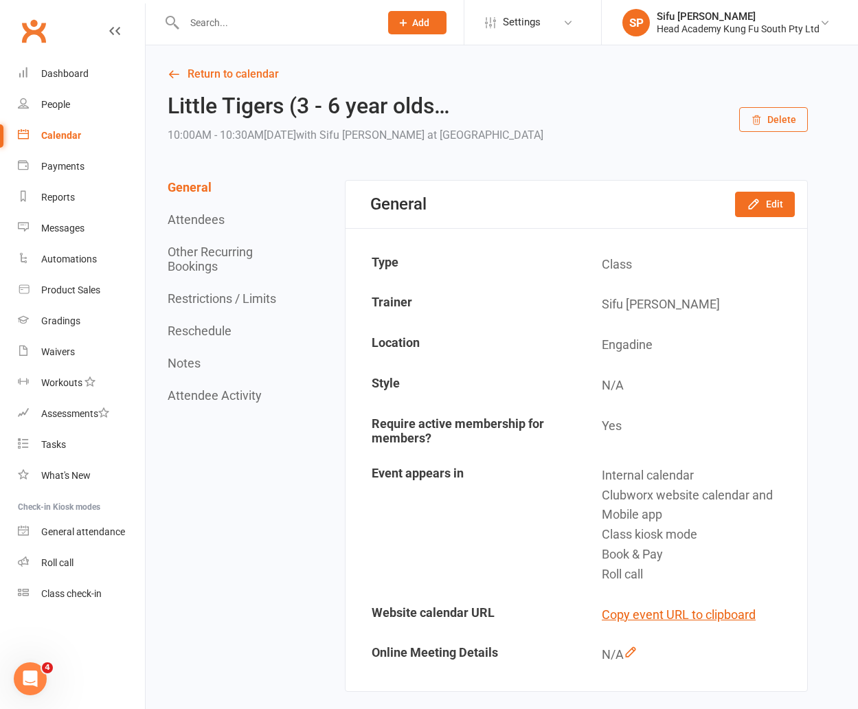
click at [56, 137] on div "Calendar" at bounding box center [61, 135] width 40 height 11
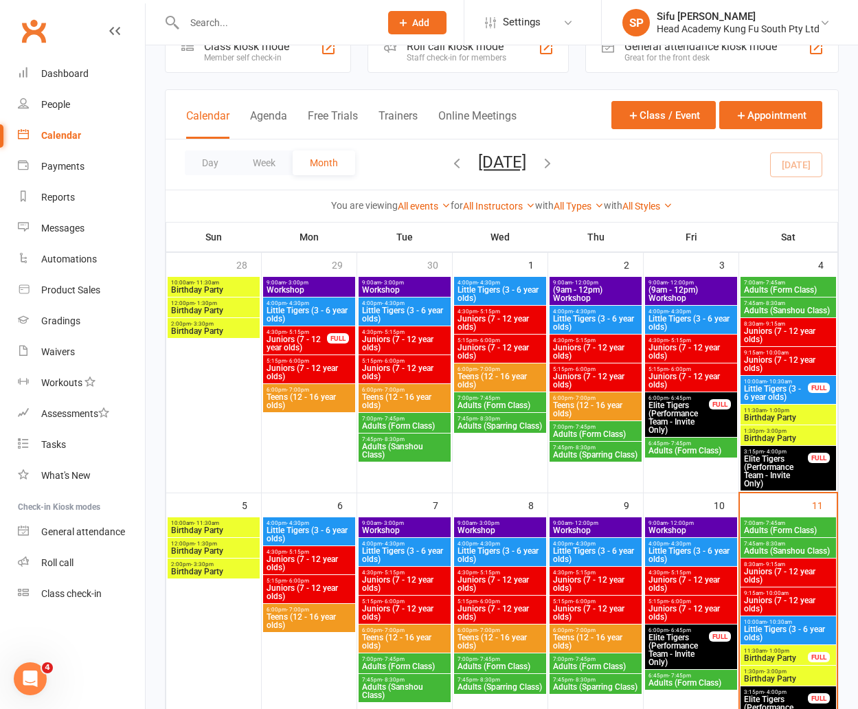
scroll to position [40, 0]
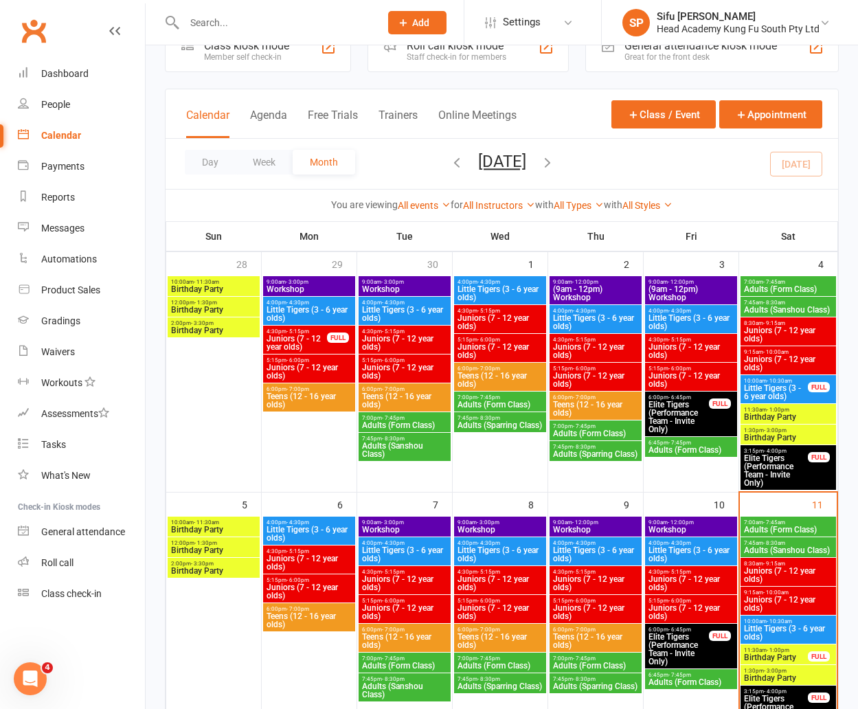
click at [780, 622] on span "- 10:30am" at bounding box center [779, 622] width 25 height 6
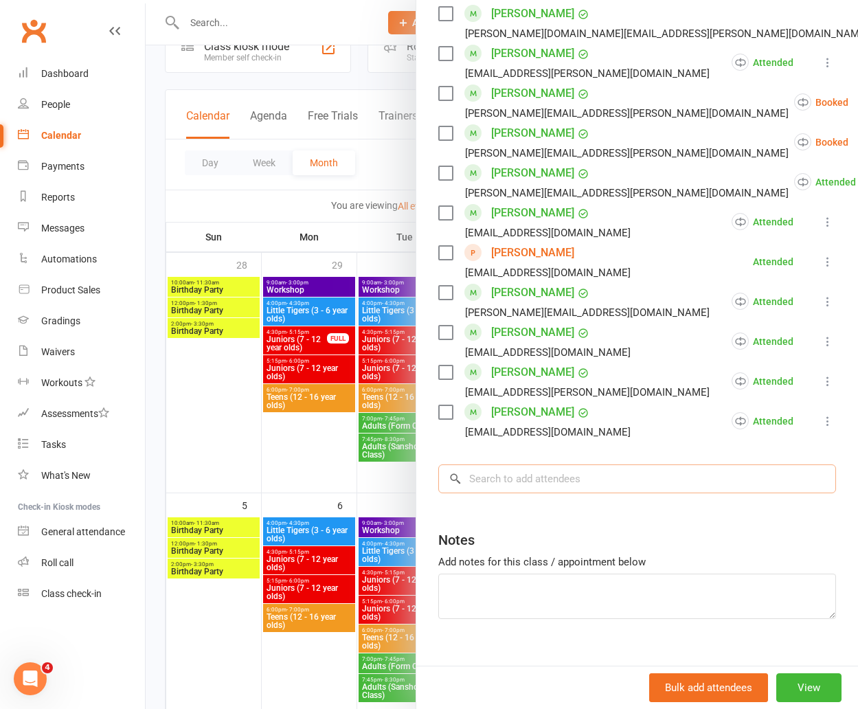
scroll to position [37, 0]
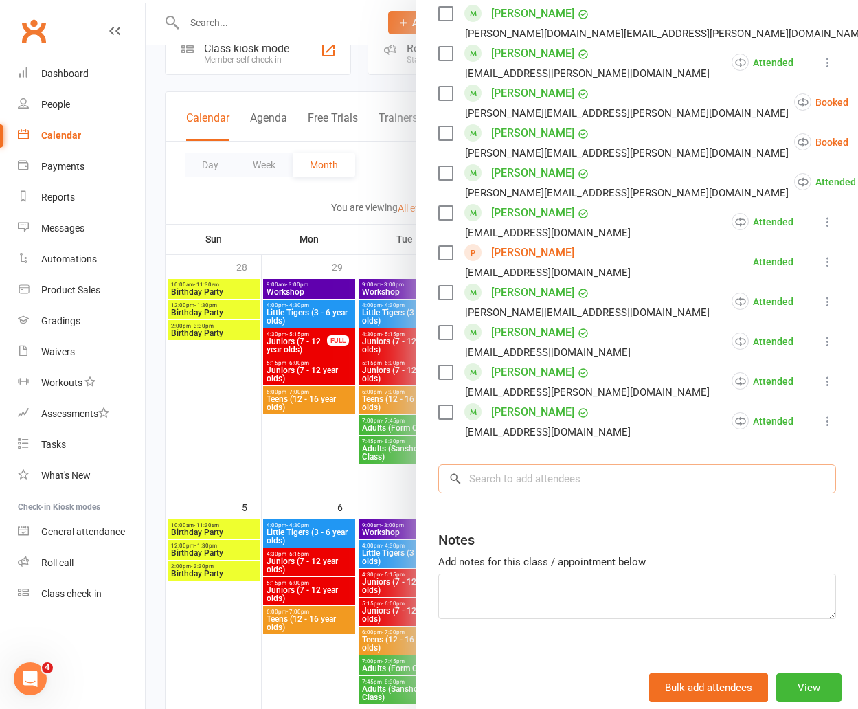
click at [595, 465] on input "search" at bounding box center [638, 479] width 398 height 29
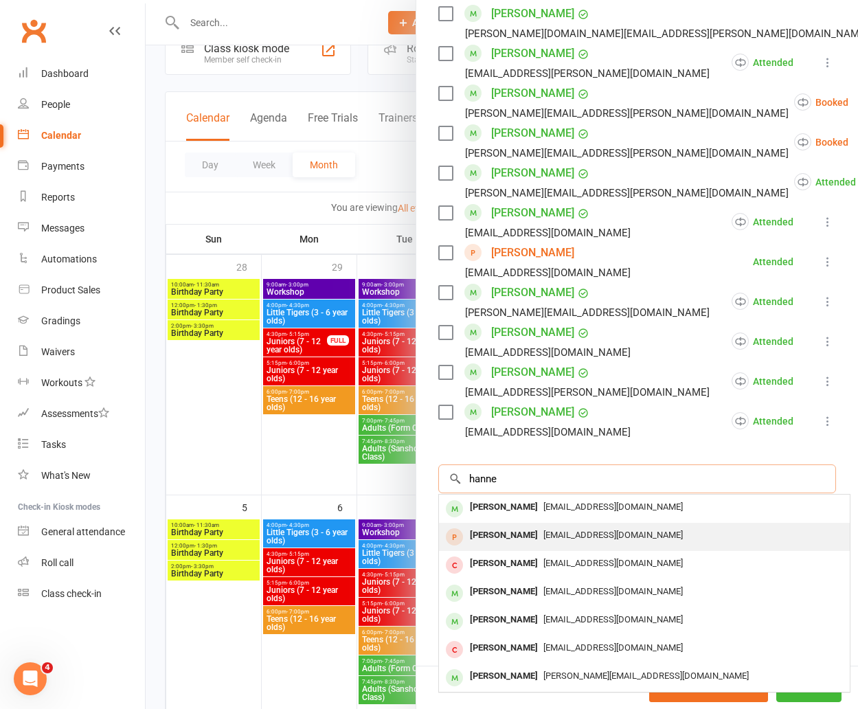
type input "hanne"
click at [589, 530] on span "[EMAIL_ADDRESS][DOMAIN_NAME]" at bounding box center [614, 535] width 140 height 10
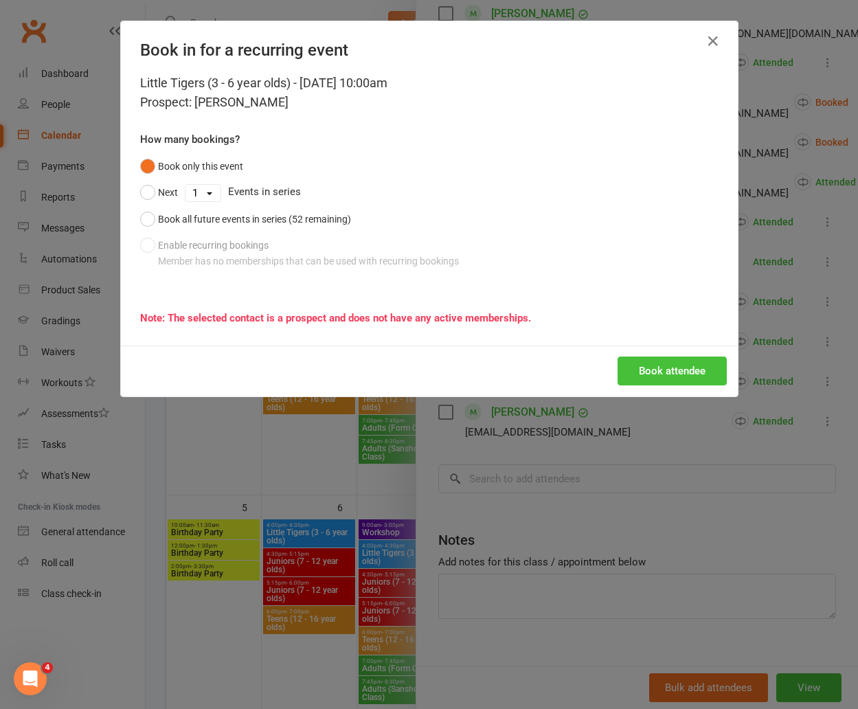
click at [698, 375] on button "Book attendee" at bounding box center [672, 371] width 109 height 29
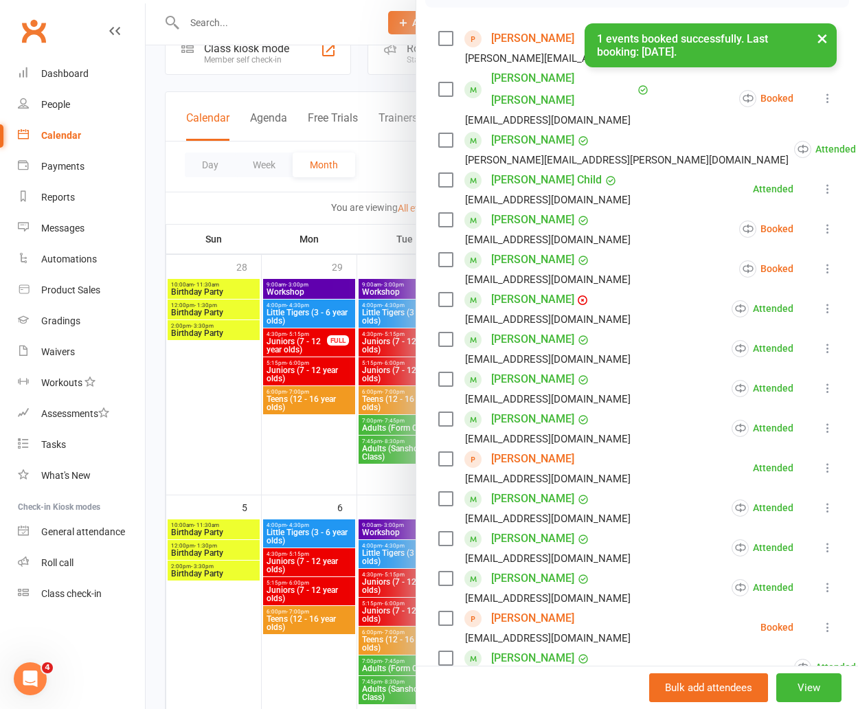
scroll to position [263, 0]
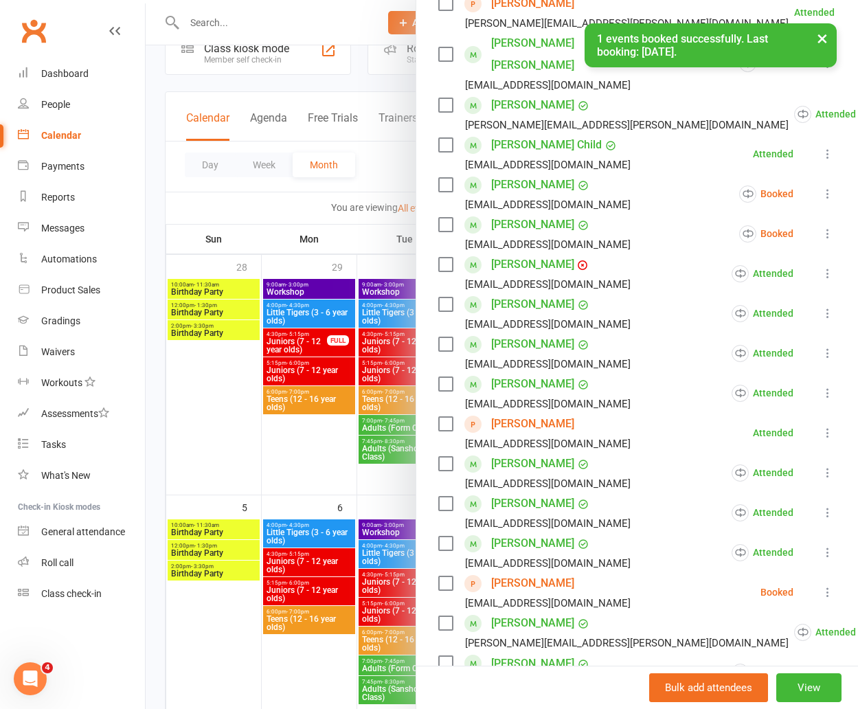
click at [824, 586] on icon at bounding box center [828, 593] width 14 height 14
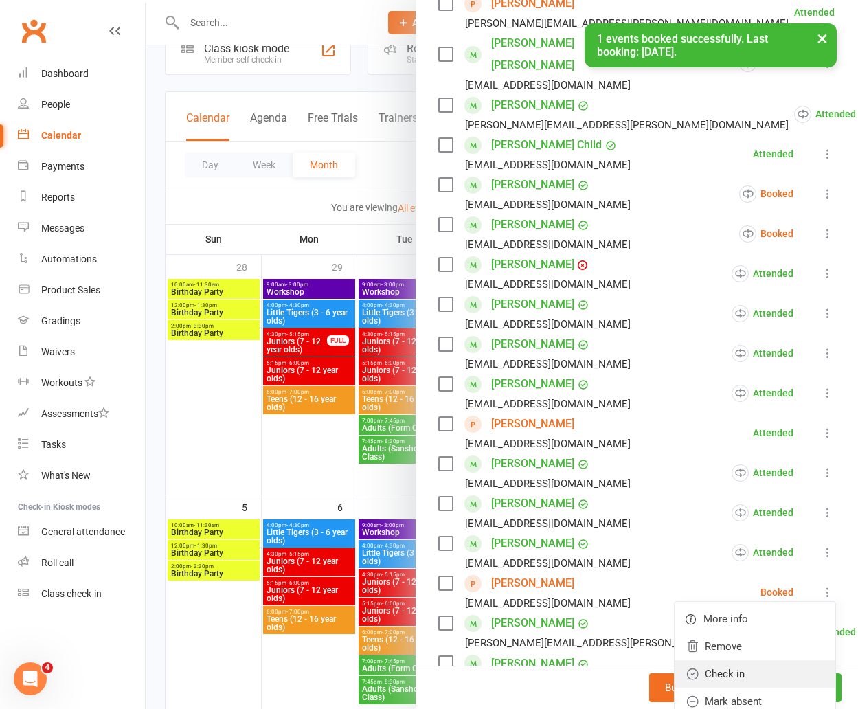
click at [767, 661] on link "Check in" at bounding box center [755, 674] width 161 height 27
